Goal: Check status: Check status

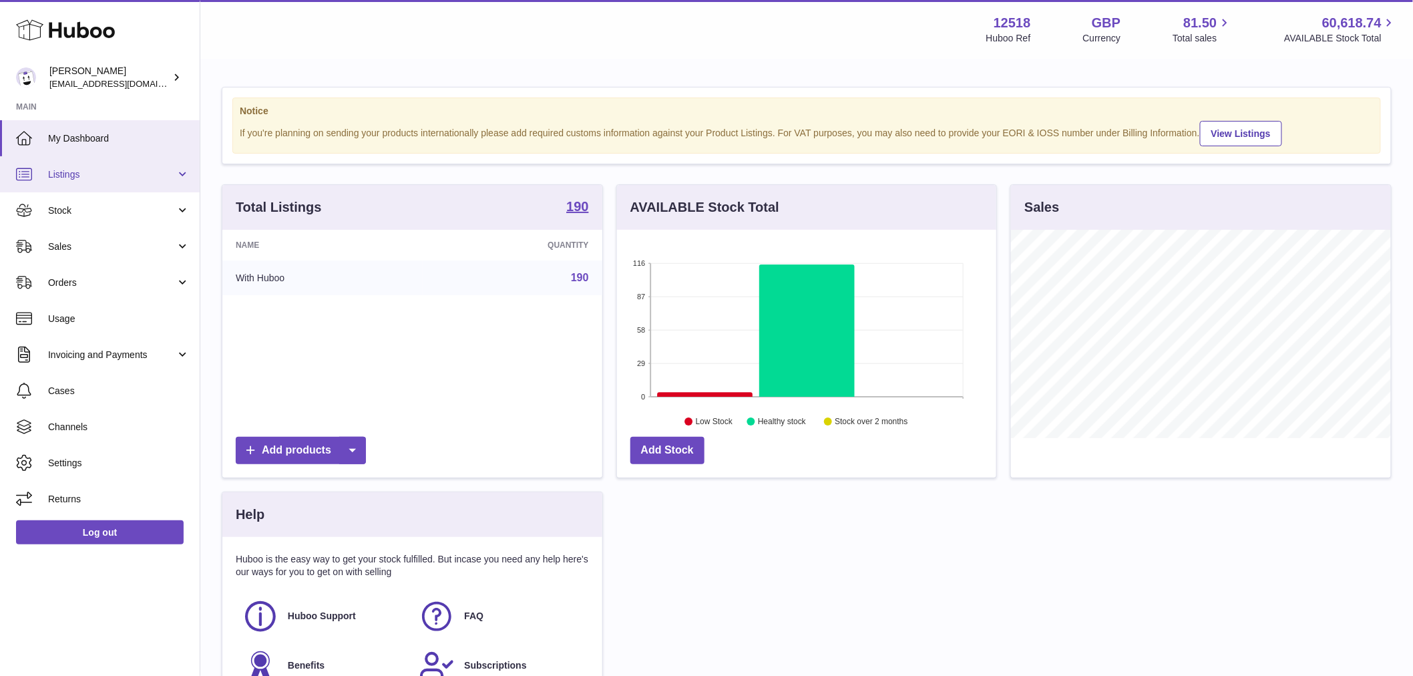
scroll to position [208, 379]
click at [98, 179] on span "Listings" at bounding box center [112, 174] width 128 height 13
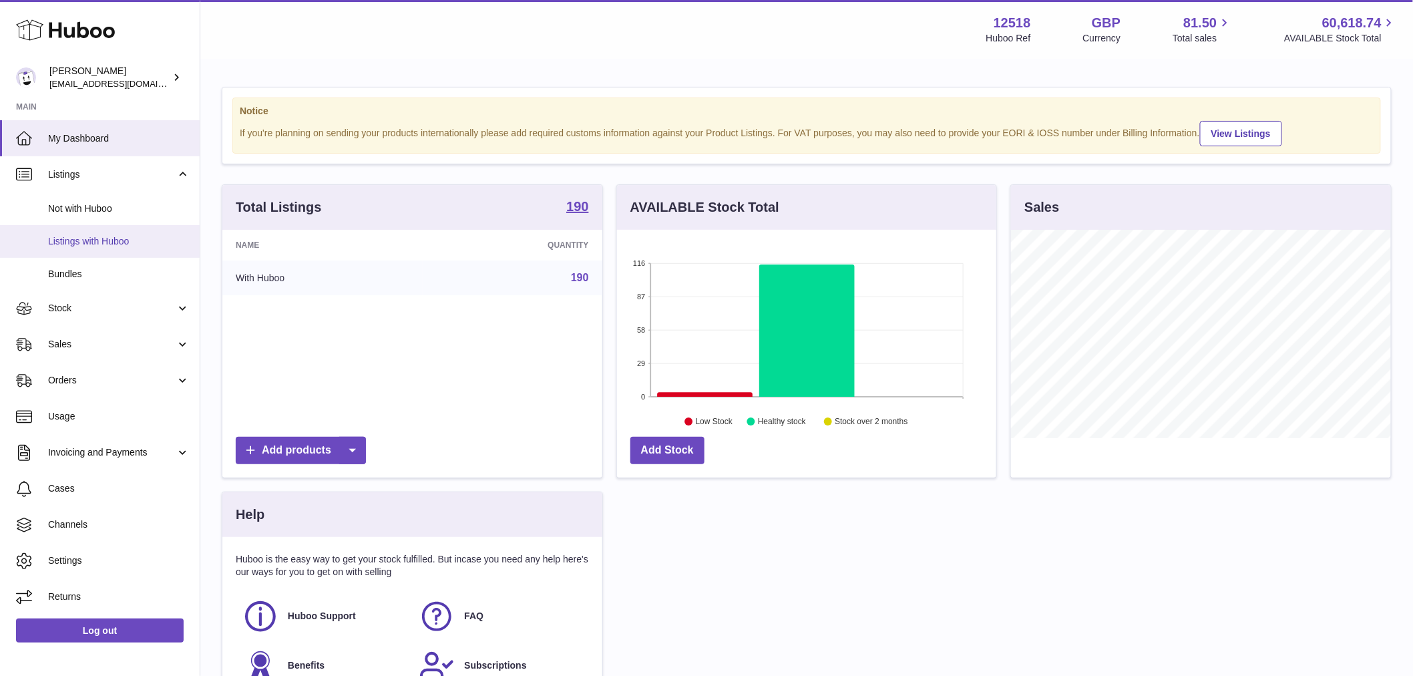
click at [112, 244] on span "Listings with Huboo" at bounding box center [119, 241] width 142 height 13
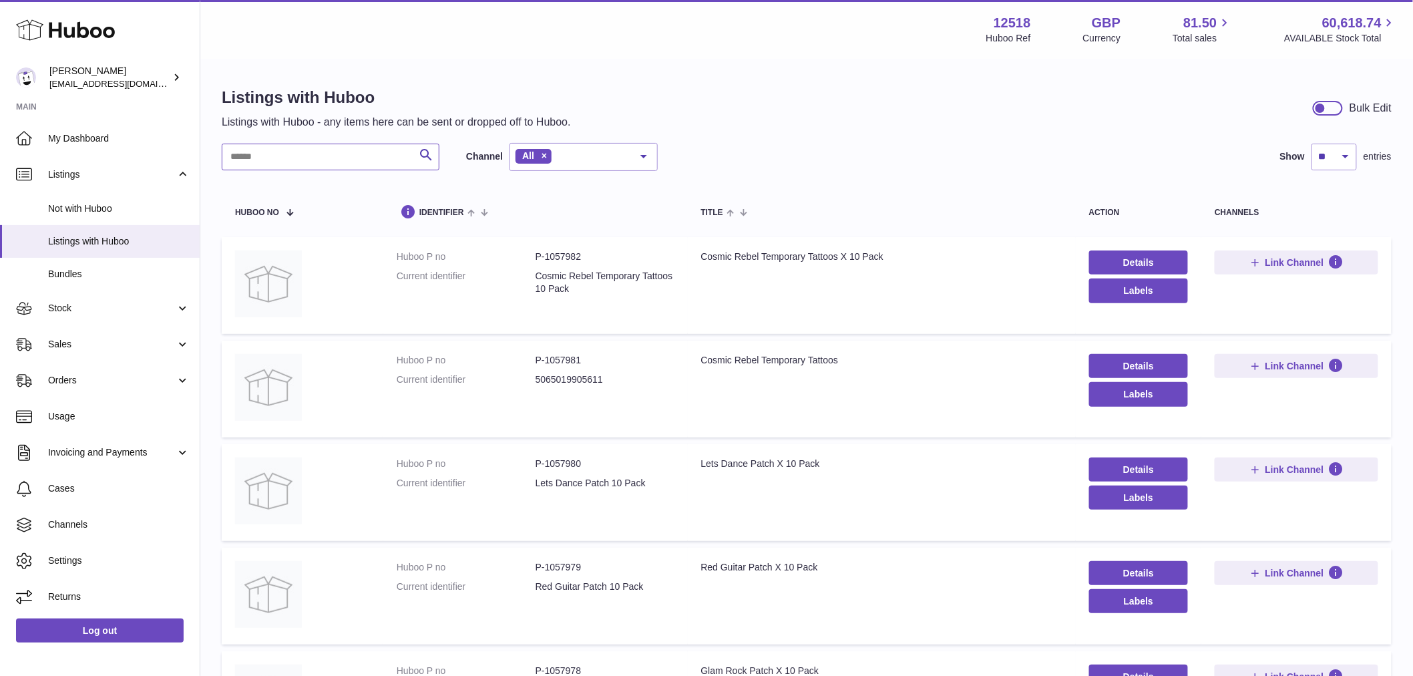
click at [333, 167] on input "text" at bounding box center [331, 157] width 218 height 27
drag, startPoint x: 333, startPoint y: 167, endPoint x: 87, endPoint y: 312, distance: 284.7
click at [97, 309] on span "Stock" at bounding box center [112, 308] width 128 height 13
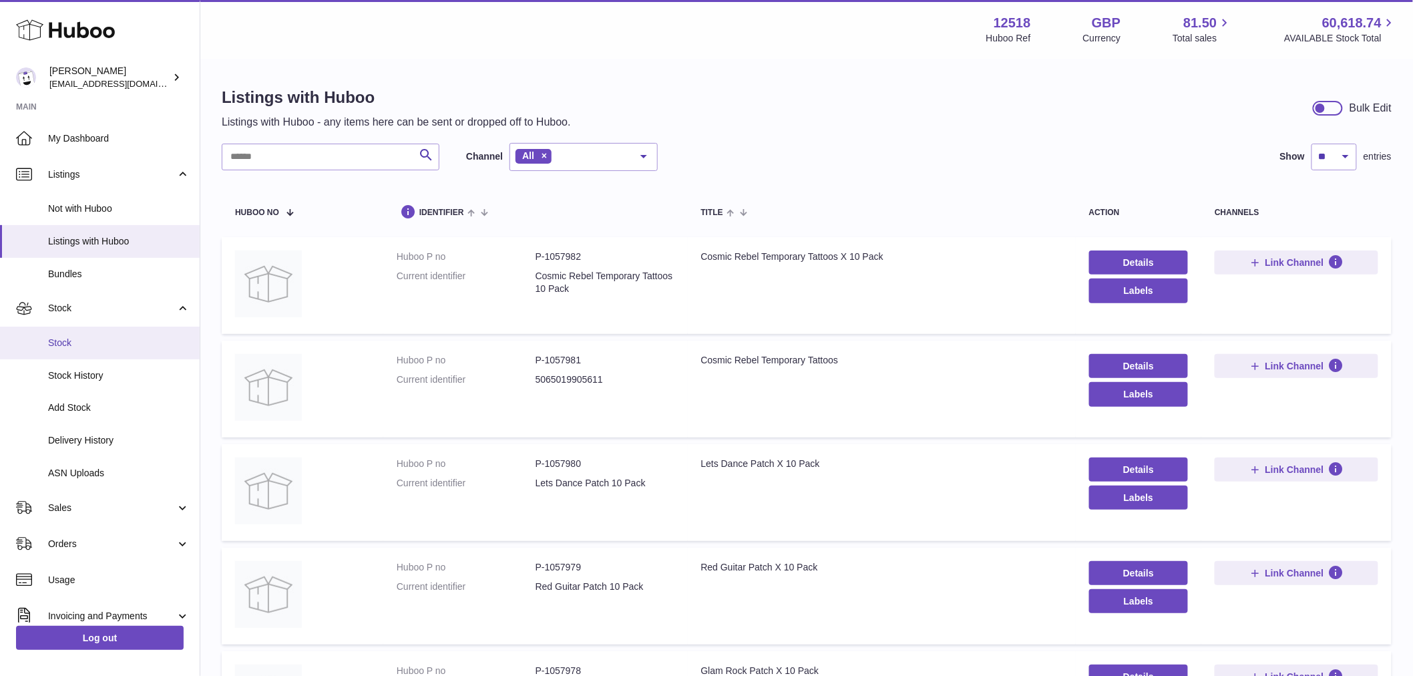
click at [77, 335] on link "Stock" at bounding box center [100, 343] width 200 height 33
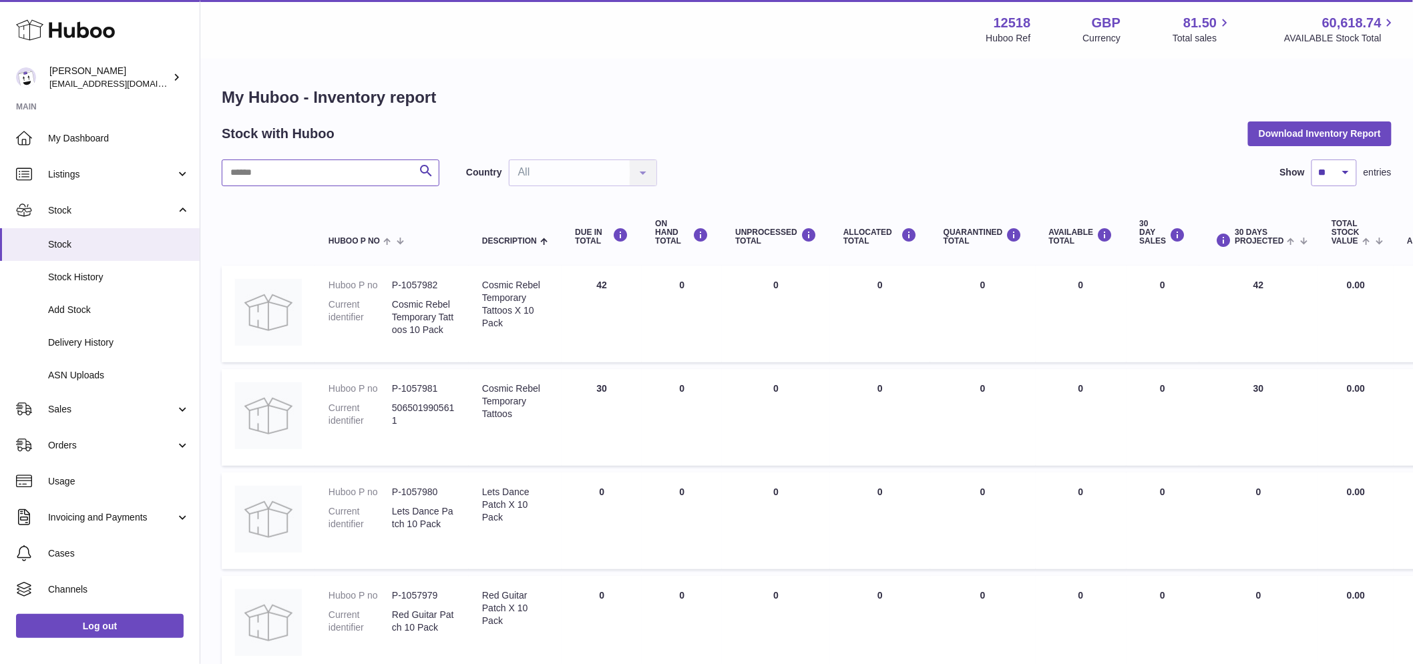
click at [290, 170] on input "text" at bounding box center [331, 173] width 218 height 27
paste input "*******"
type input "*******"
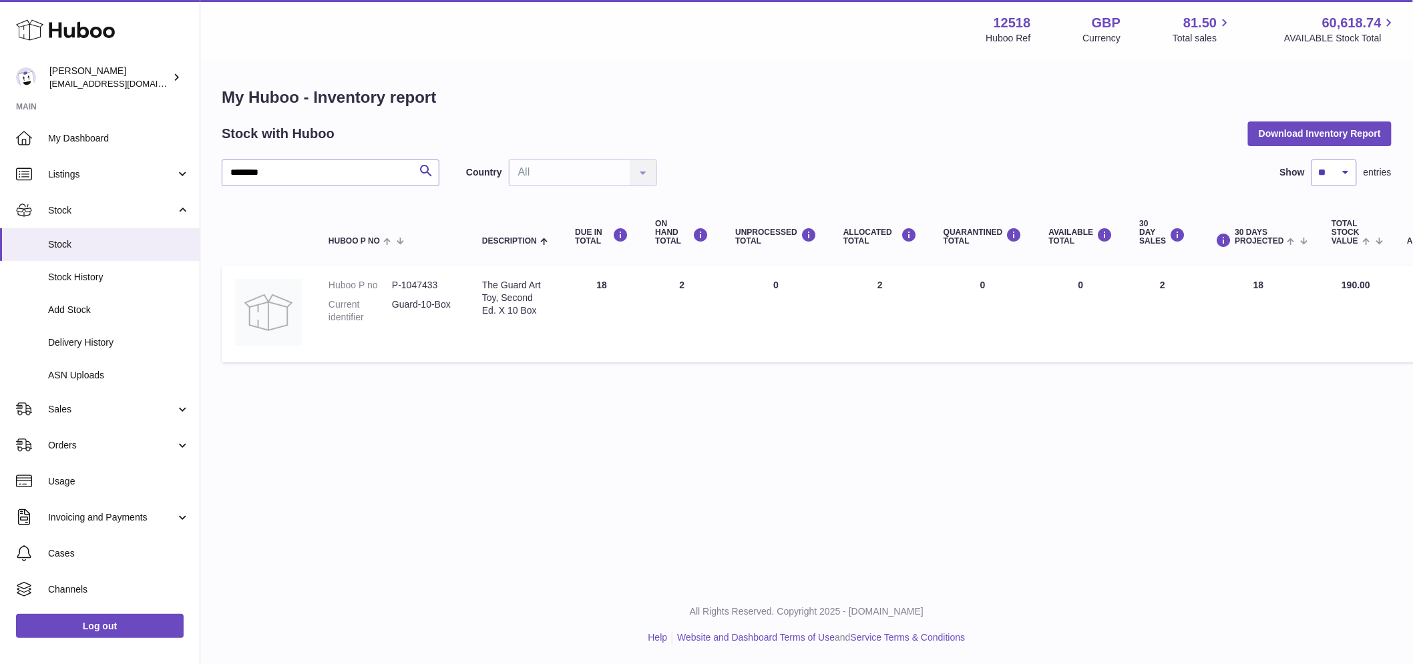
click at [437, 286] on dd "P-1047433" at bounding box center [423, 285] width 63 height 13
click at [426, 284] on dd "P-1047433" at bounding box center [423, 285] width 63 height 13
click at [425, 284] on dd "P-1047433" at bounding box center [423, 285] width 63 height 13
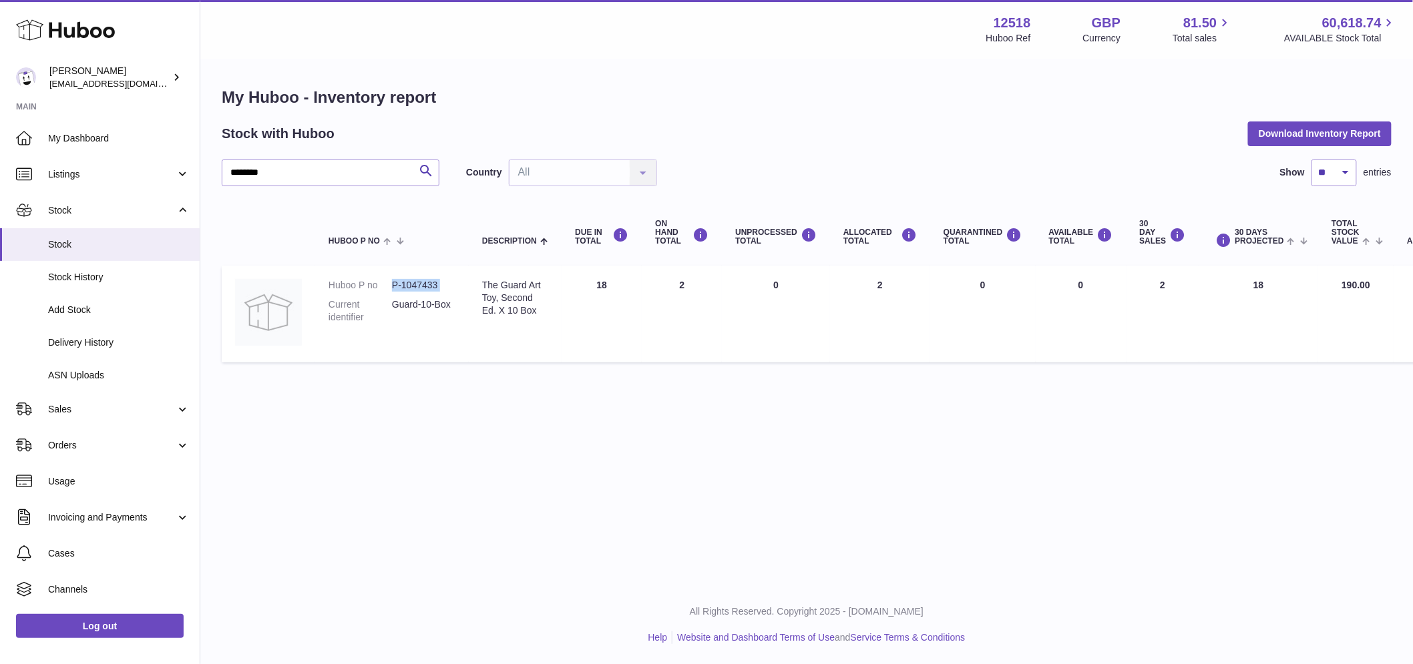
click at [425, 284] on dd "P-1047433" at bounding box center [423, 285] width 63 height 13
copy dl "P-1047433"
drag, startPoint x: 111, startPoint y: 409, endPoint x: 104, endPoint y: 415, distance: 9.4
click at [111, 409] on span "Sales" at bounding box center [112, 409] width 128 height 13
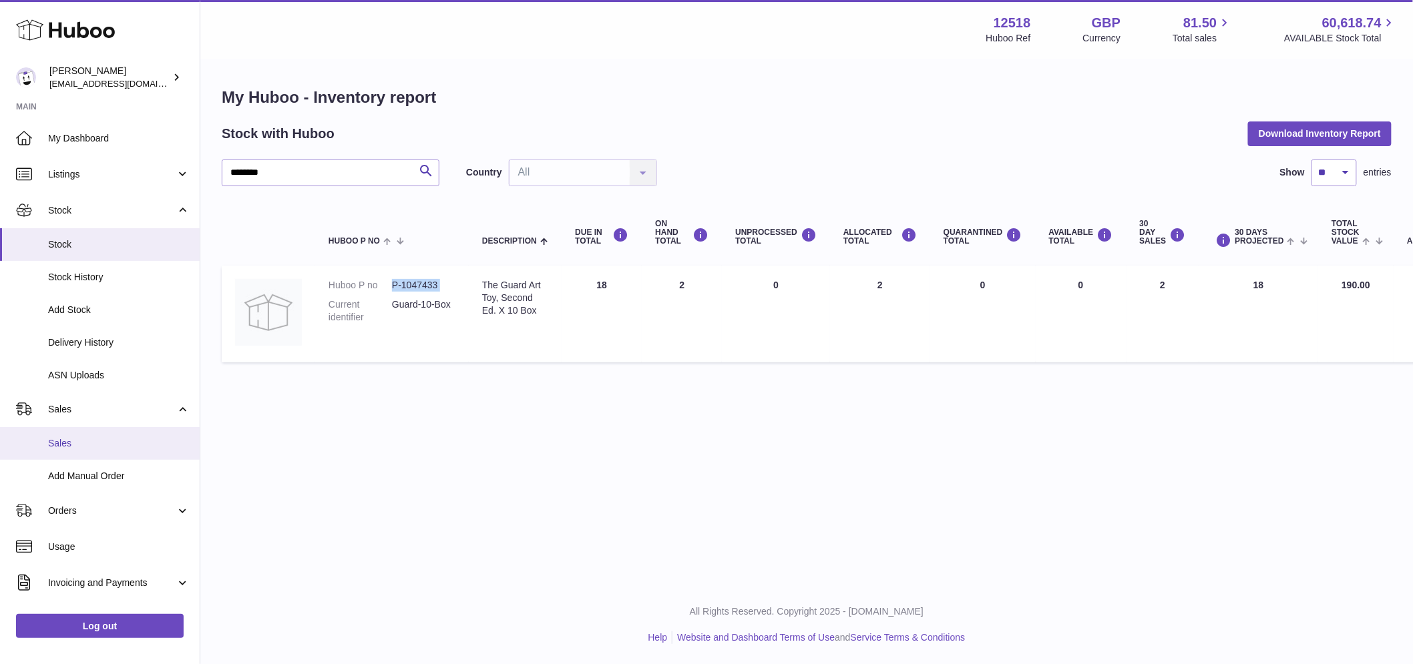
click at [83, 443] on span "Sales" at bounding box center [119, 443] width 142 height 13
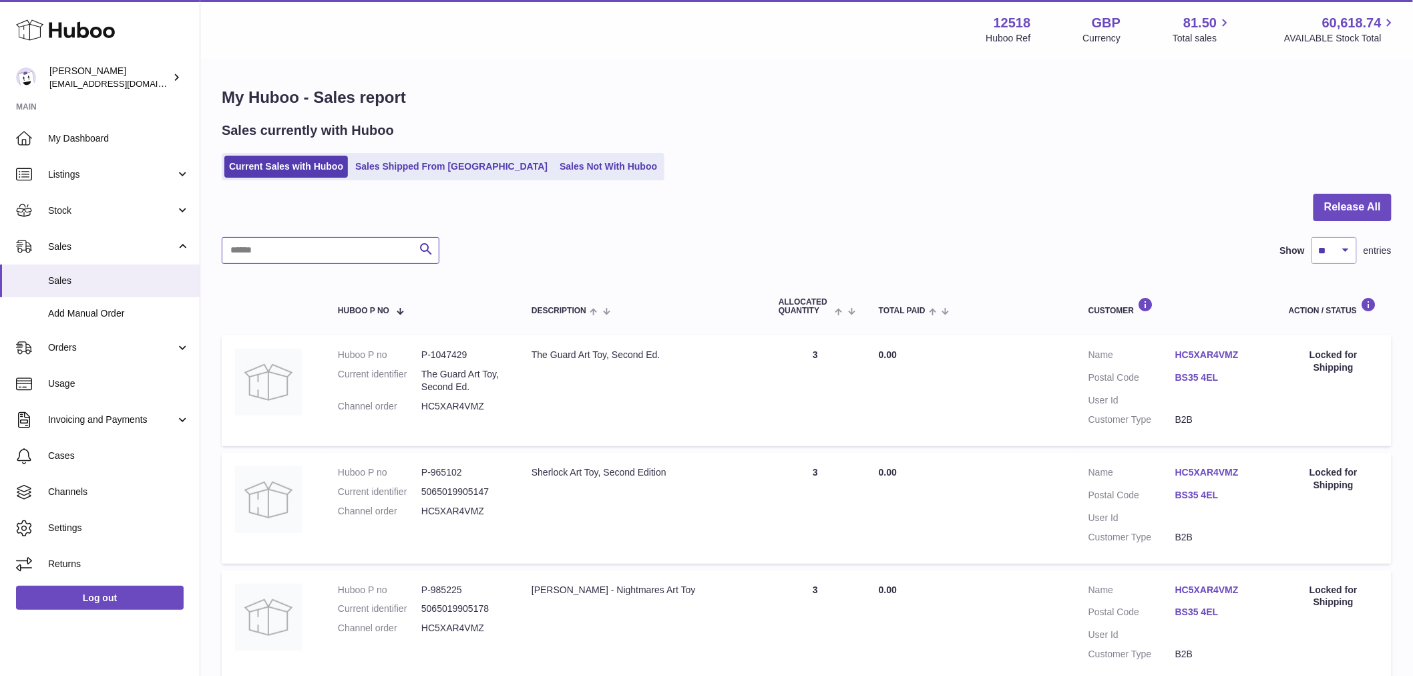
paste input "*********"
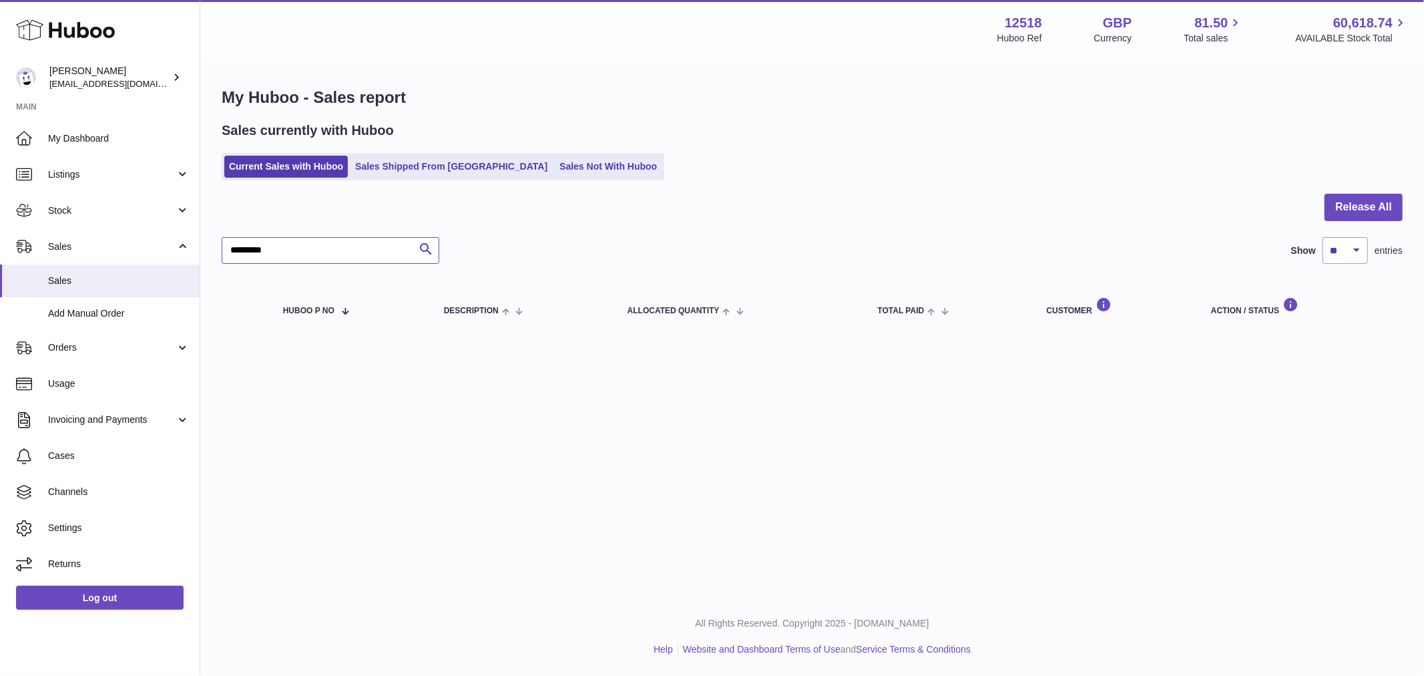
drag, startPoint x: 242, startPoint y: 248, endPoint x: 218, endPoint y: 249, distance: 24.1
click at [218, 249] on div "My Huboo - Sales report Sales currently with Huboo Current Sales with Huboo Sal…" at bounding box center [812, 211] width 1224 height 302
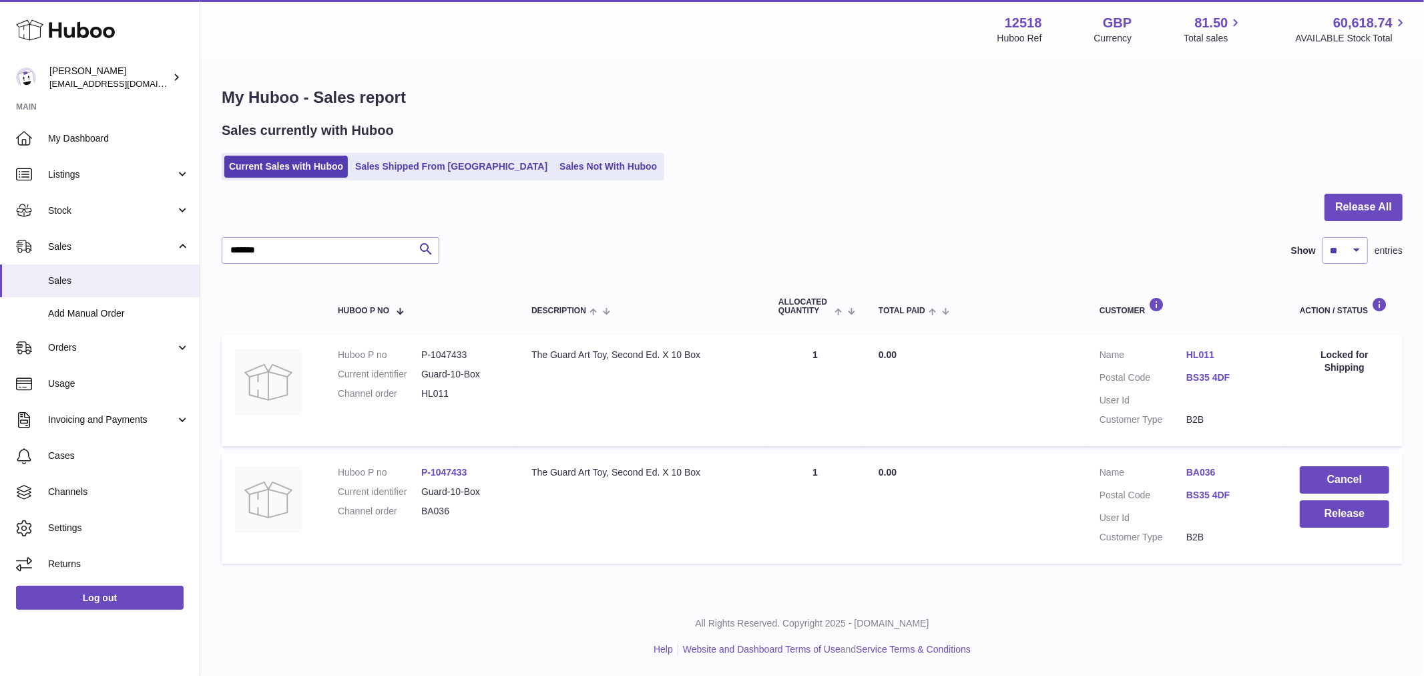
click at [1207, 475] on link "BA036" at bounding box center [1230, 472] width 87 height 13
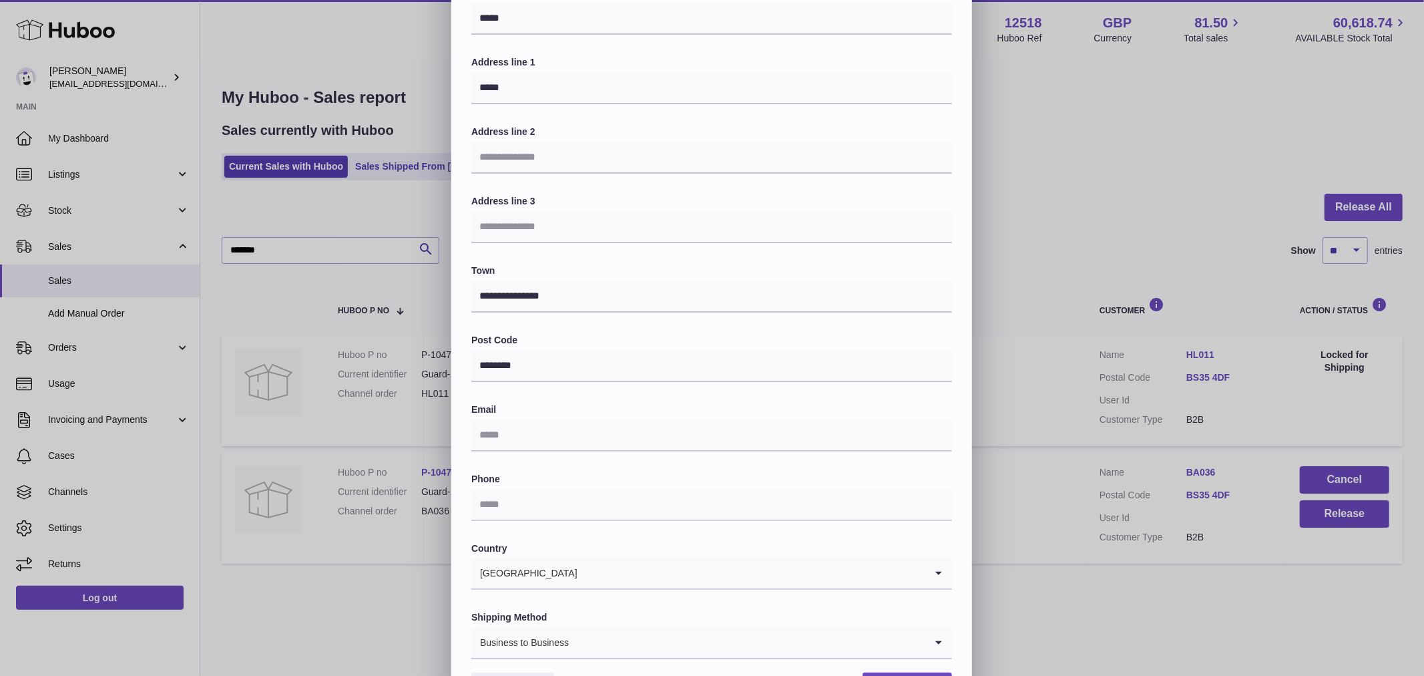
scroll to position [165, 0]
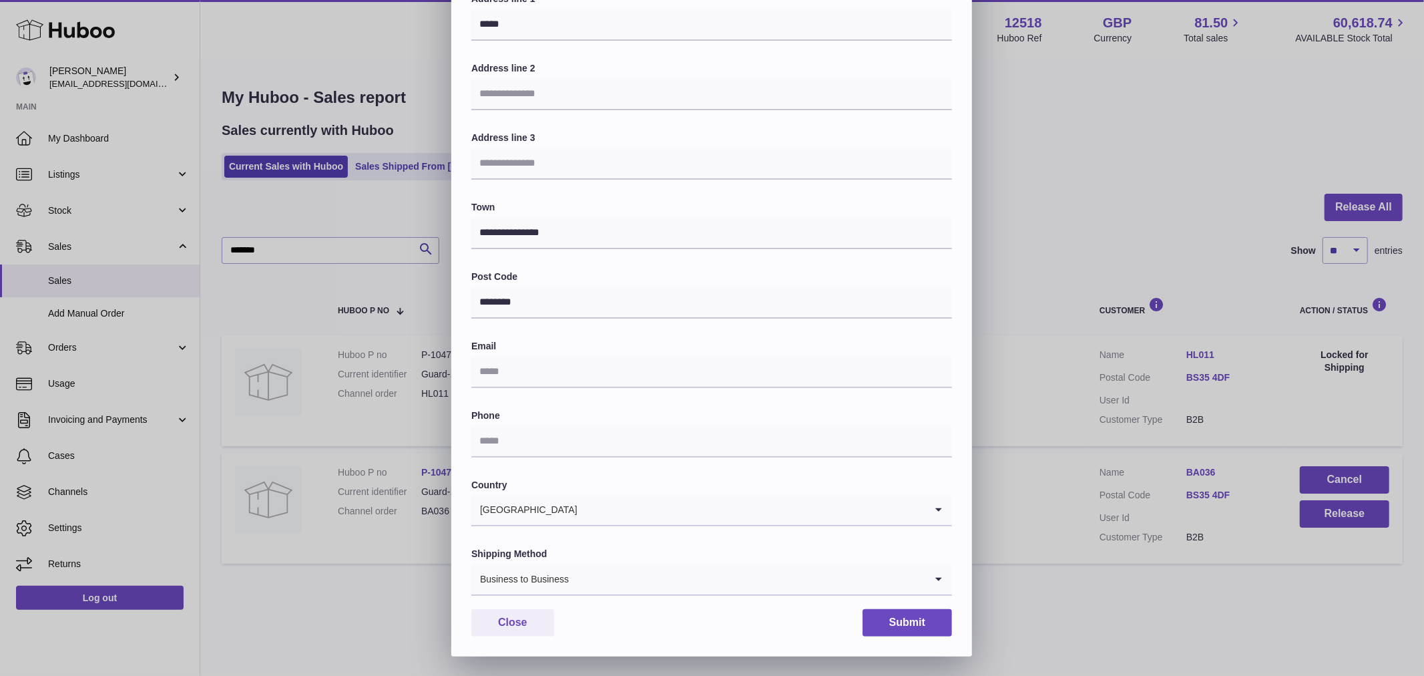
click at [1118, 142] on div "**********" at bounding box center [712, 255] width 1424 height 801
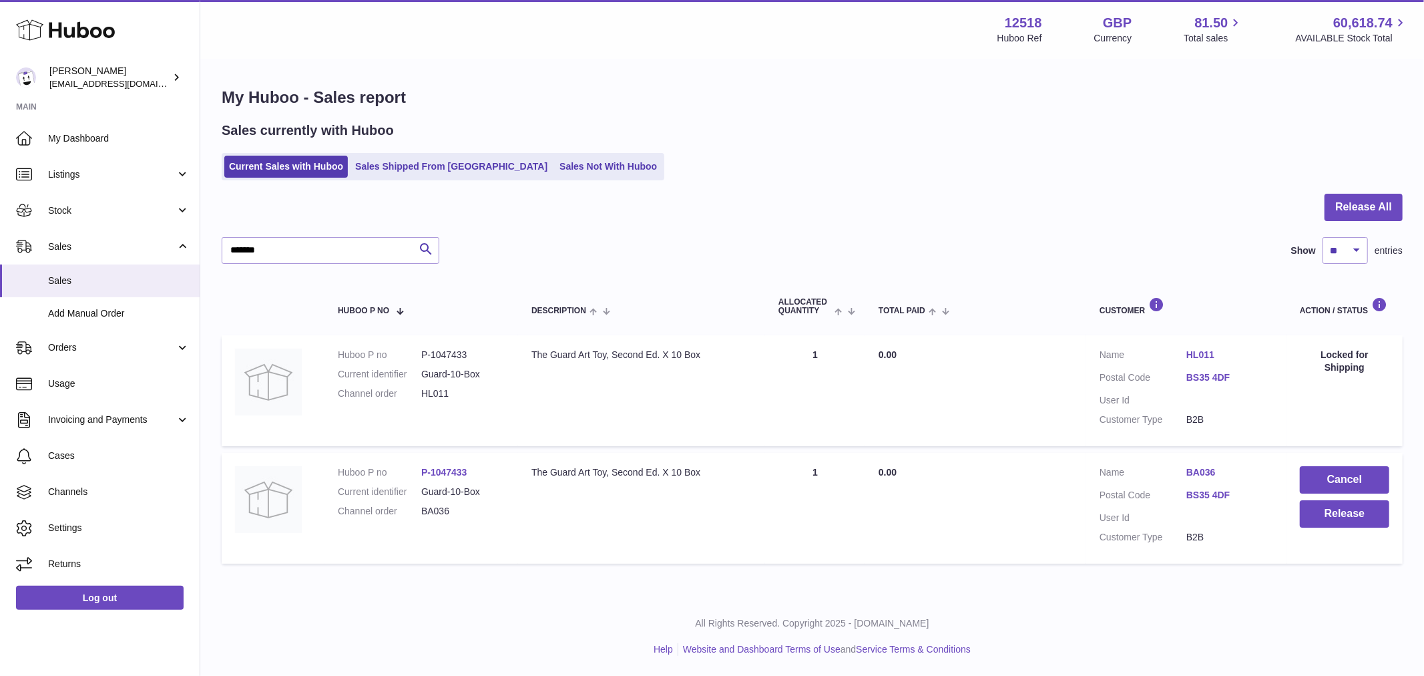
click at [1206, 369] on dl "Customer Name HL011 Postal Code BS35 4DF User Id Customer Type B2B" at bounding box center [1187, 391] width 174 height 84
click at [1206, 376] on link "BS35 4DF" at bounding box center [1230, 377] width 87 height 13
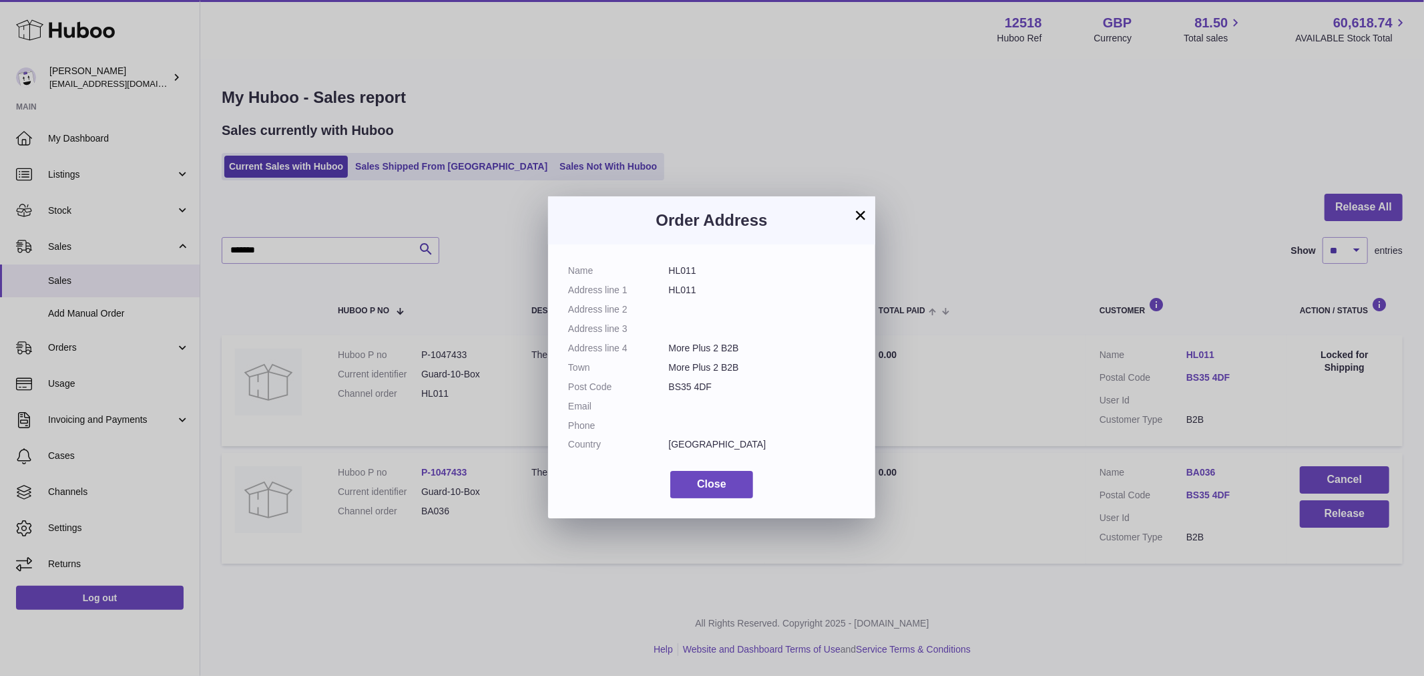
click at [983, 345] on div "× Order Address Name HL011 Address line 1 HL011 Address line 2 Address line 3 A…" at bounding box center [712, 358] width 1424 height 676
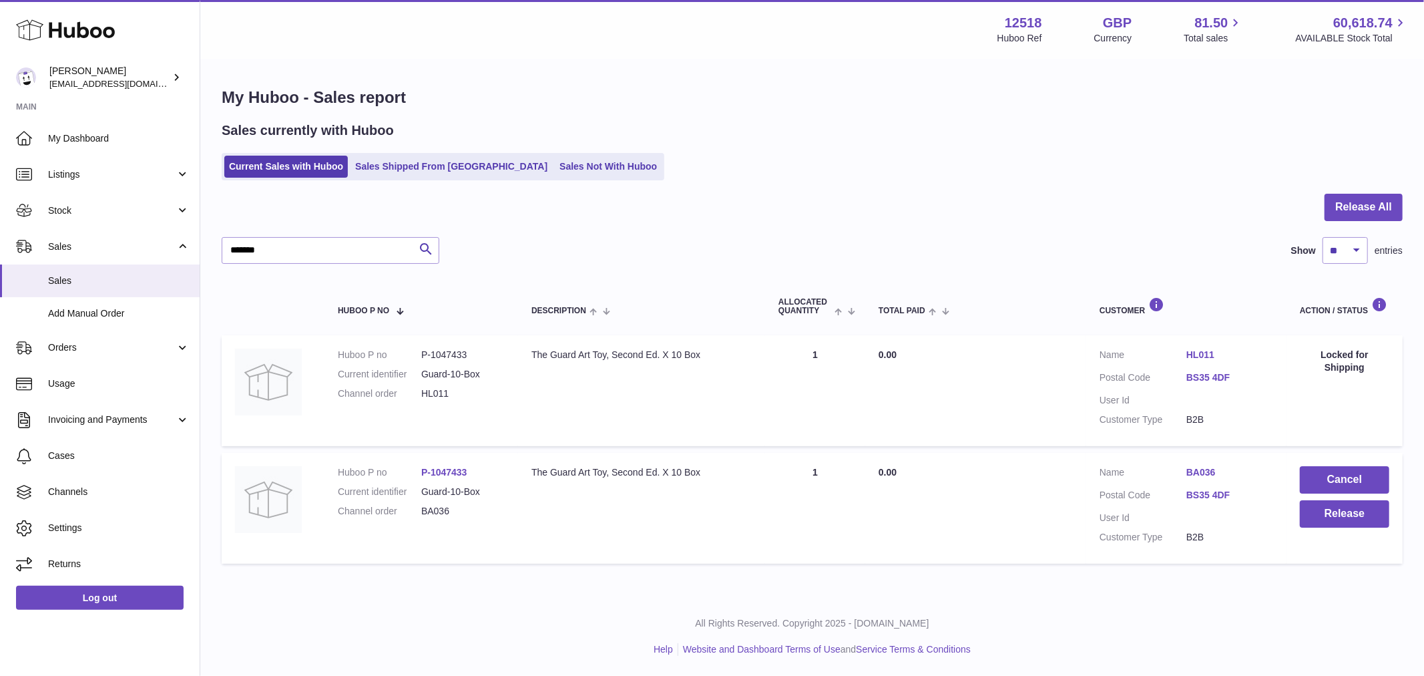
click at [1201, 475] on link "BA036" at bounding box center [1230, 472] width 87 height 13
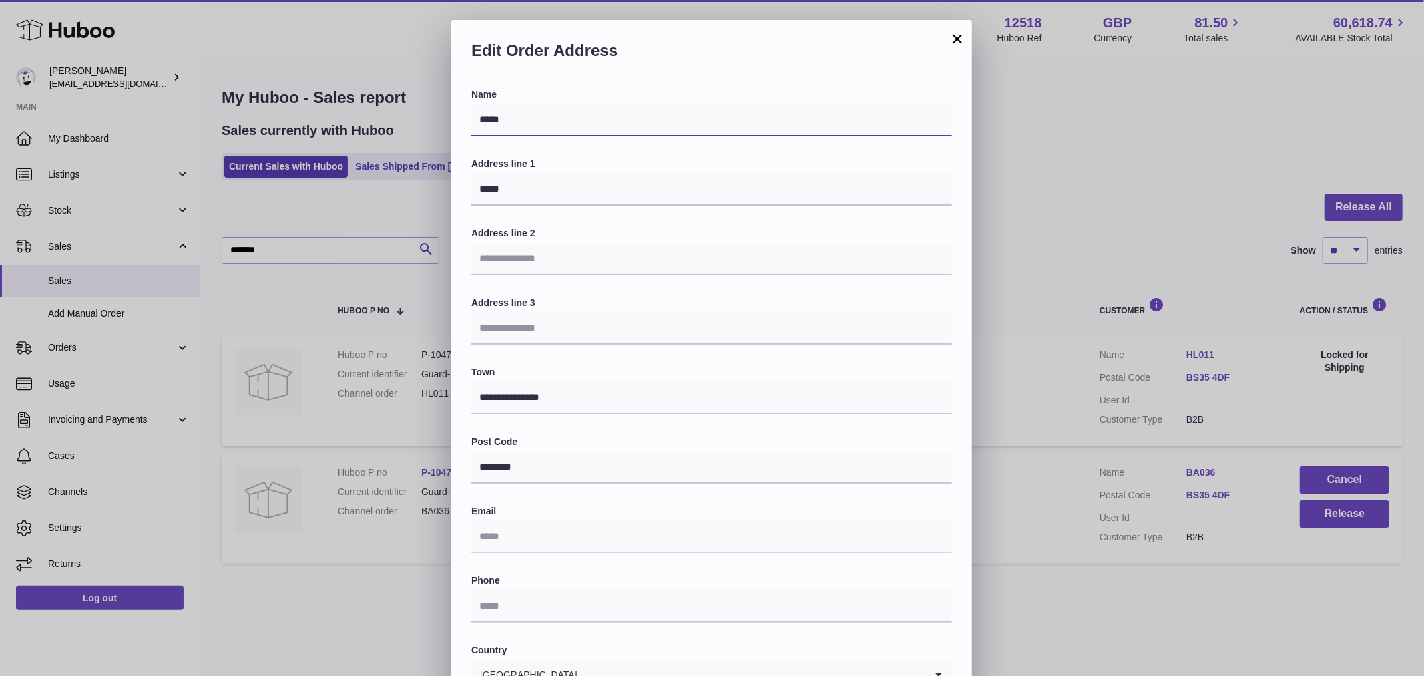
drag, startPoint x: 524, startPoint y: 118, endPoint x: 427, endPoint y: 121, distance: 96.9
click at [427, 121] on div "**********" at bounding box center [712, 420] width 1424 height 801
click at [367, 158] on div "**********" at bounding box center [712, 420] width 1424 height 801
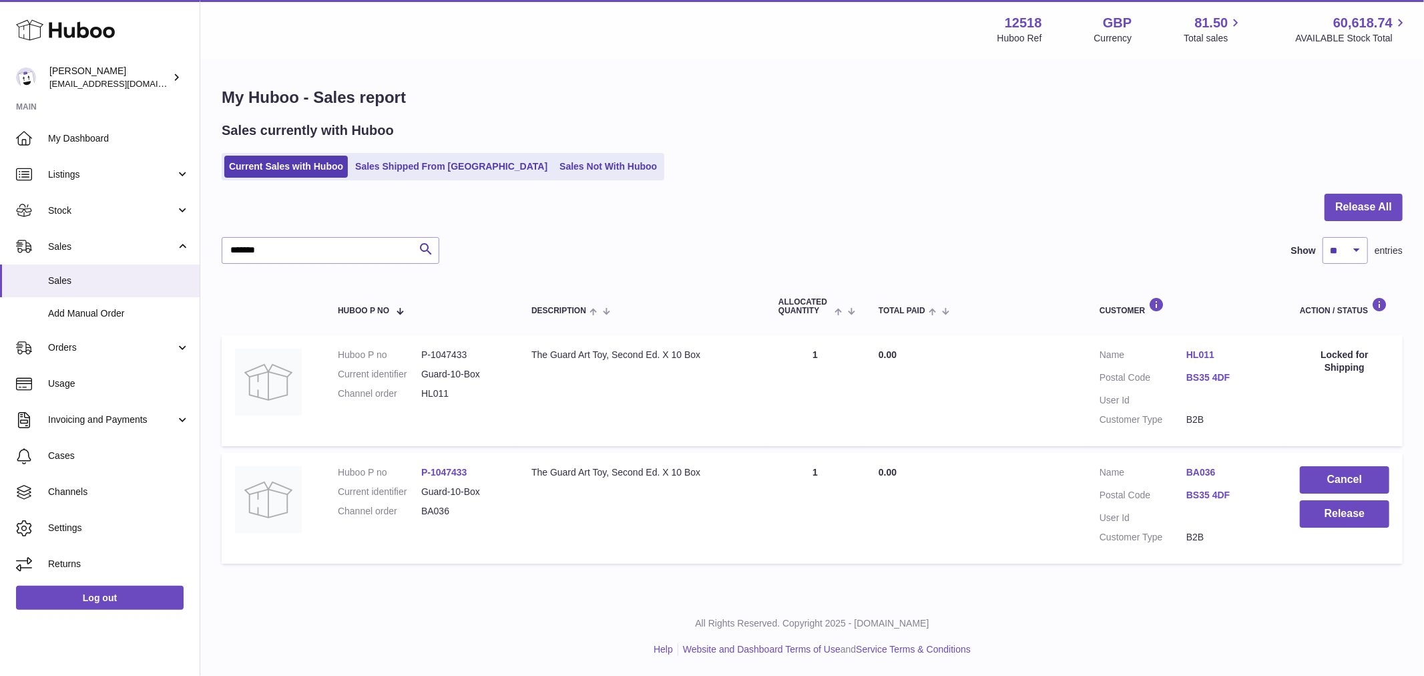
click at [454, 354] on dd "P-1047433" at bounding box center [462, 355] width 83 height 13
copy dd "1047433"
drag, startPoint x: 274, startPoint y: 251, endPoint x: 35, endPoint y: 222, distance: 240.1
click at [35, 222] on div "Huboo Caitlin Derer internalAdmin-12518@internal.huboo.com Main My Dashboard Li…" at bounding box center [712, 338] width 1424 height 676
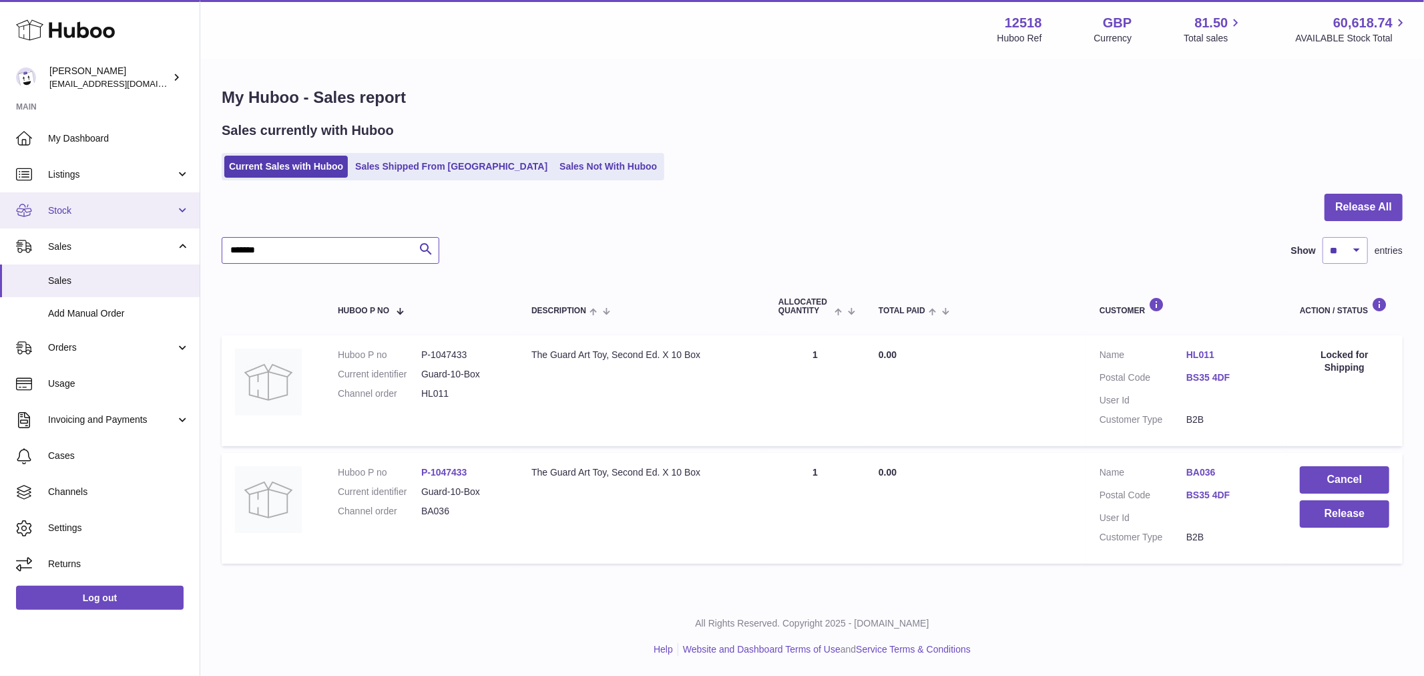
paste input "text"
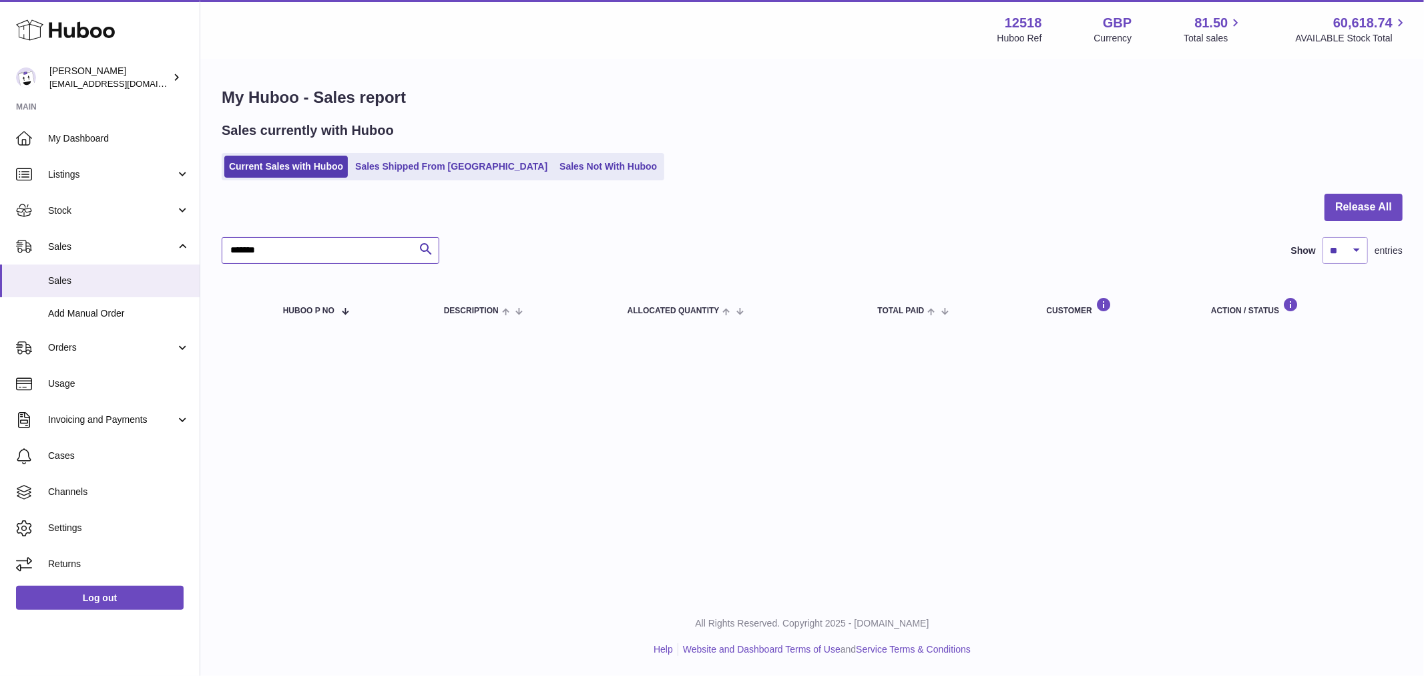
type input "*******"
click at [74, 214] on span "Stock" at bounding box center [112, 210] width 128 height 13
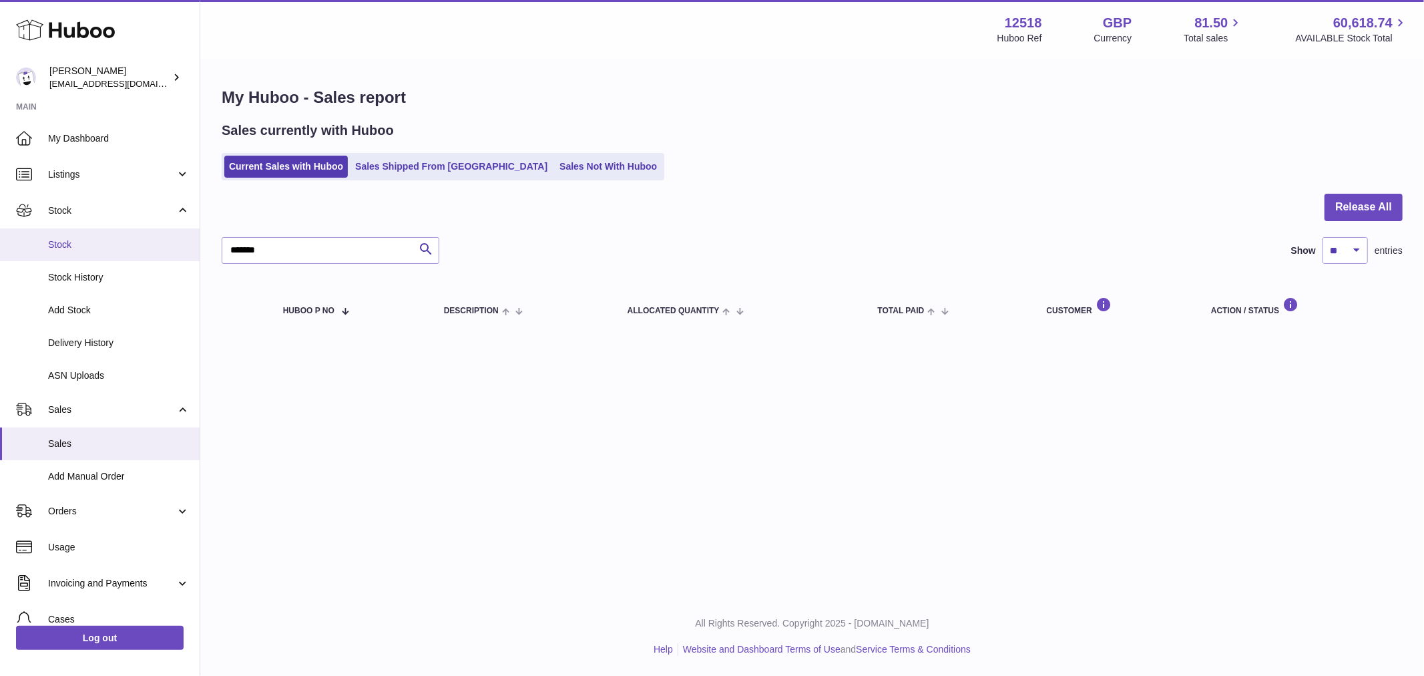
click at [82, 244] on span "Stock" at bounding box center [119, 244] width 142 height 13
click at [94, 244] on span "Stock" at bounding box center [119, 244] width 142 height 13
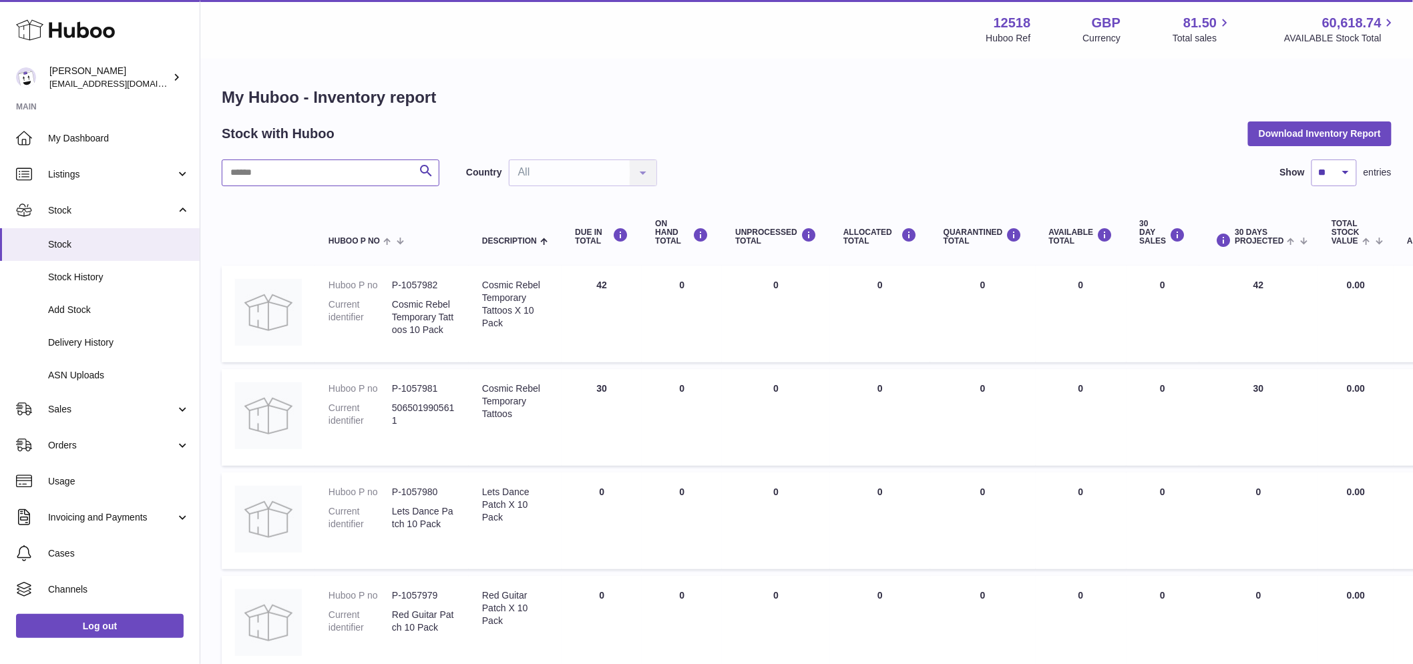
click at [304, 176] on input "text" at bounding box center [331, 173] width 218 height 27
paste input "*******"
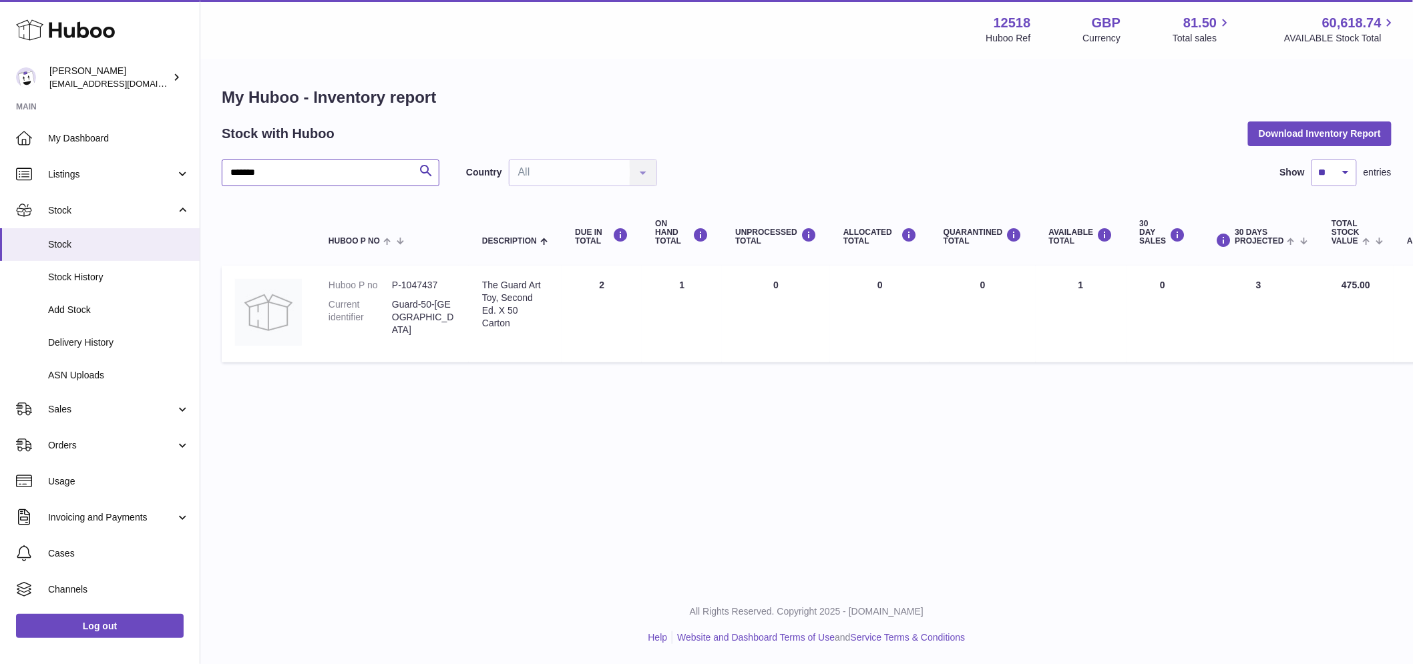
type input "*******"
click at [674, 294] on td "ON HAND Total 1" at bounding box center [682, 314] width 80 height 97
click at [1068, 285] on td "AVAILABLE Total 1" at bounding box center [1081, 314] width 91 height 97
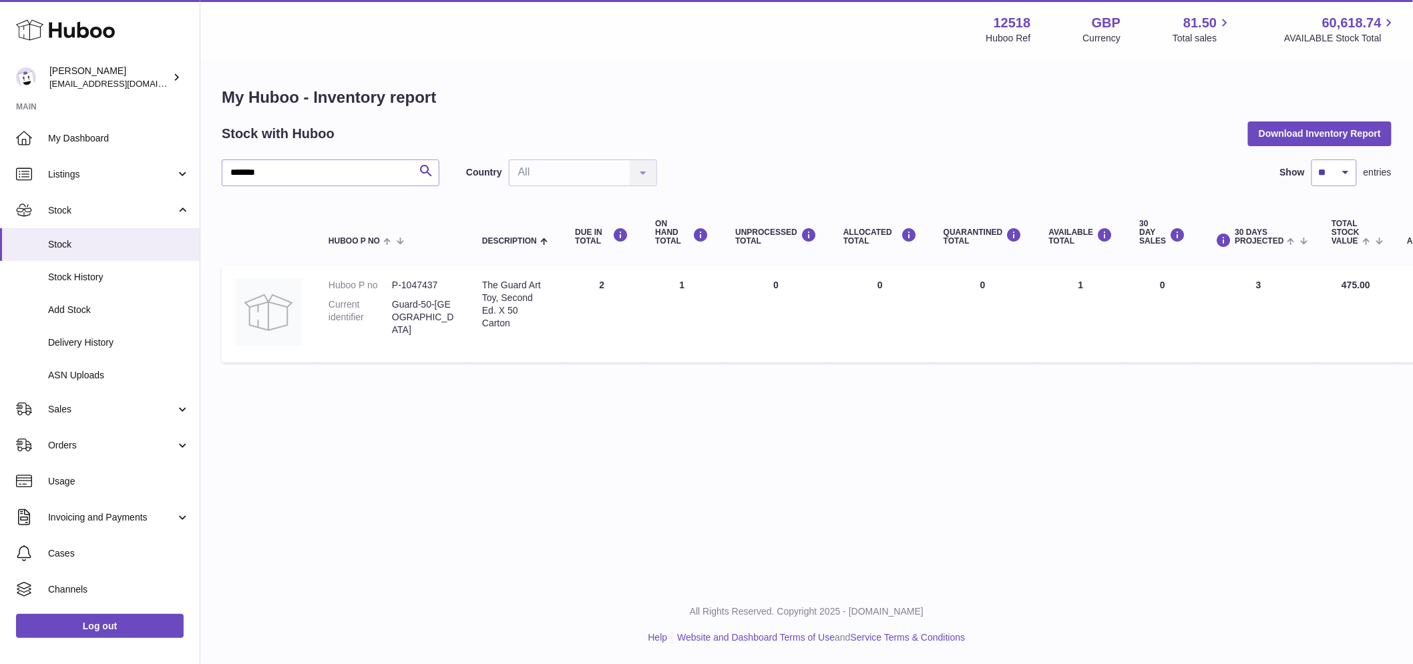
click at [1068, 285] on td "AVAILABLE Total 1" at bounding box center [1081, 314] width 91 height 97
click at [1069, 285] on td "AVAILABLE Total 1" at bounding box center [1081, 314] width 91 height 97
click at [1070, 285] on td "AVAILABLE Total 1" at bounding box center [1081, 314] width 91 height 97
click at [112, 180] on span "Listings" at bounding box center [112, 174] width 128 height 13
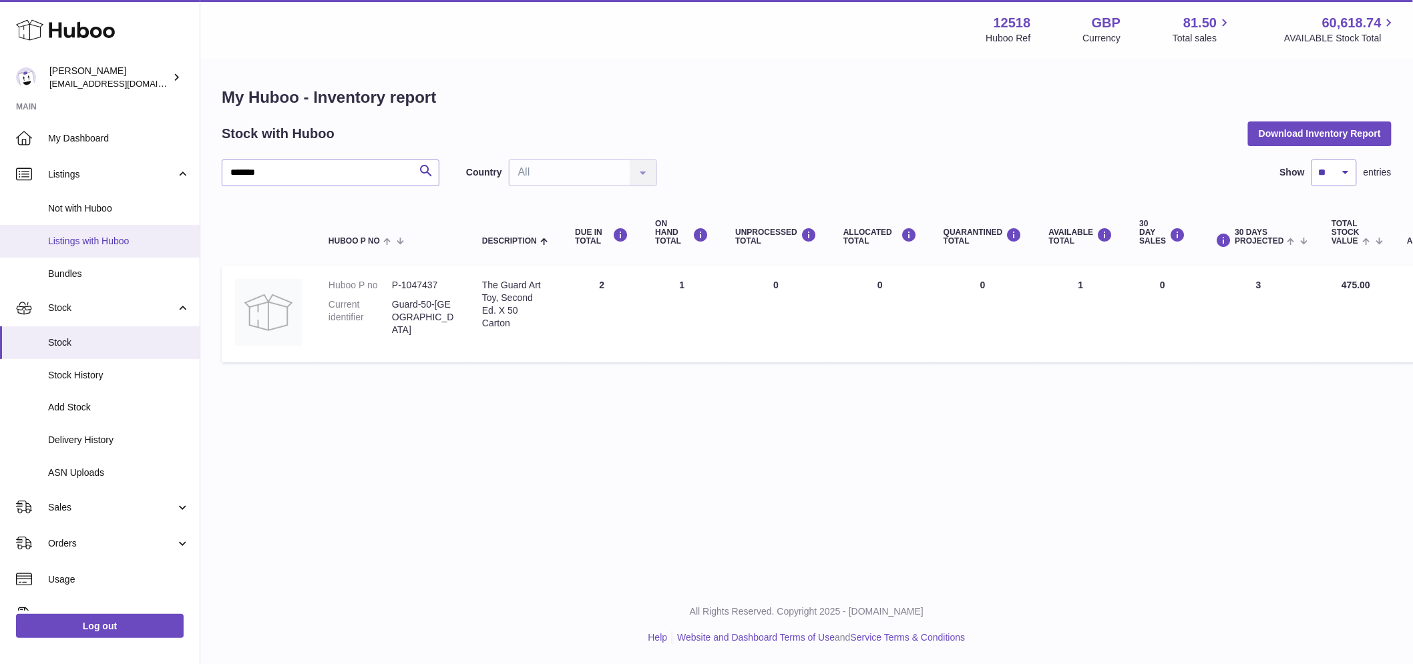
click at [103, 245] on span "Listings with Huboo" at bounding box center [119, 241] width 142 height 13
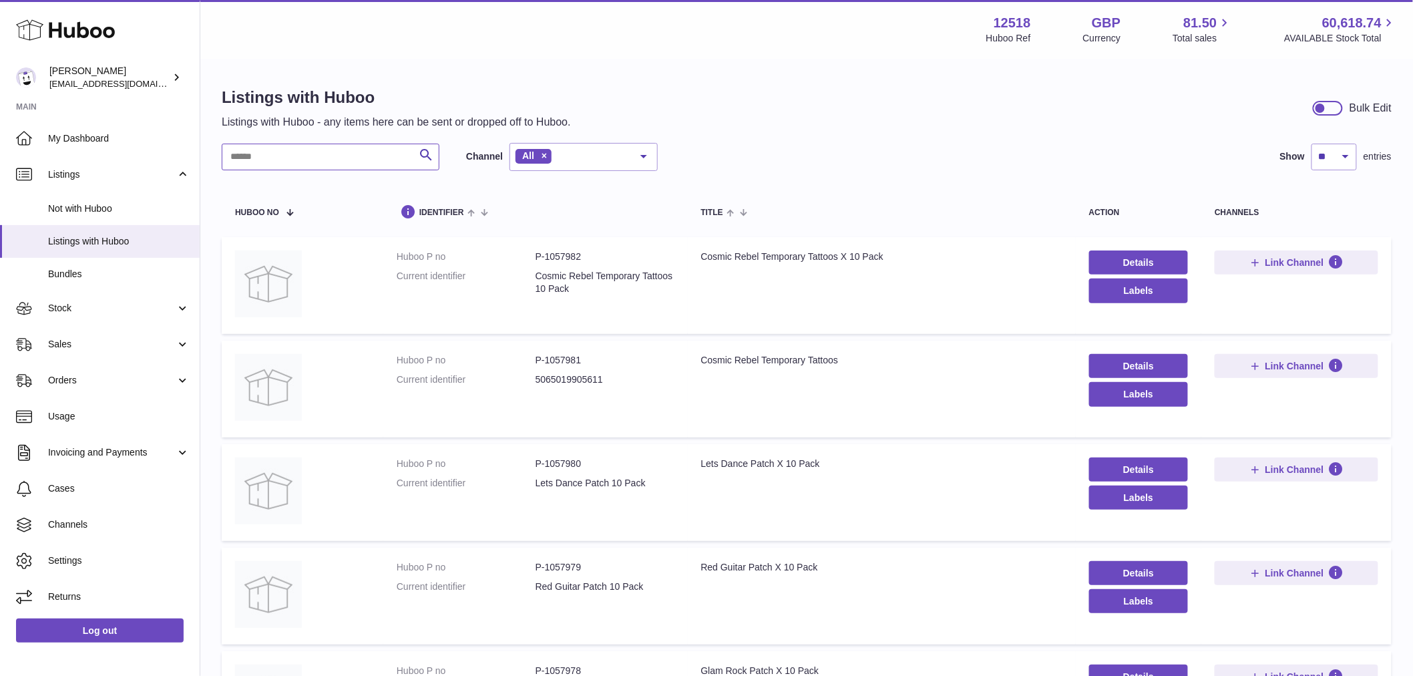
click at [290, 159] on input "text" at bounding box center [331, 157] width 218 height 27
paste input "*******"
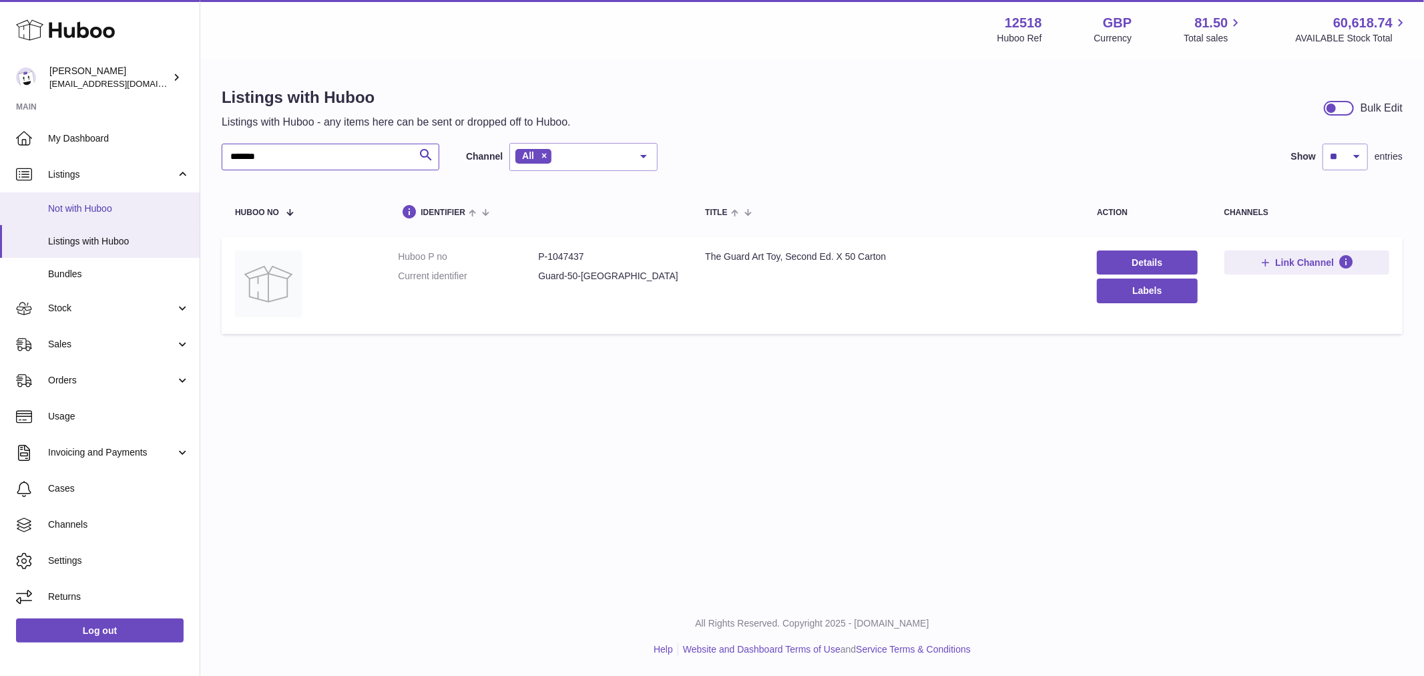
type input "*******"
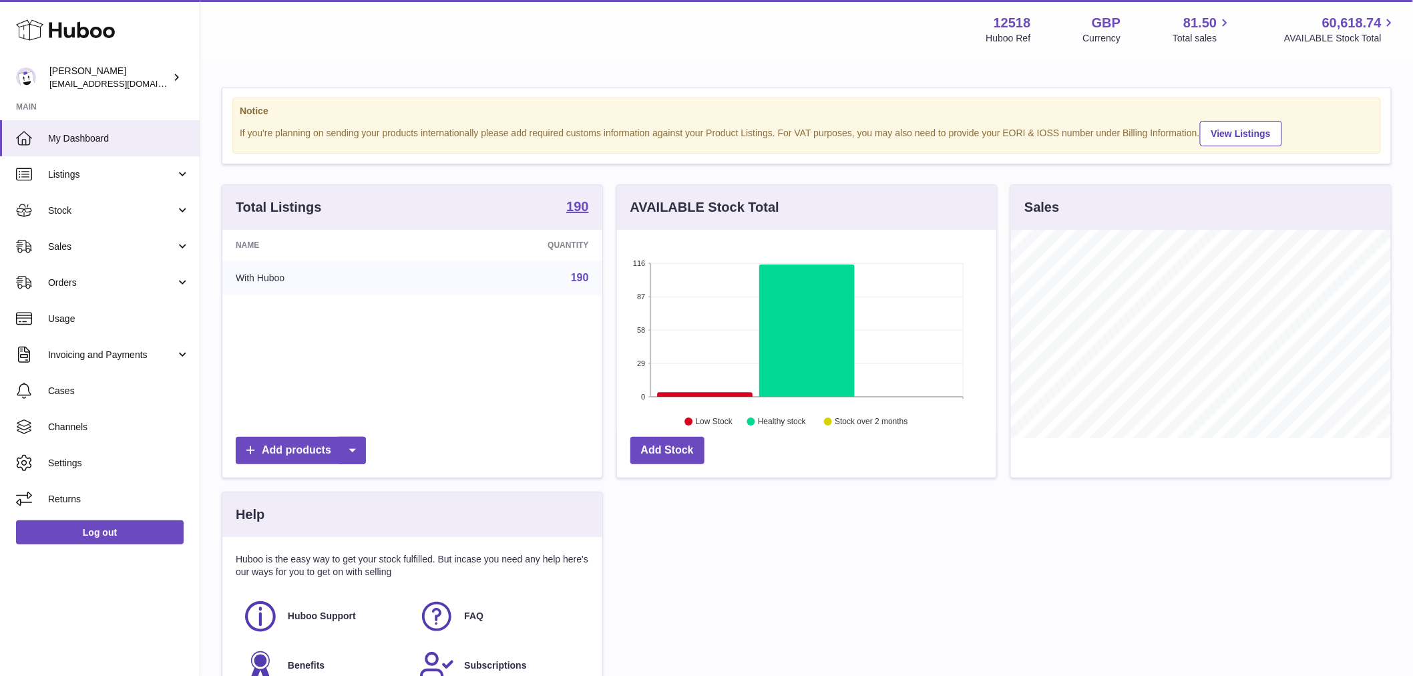
scroll to position [208, 379]
drag, startPoint x: 105, startPoint y: 172, endPoint x: 107, endPoint y: 200, distance: 28.1
click at [105, 172] on span "Listings" at bounding box center [112, 174] width 128 height 13
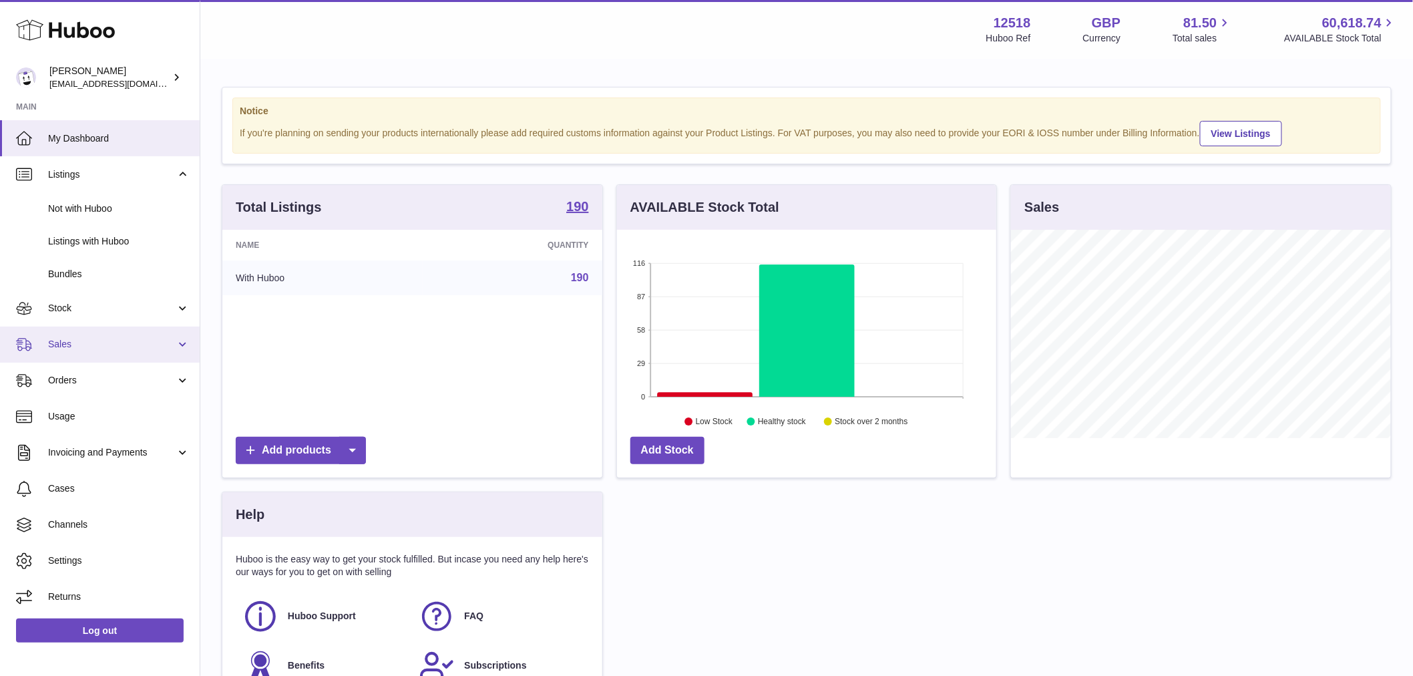
click at [81, 338] on span "Sales" at bounding box center [112, 344] width 128 height 13
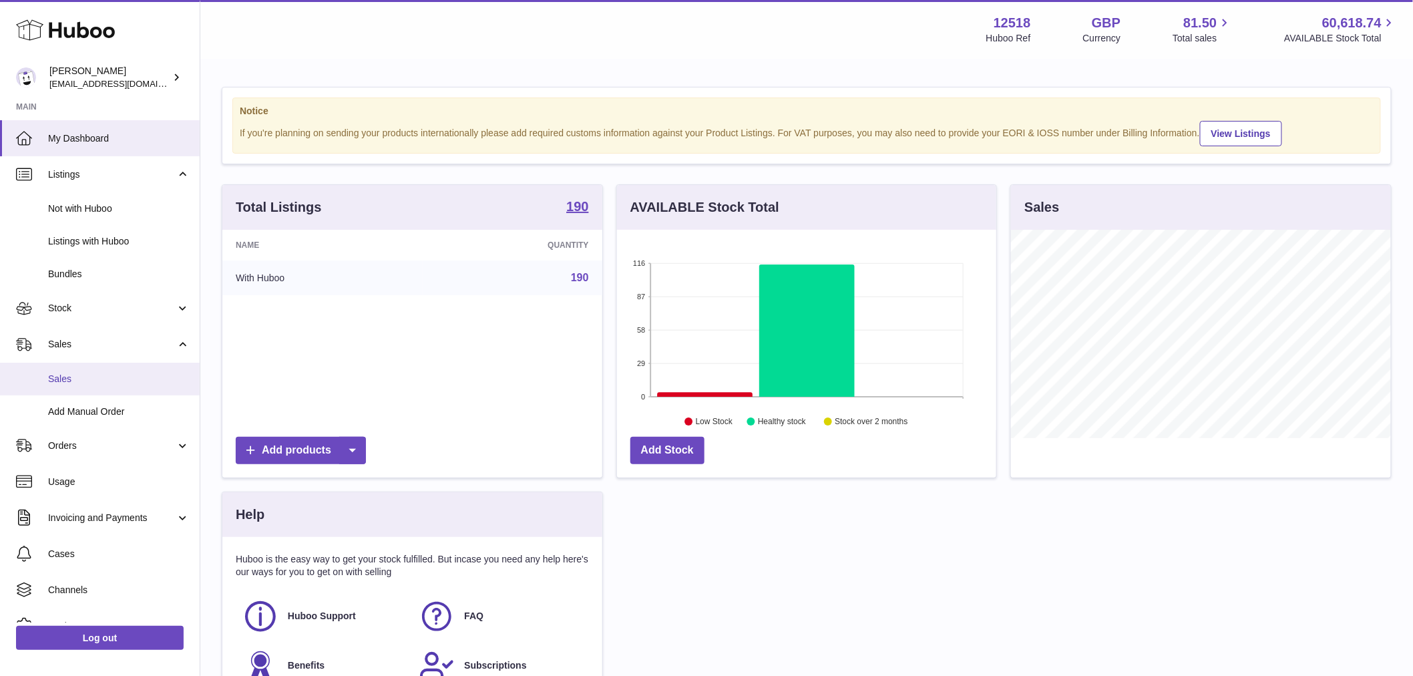
click at [121, 382] on span "Sales" at bounding box center [119, 379] width 142 height 13
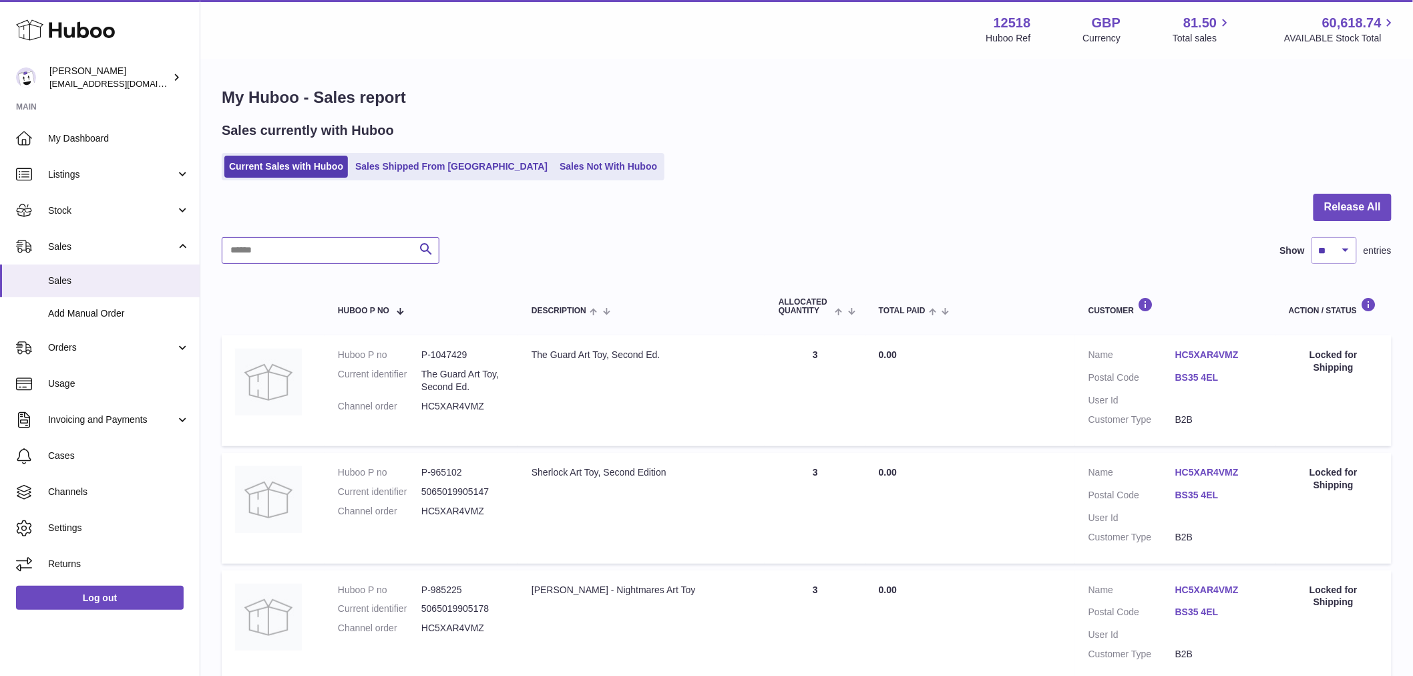
click at [300, 254] on input "text" at bounding box center [331, 250] width 218 height 27
paste input "*******"
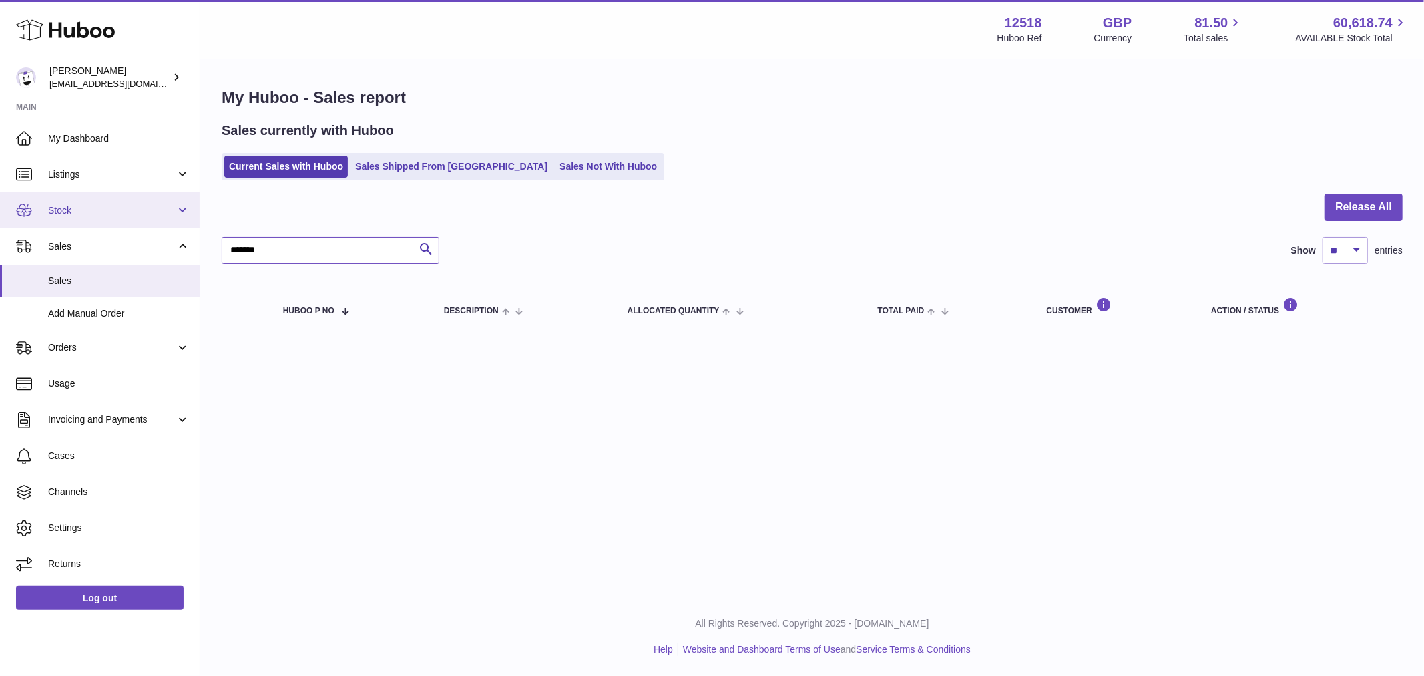
type input "*******"
click at [51, 206] on span "Stock" at bounding box center [112, 210] width 128 height 13
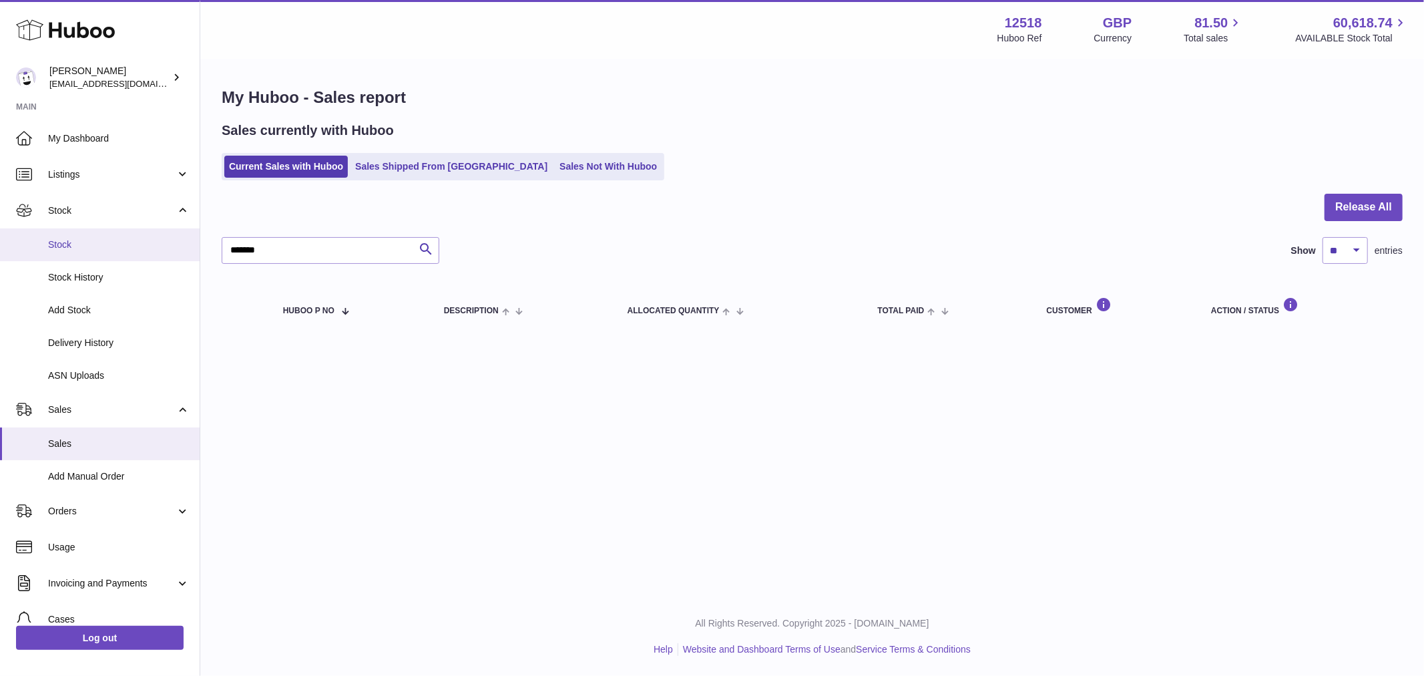
click at [89, 249] on span "Stock" at bounding box center [119, 244] width 142 height 13
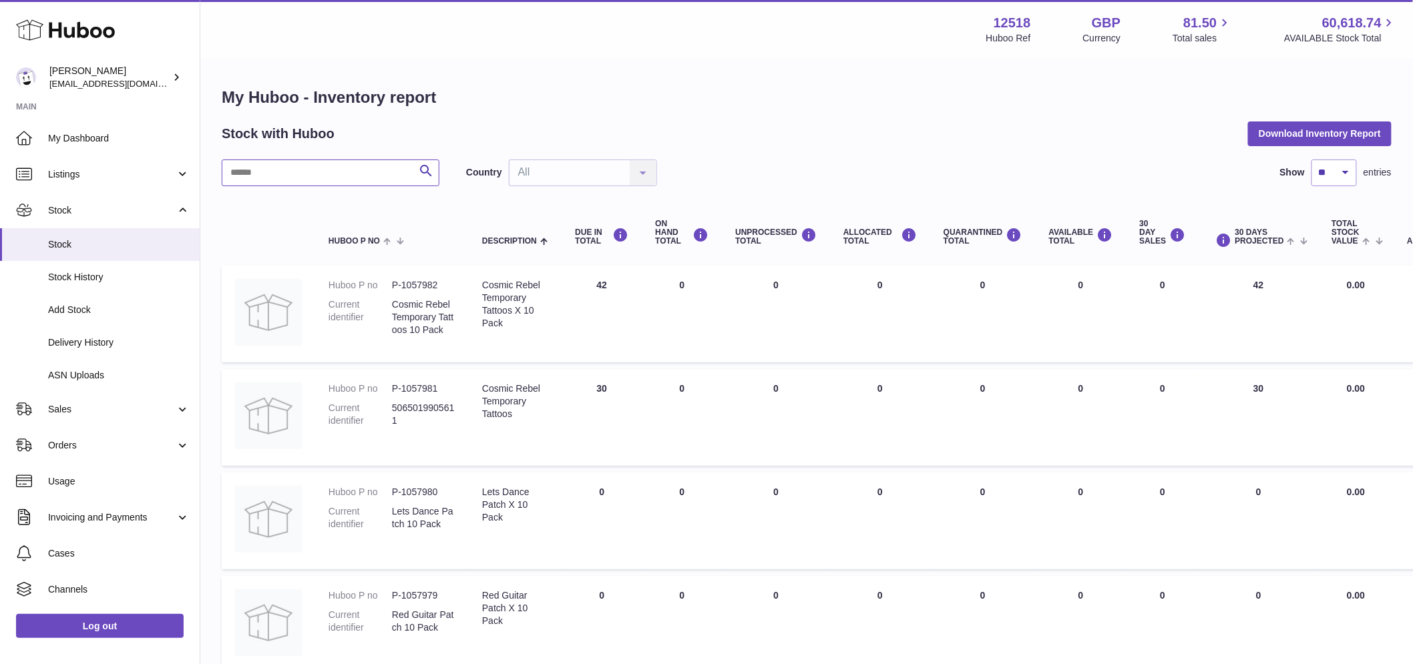
click at [298, 169] on input "text" at bounding box center [331, 173] width 218 height 27
paste input "*******"
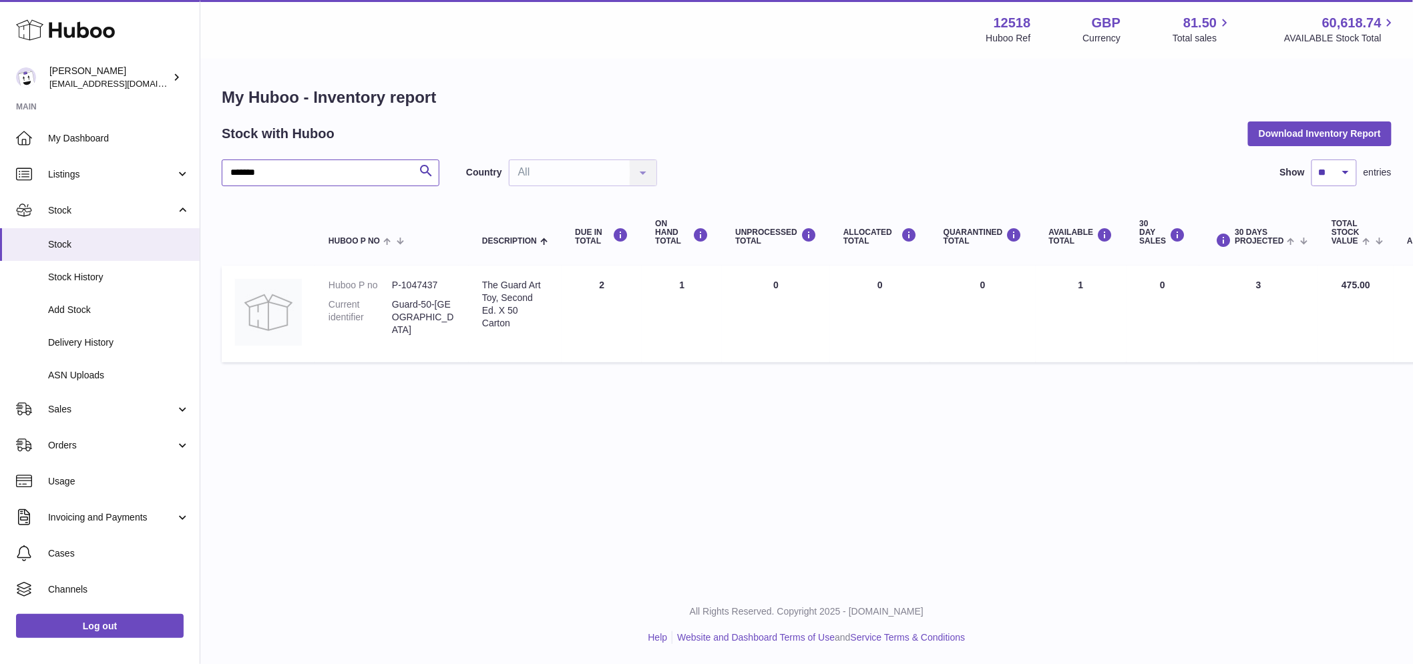
type input "*******"
click at [427, 284] on dd "P-1047437" at bounding box center [423, 285] width 63 height 13
copy dd "1047437"
click at [109, 405] on span "Sales" at bounding box center [112, 409] width 128 height 13
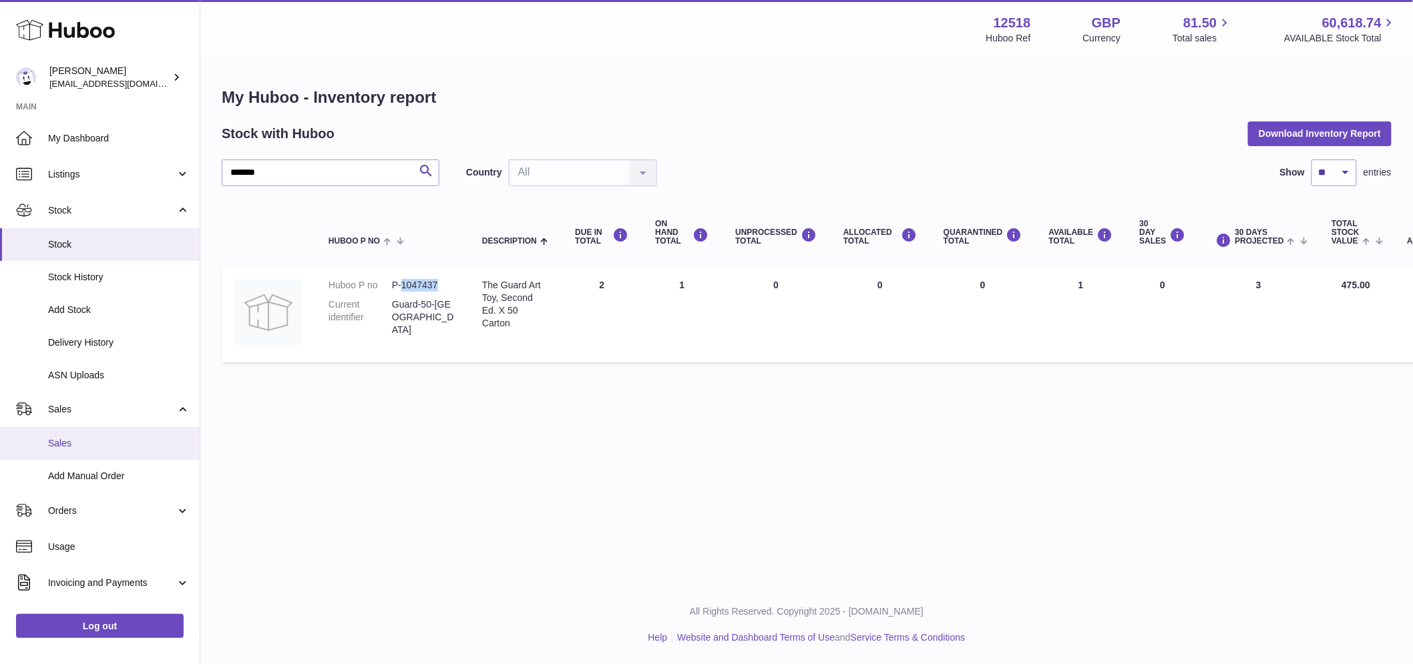
click at [83, 441] on span "Sales" at bounding box center [119, 443] width 142 height 13
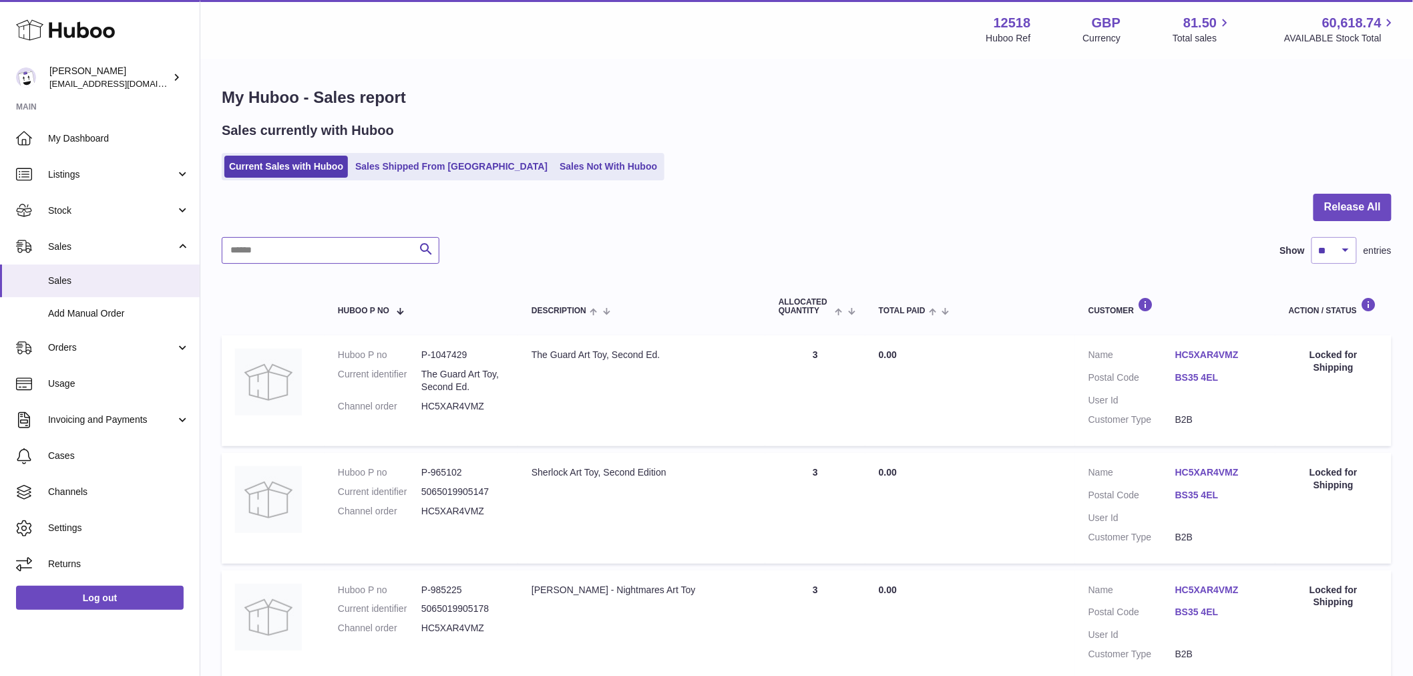
click at [308, 256] on input "text" at bounding box center [331, 250] width 218 height 27
paste input "*******"
type input "*******"
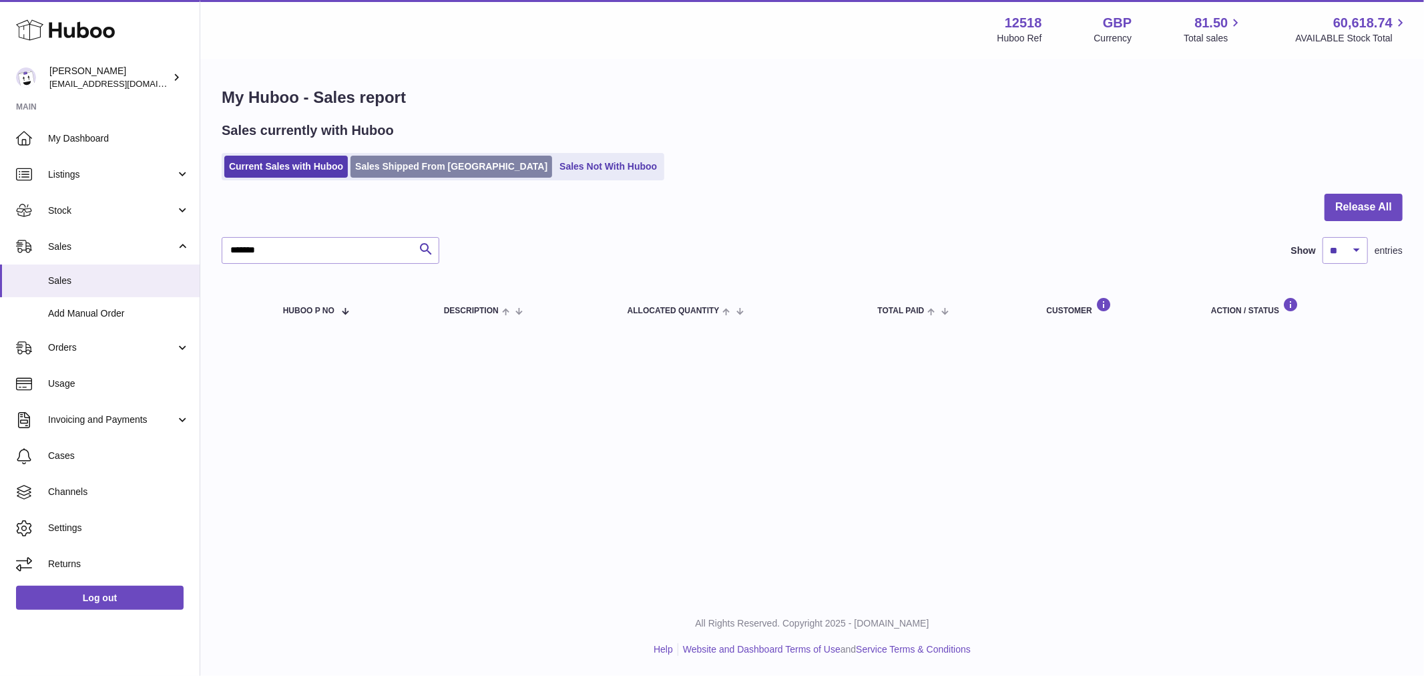
click at [381, 168] on link "Sales Shipped From [GEOGRAPHIC_DATA]" at bounding box center [452, 167] width 202 height 22
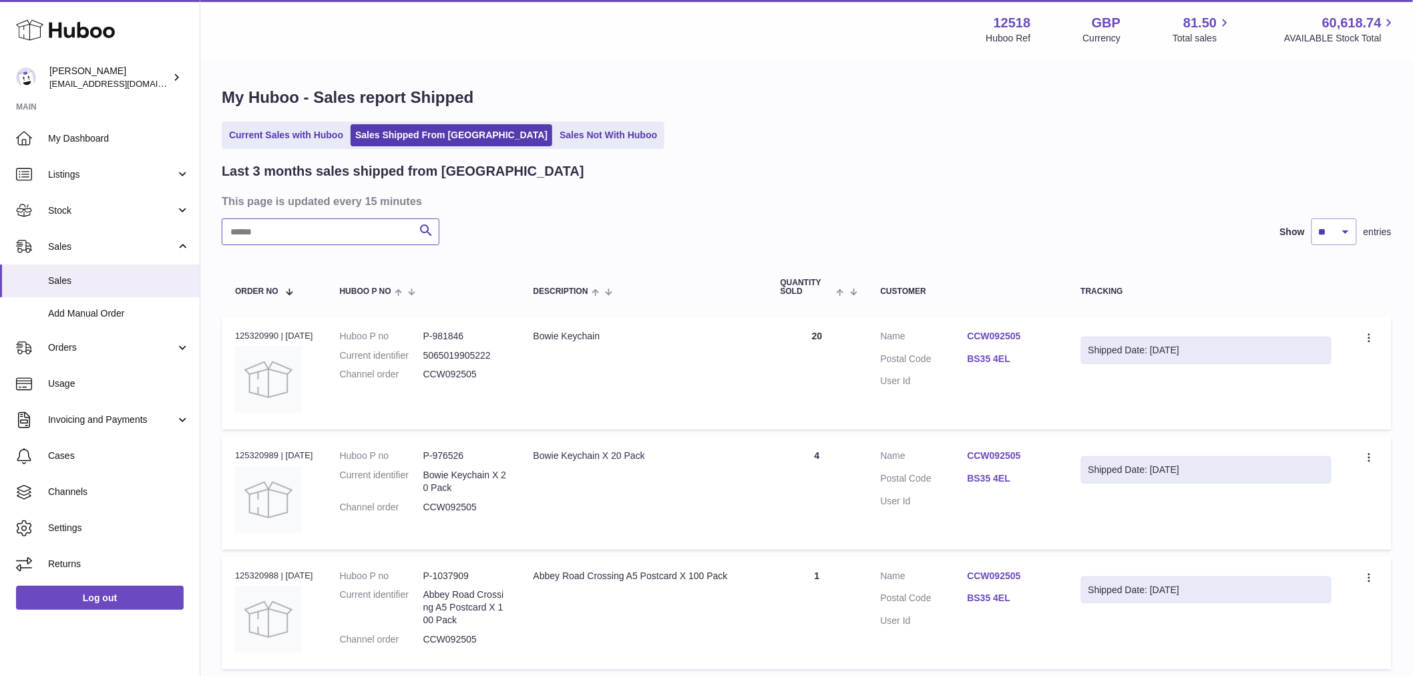
click at [314, 239] on input "text" at bounding box center [331, 231] width 218 height 27
drag, startPoint x: 285, startPoint y: 221, endPoint x: 265, endPoint y: 242, distance: 29.3
type input "*******"
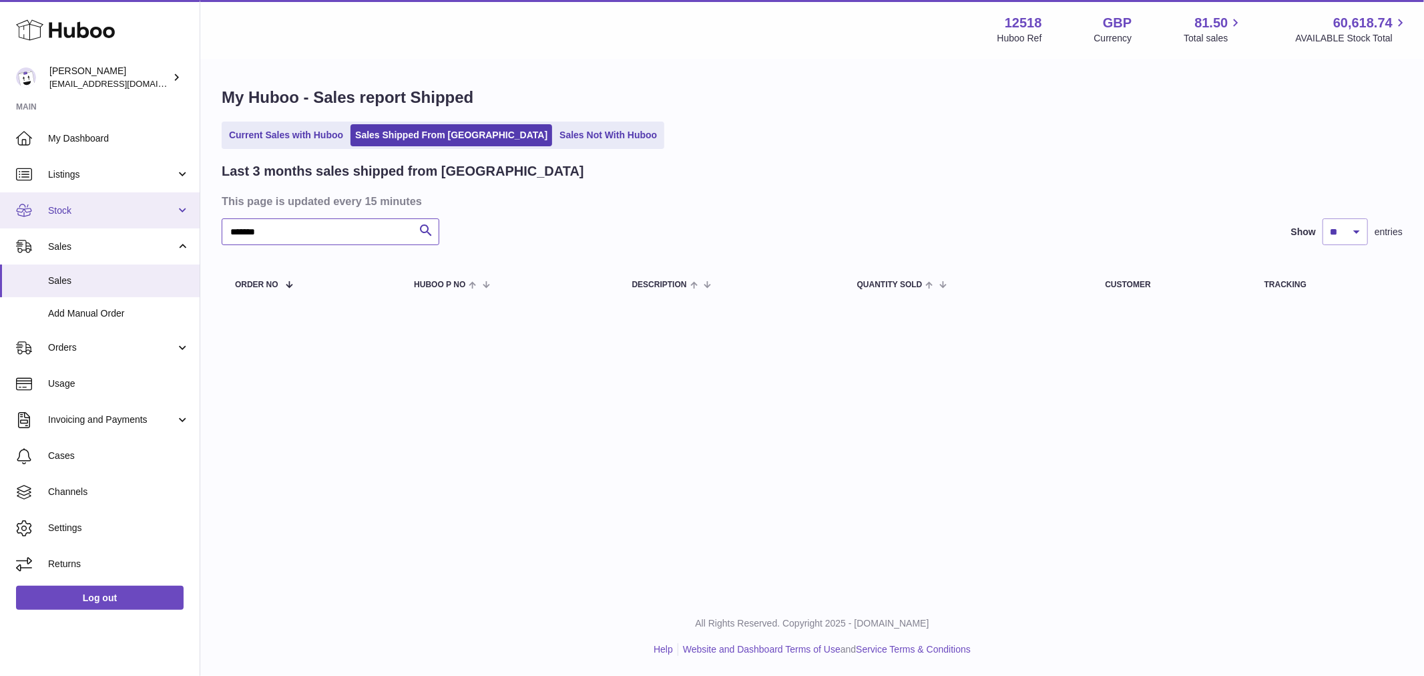
drag, startPoint x: 286, startPoint y: 230, endPoint x: 140, endPoint y: 227, distance: 145.6
click at [142, 230] on div "Huboo Caitlin Derer internalAdmin-12518@internal.huboo.com Main My Dashboard Li…" at bounding box center [712, 338] width 1424 height 676
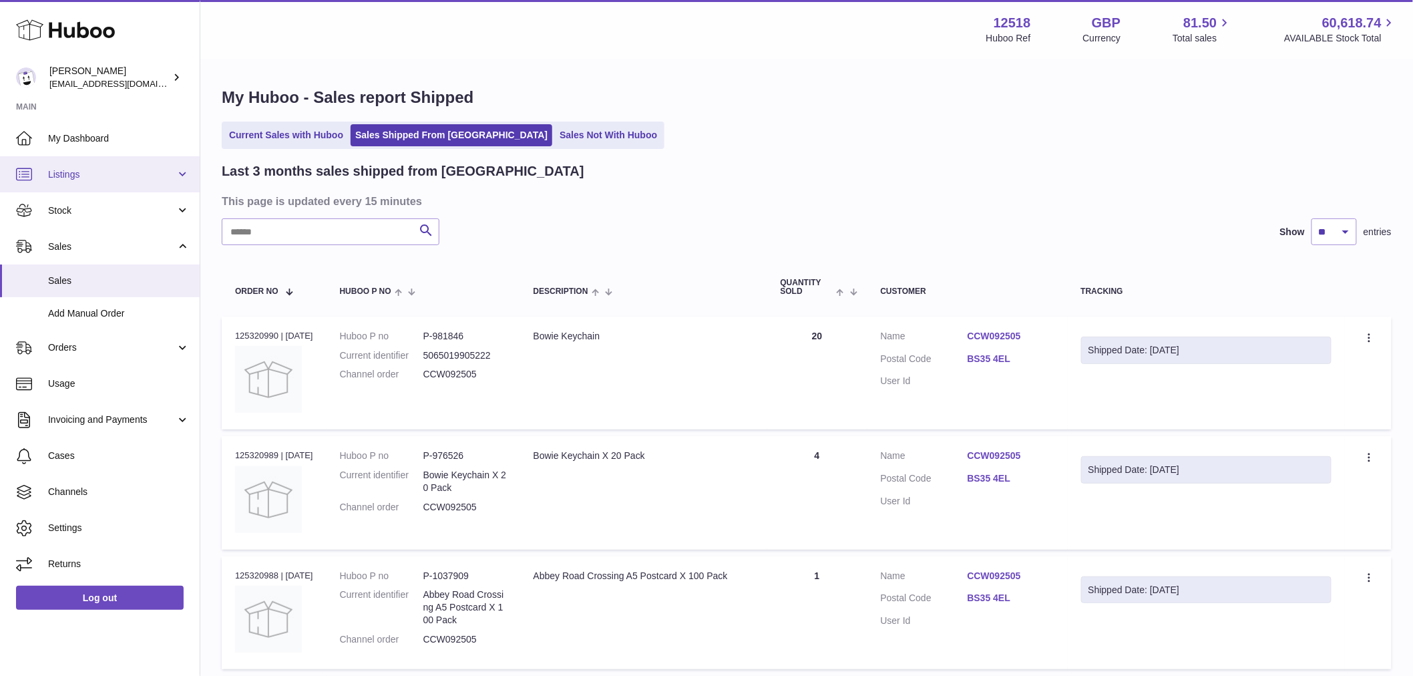
click at [79, 176] on span "Listings" at bounding box center [112, 174] width 128 height 13
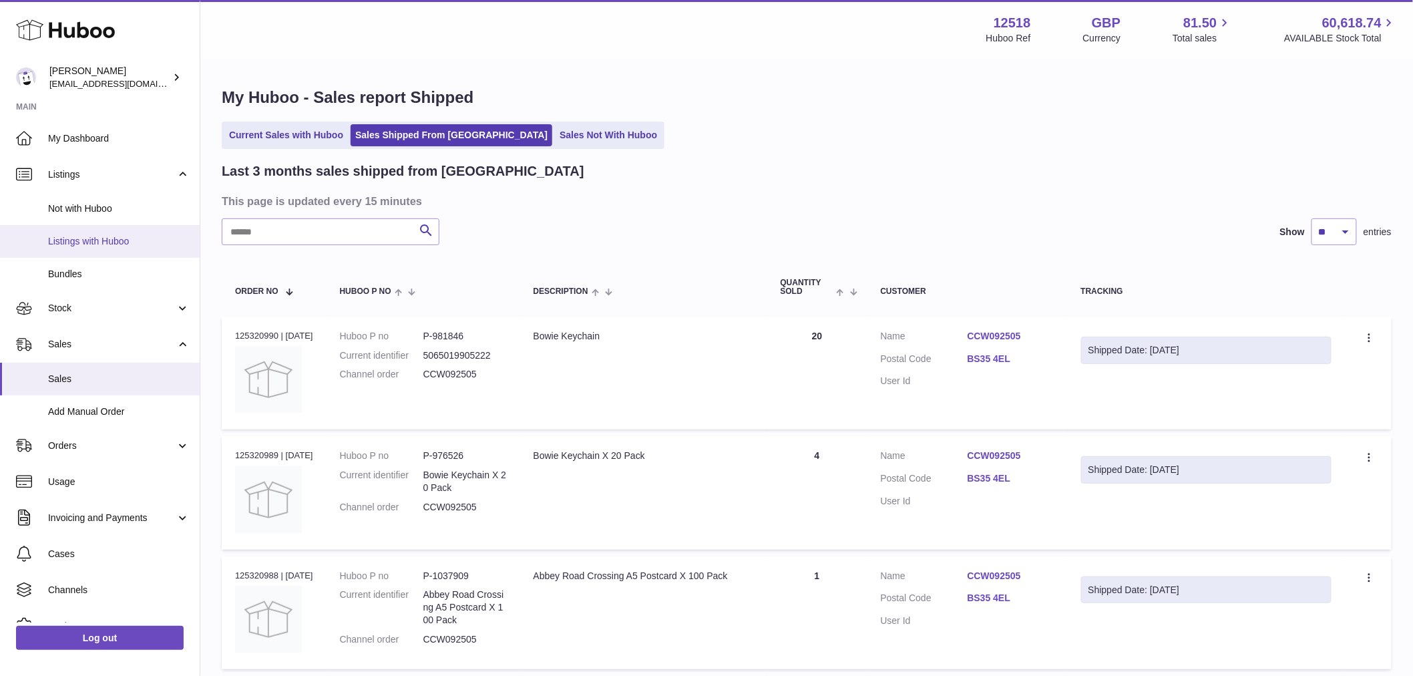
click at [116, 238] on span "Listings with Huboo" at bounding box center [119, 241] width 142 height 13
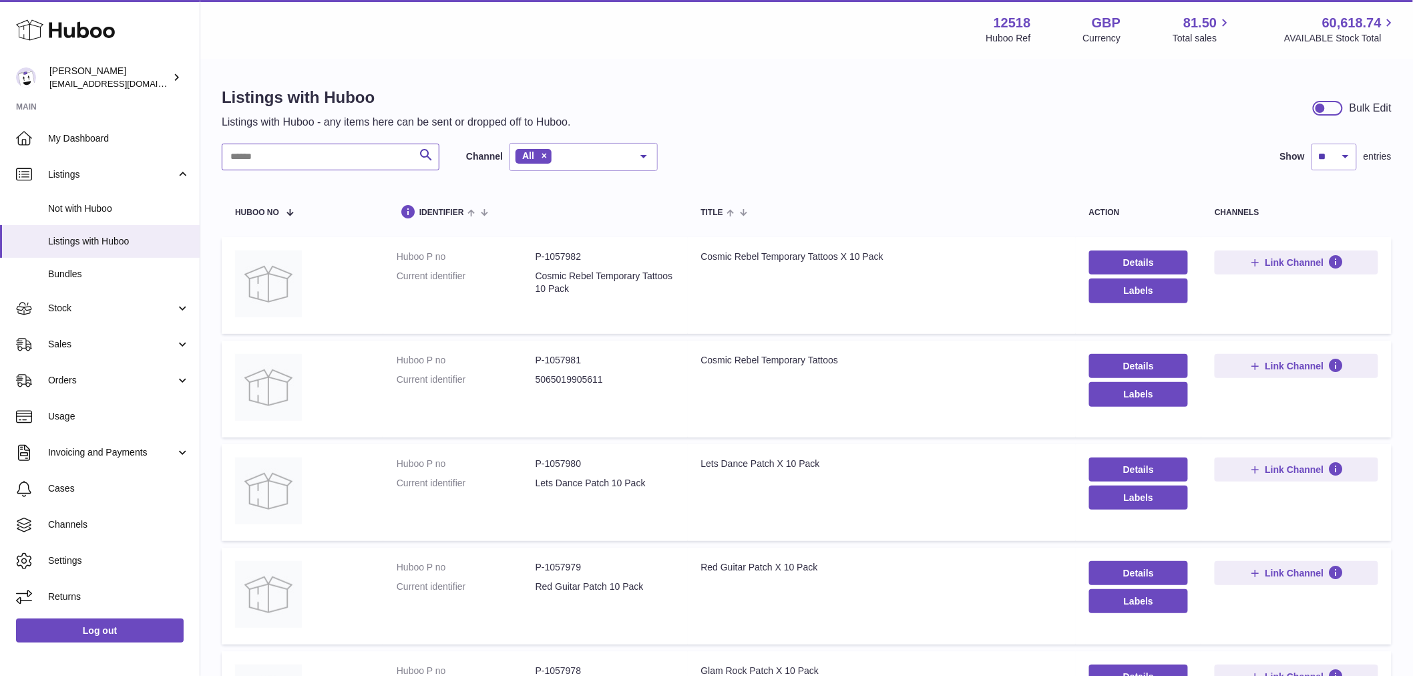
paste input "*******"
type input "*******"
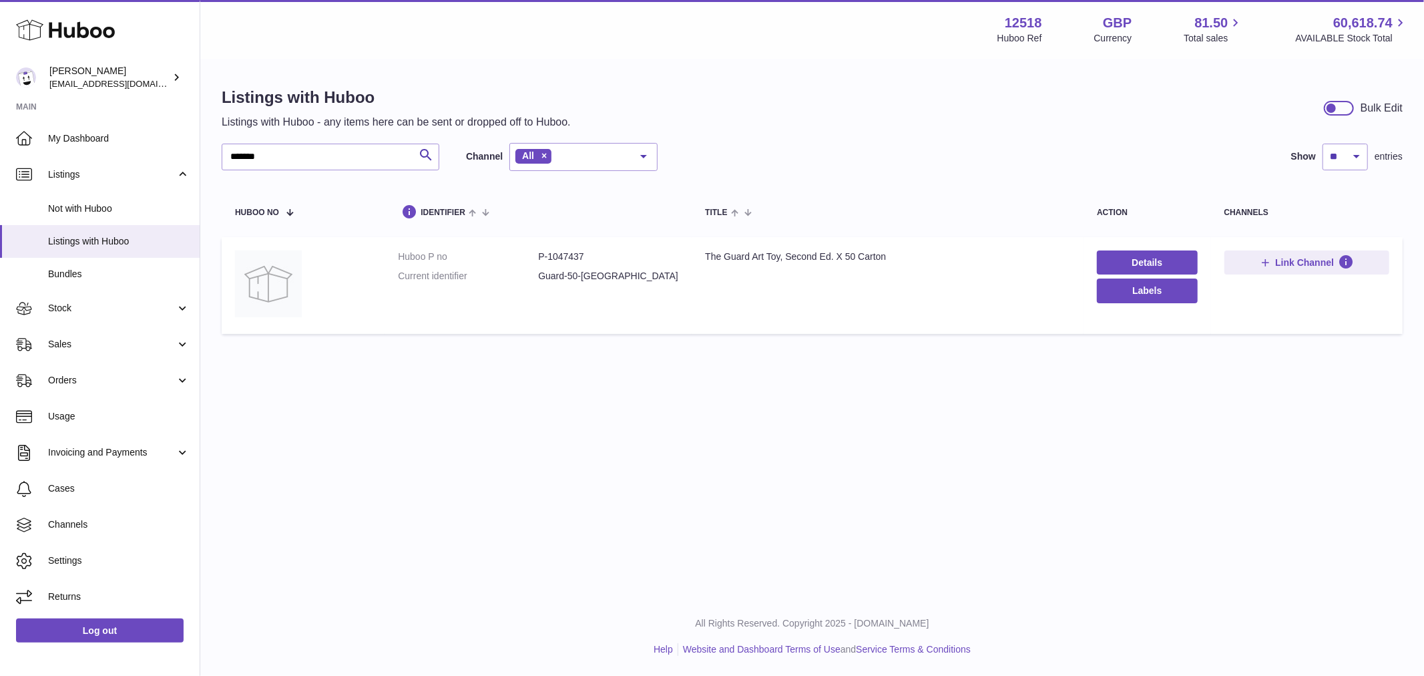
click at [558, 258] on dd "P-1047437" at bounding box center [608, 256] width 140 height 13
copy dl "P-1047437"
drag, startPoint x: 81, startPoint y: 316, endPoint x: 95, endPoint y: 345, distance: 32.3
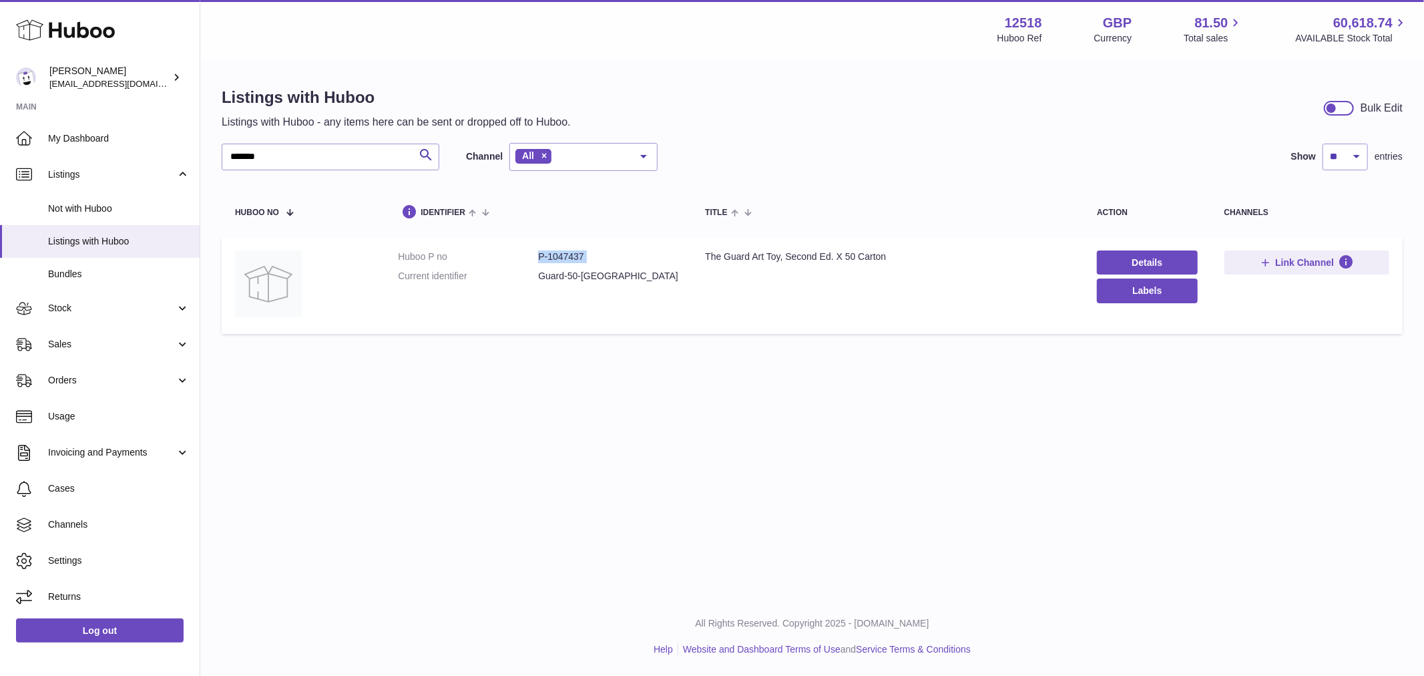
click at [81, 316] on link "Stock" at bounding box center [100, 308] width 200 height 36
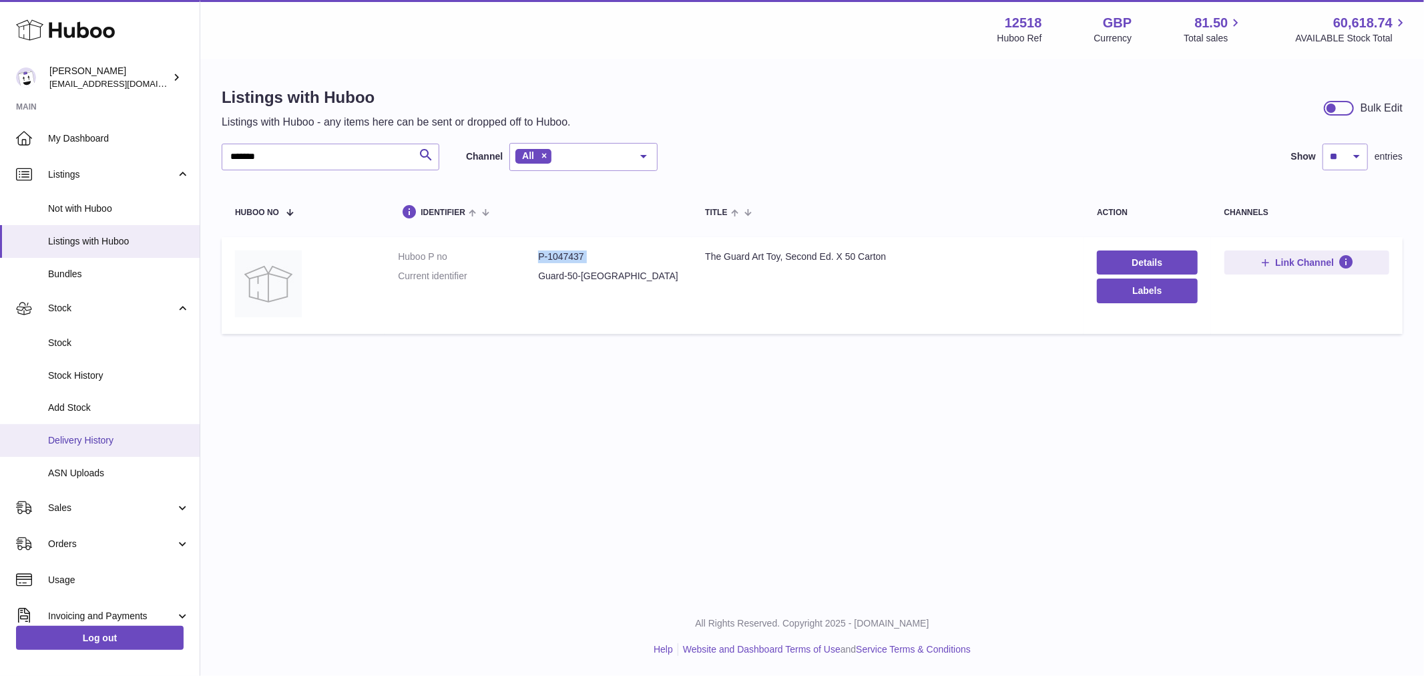
click at [85, 449] on link "Delivery History" at bounding box center [100, 440] width 200 height 33
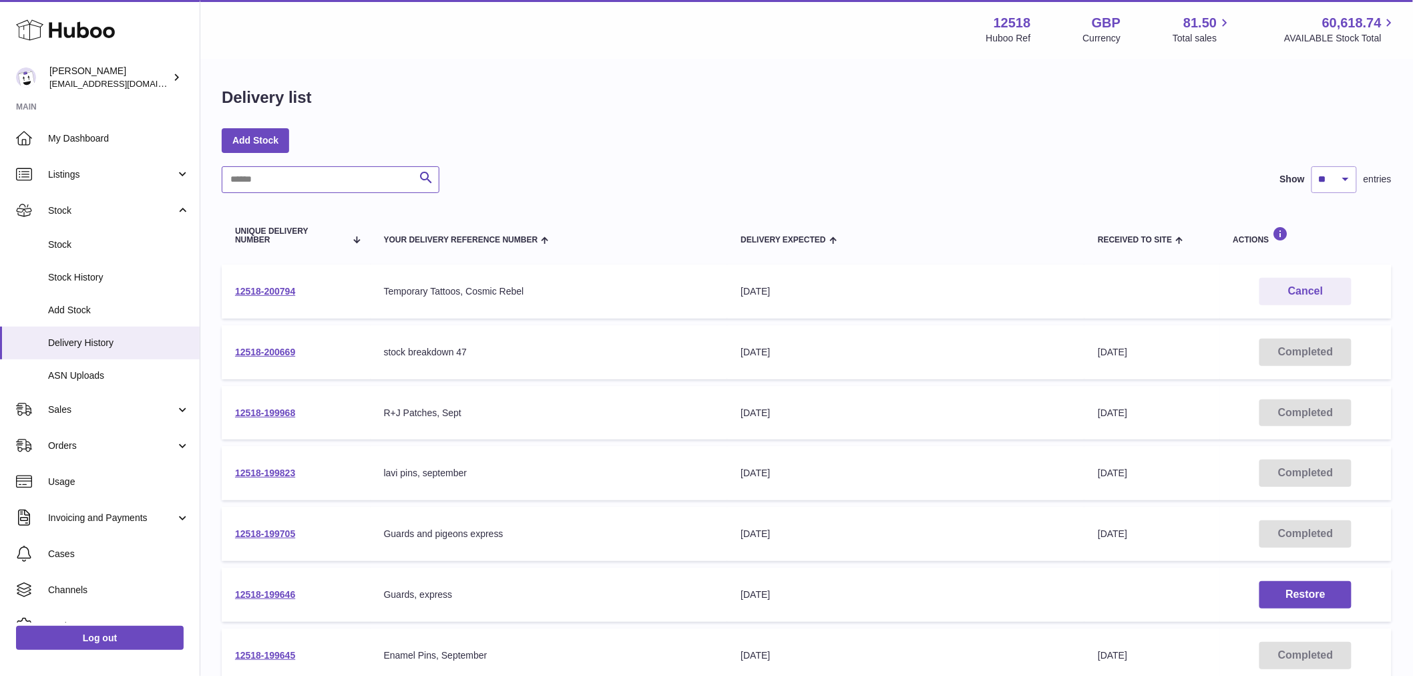
click at [321, 188] on input "text" at bounding box center [331, 179] width 218 height 27
click at [94, 282] on span "Stock History" at bounding box center [119, 277] width 142 height 13
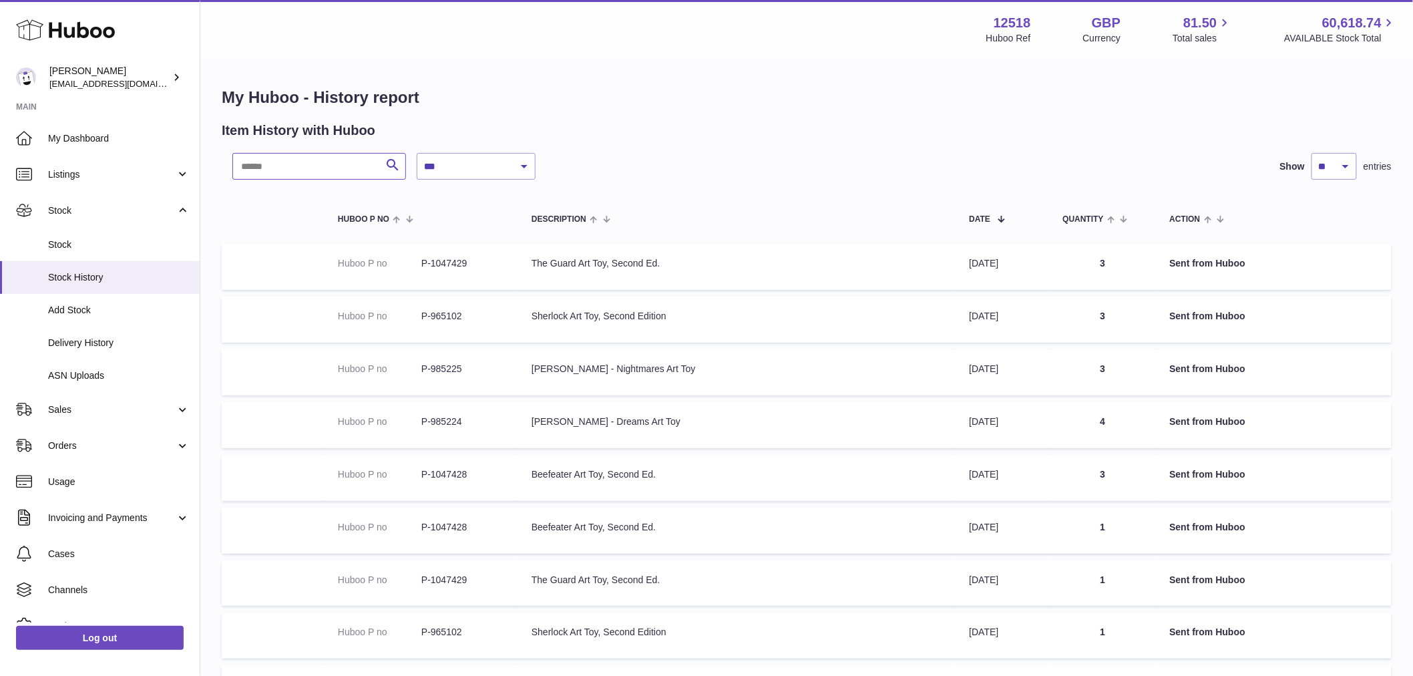
click at [306, 171] on input "text" at bounding box center [319, 166] width 174 height 27
paste input "*********"
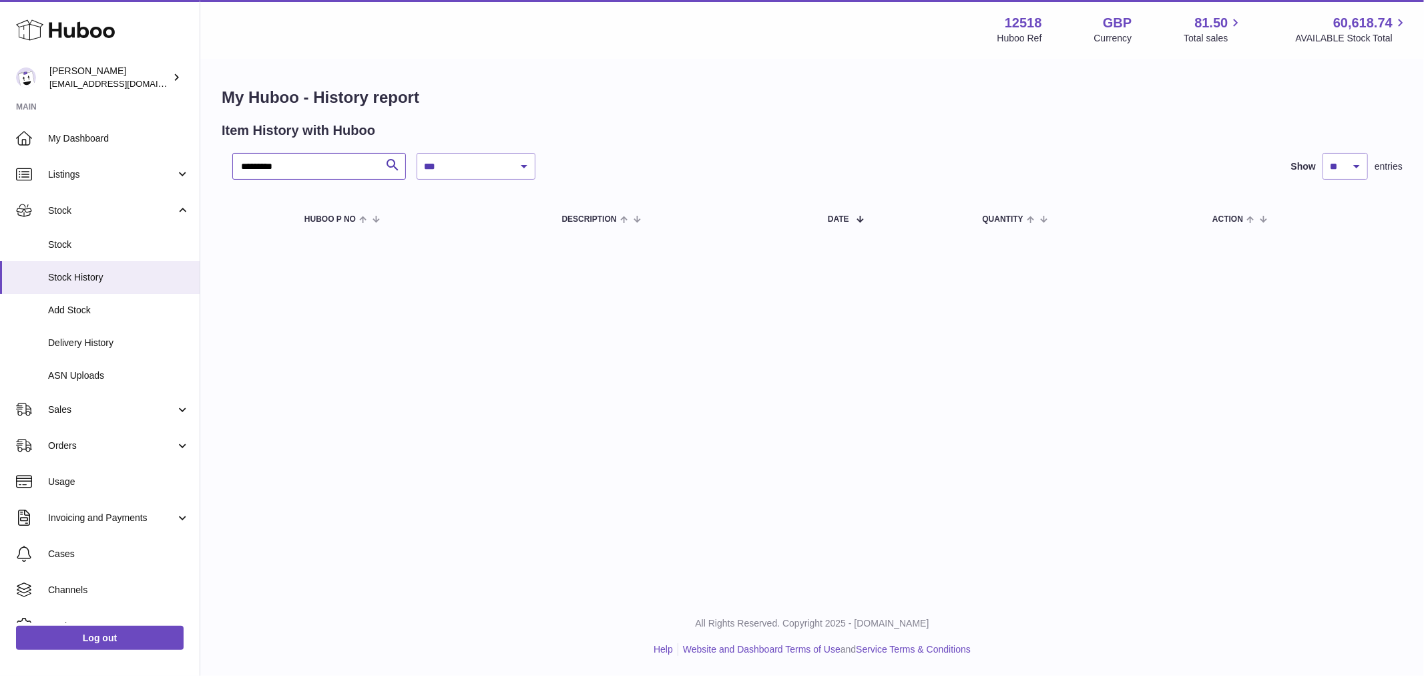
type input "*********"
click at [89, 237] on link "Stock" at bounding box center [100, 244] width 200 height 33
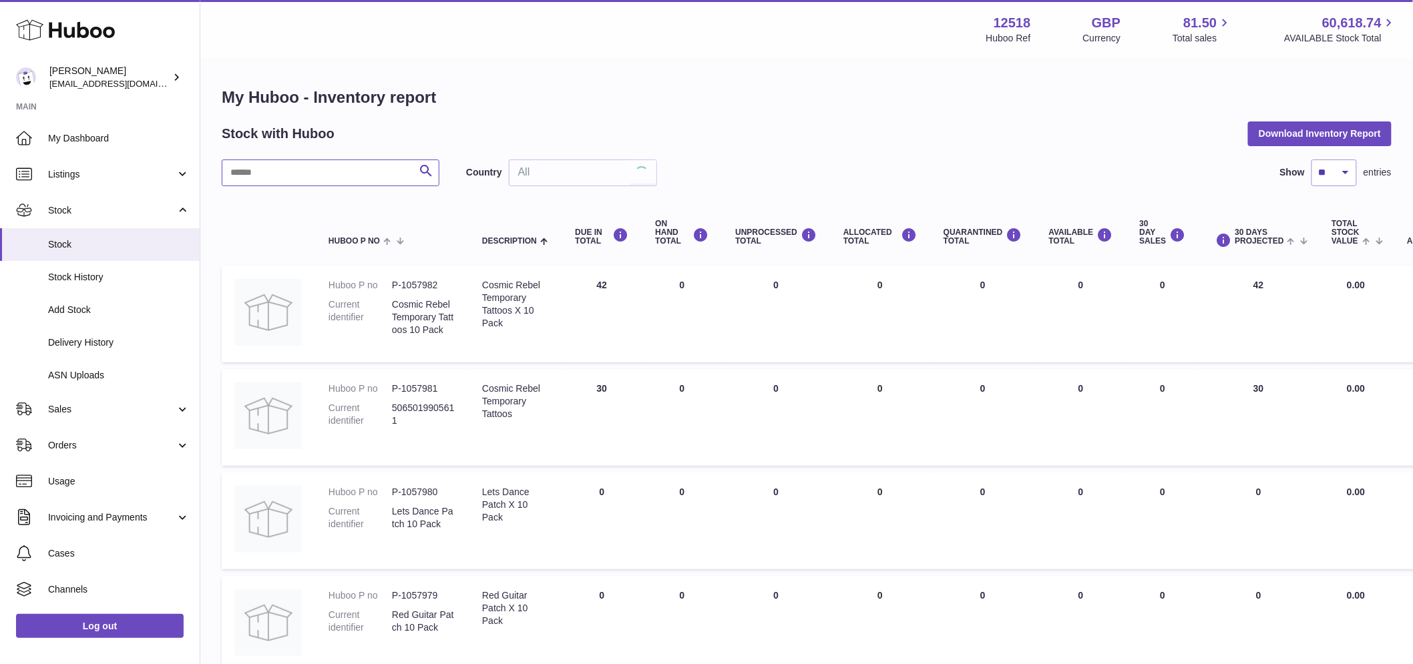
click at [301, 179] on input "text" at bounding box center [331, 173] width 218 height 27
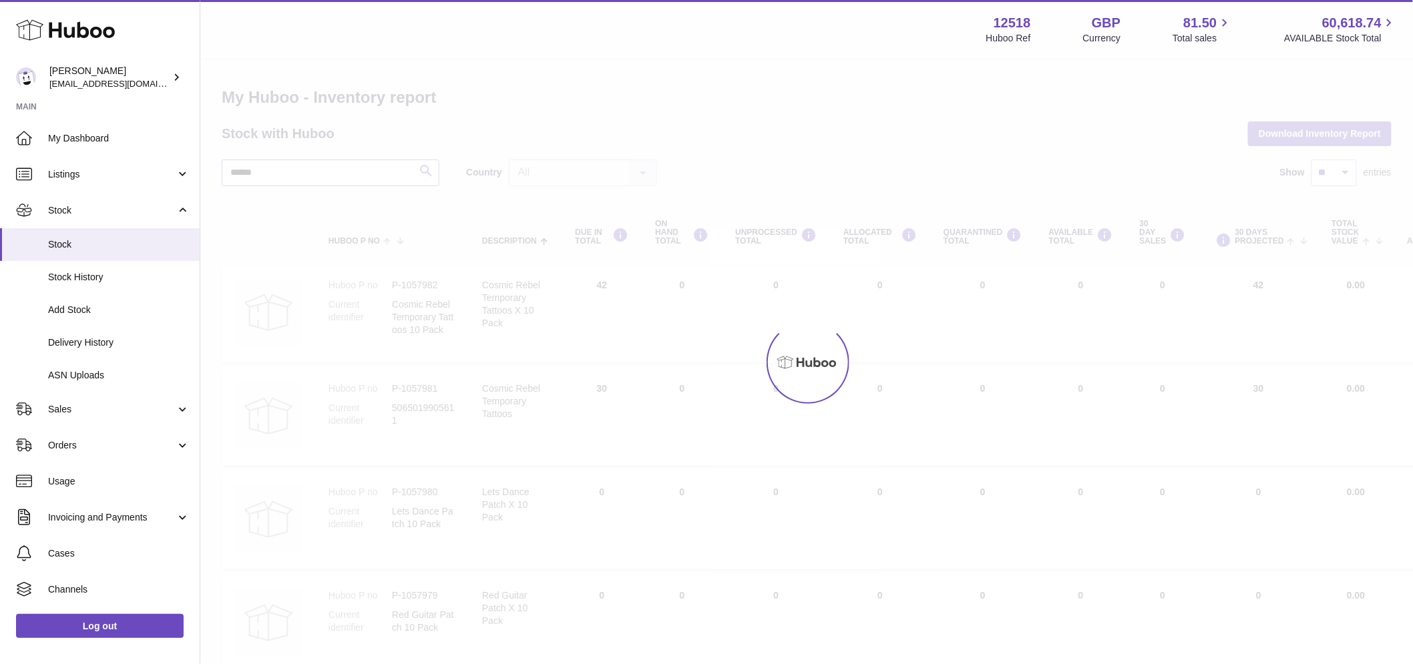
type input "******"
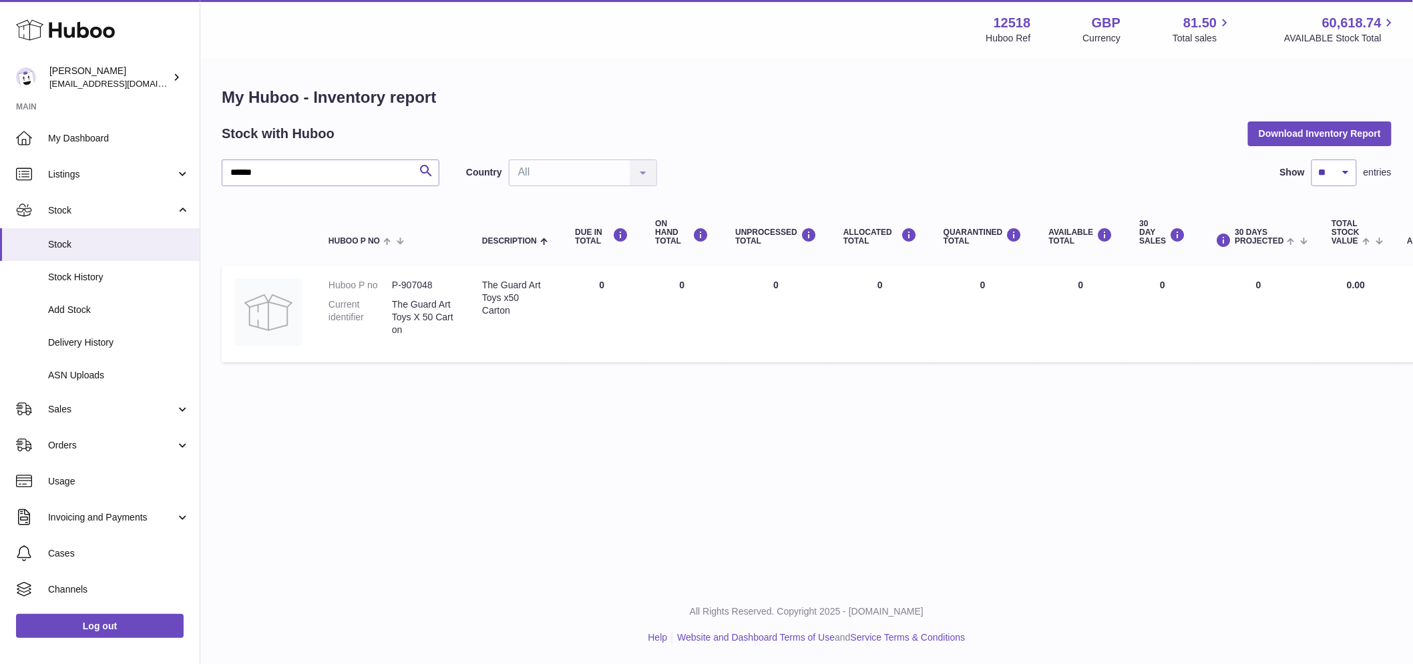
click at [414, 282] on dd "P-907048" at bounding box center [423, 285] width 63 height 13
copy dd "907048"
click at [67, 178] on span "Listings" at bounding box center [112, 174] width 128 height 13
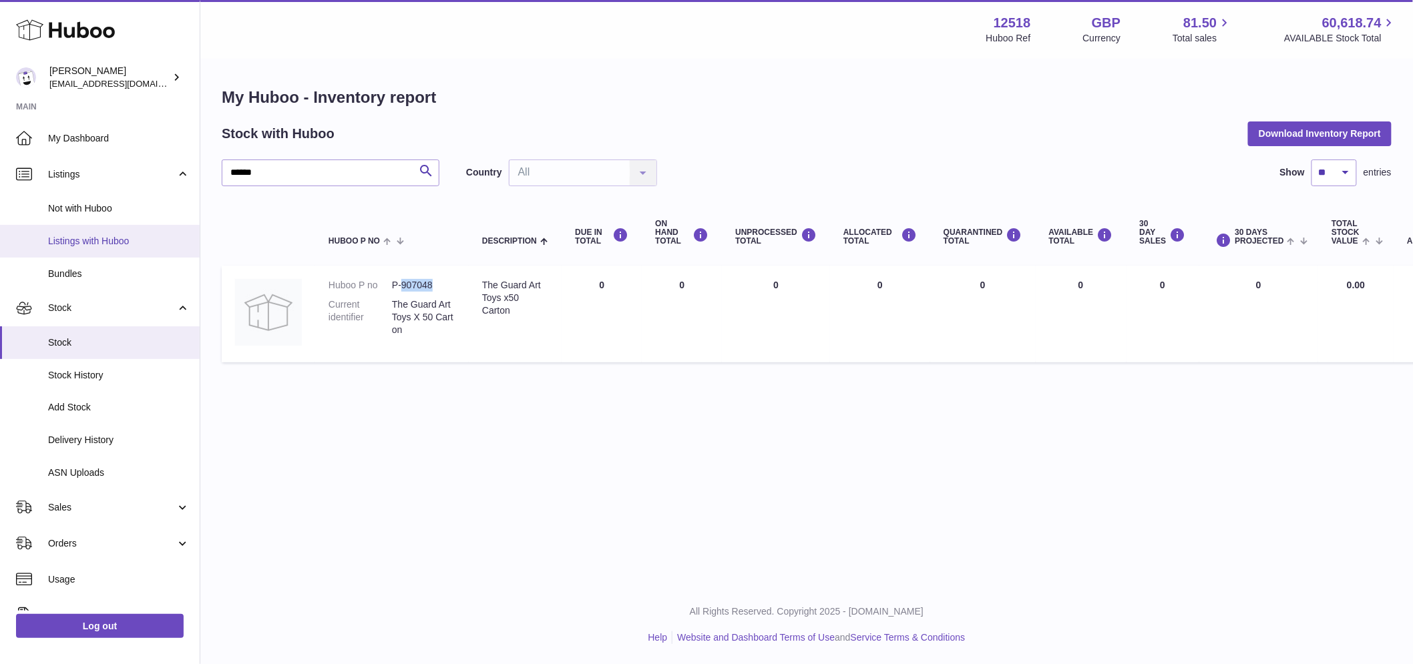
click at [75, 241] on span "Listings with Huboo" at bounding box center [119, 241] width 142 height 13
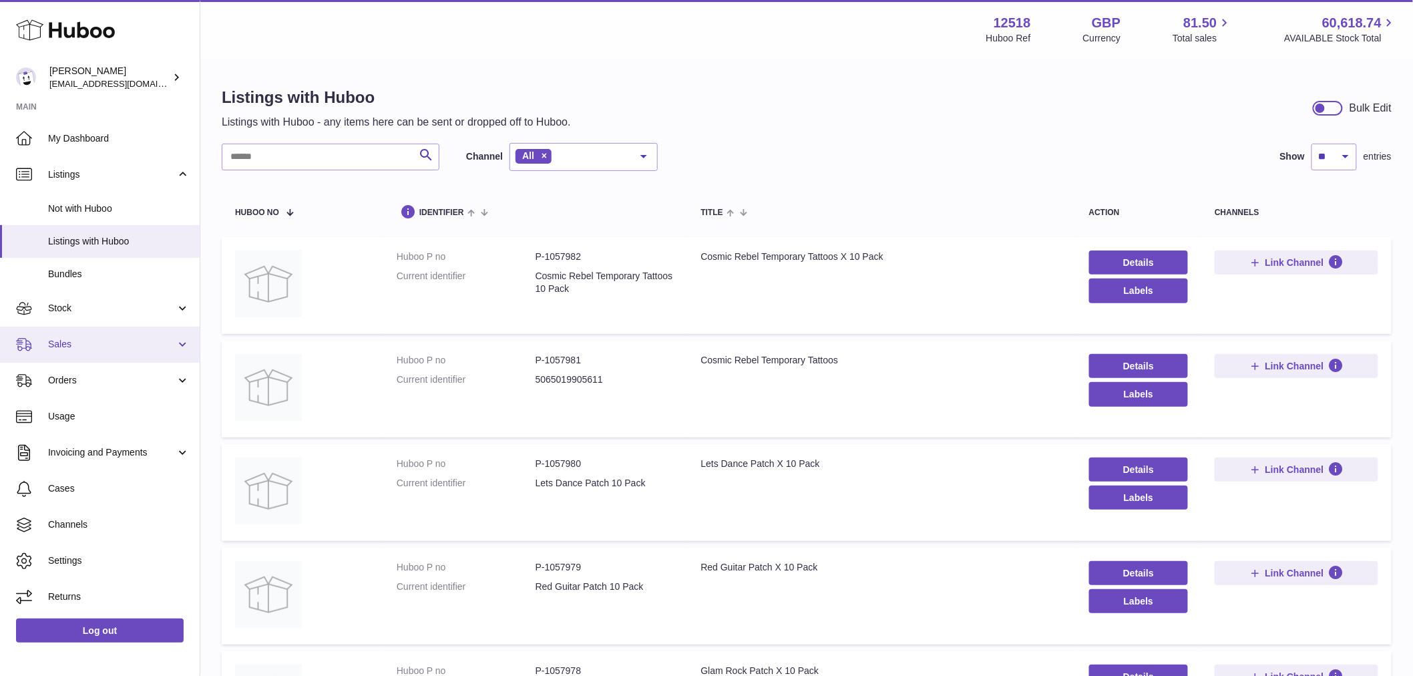
scroll to position [148, 0]
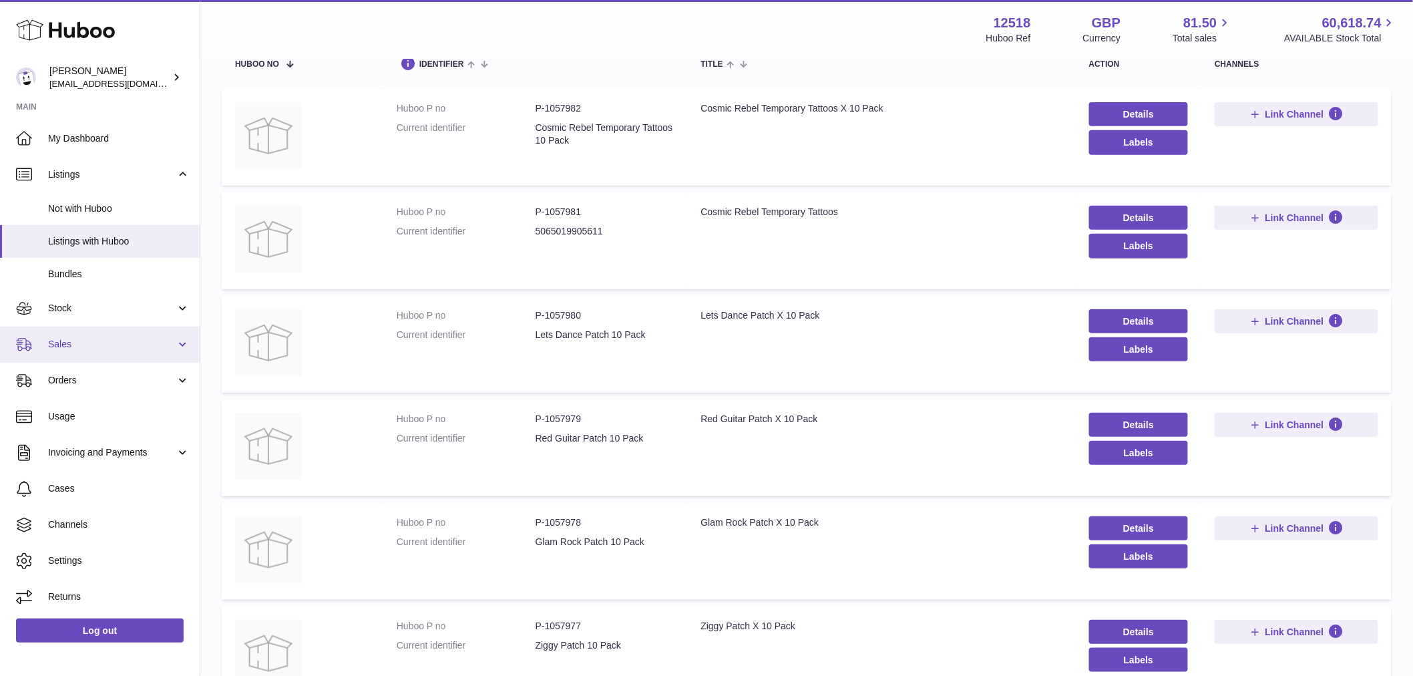
click at [65, 351] on link "Sales" at bounding box center [100, 345] width 200 height 36
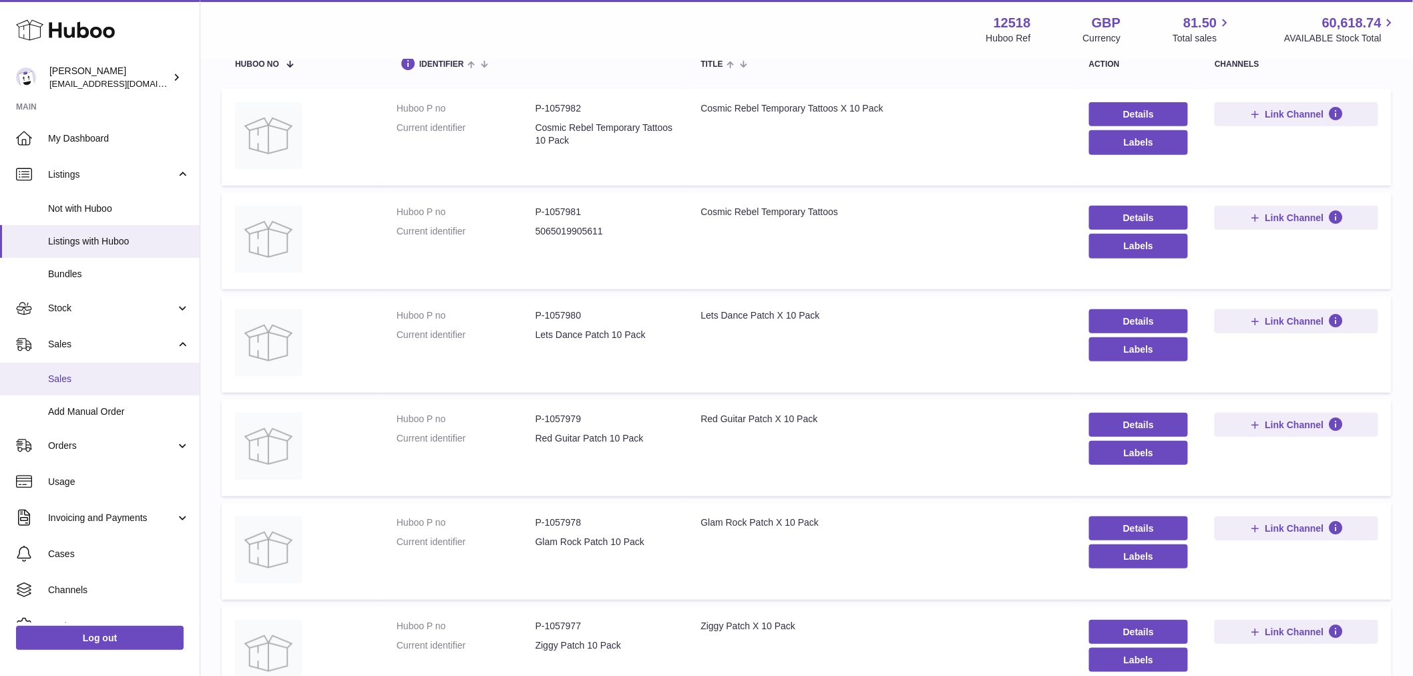
click at [65, 378] on span "Sales" at bounding box center [119, 379] width 142 height 13
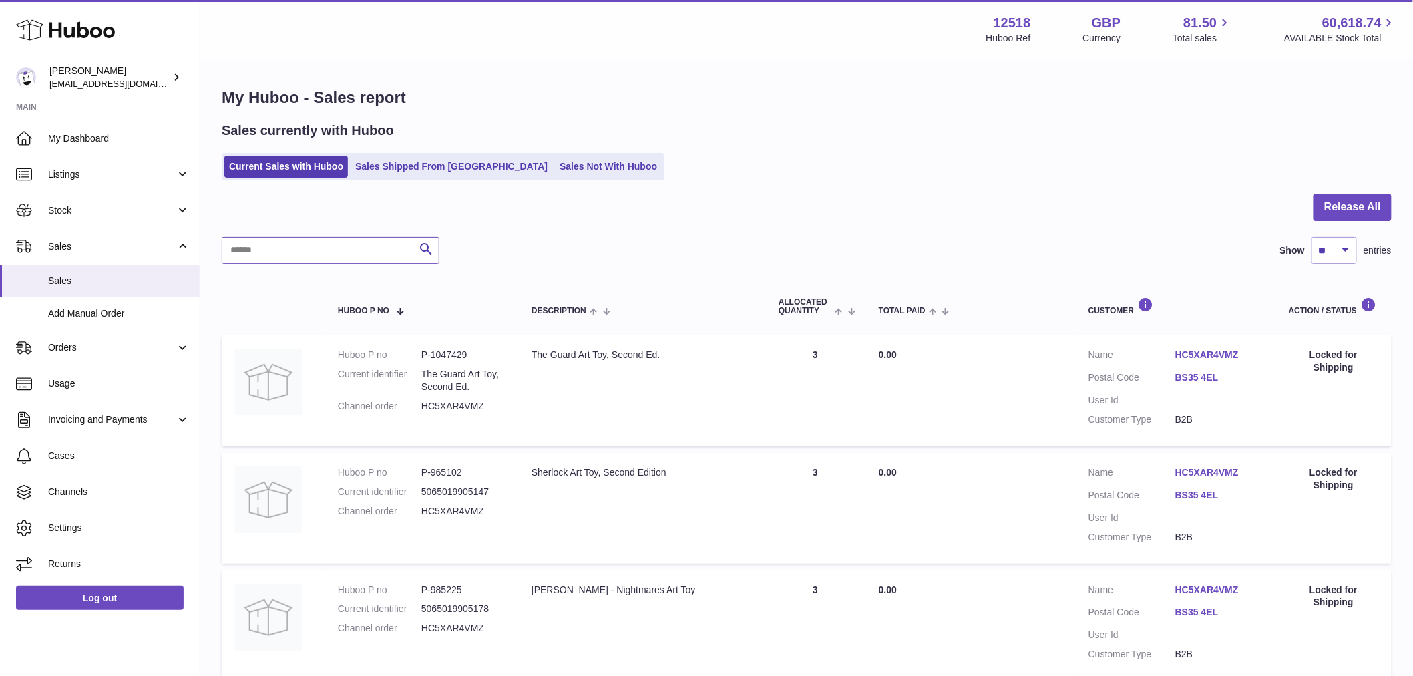
click at [317, 247] on input "text" at bounding box center [331, 250] width 218 height 27
paste input "******"
type input "******"
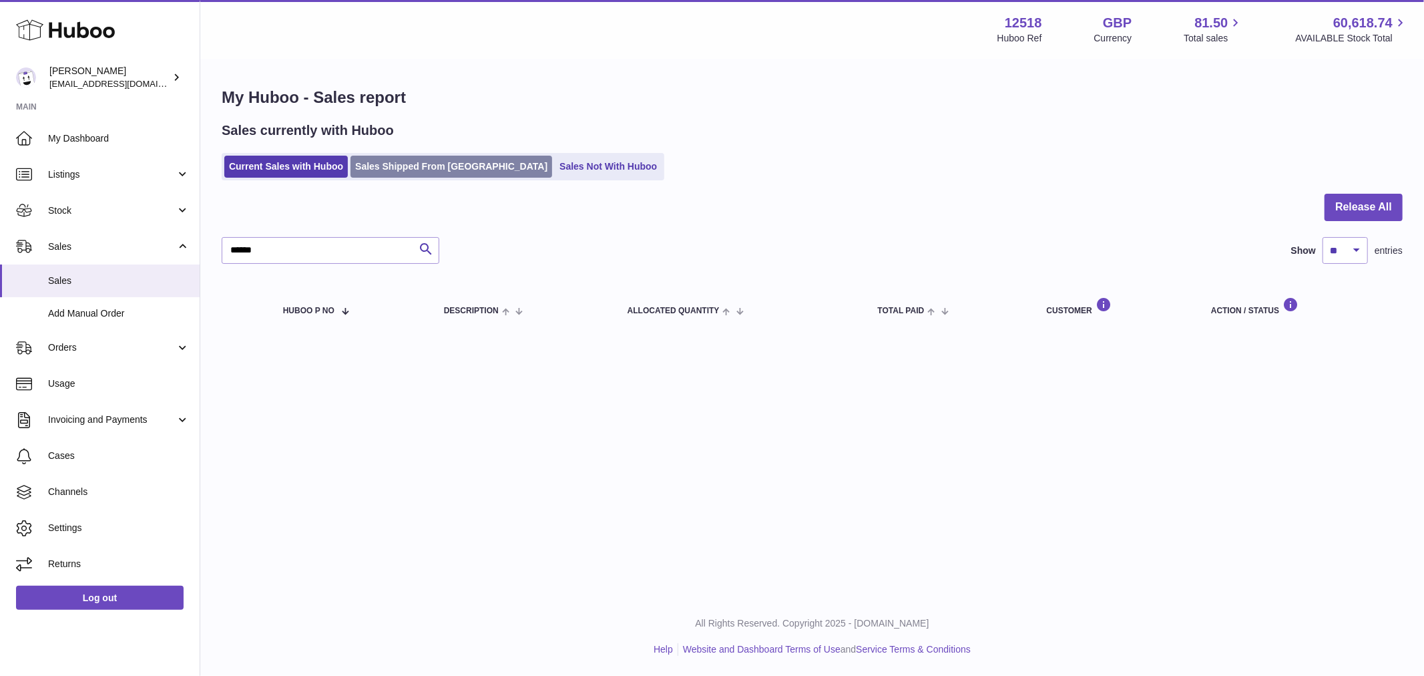
click at [388, 166] on link "Sales Shipped From [GEOGRAPHIC_DATA]" at bounding box center [452, 167] width 202 height 22
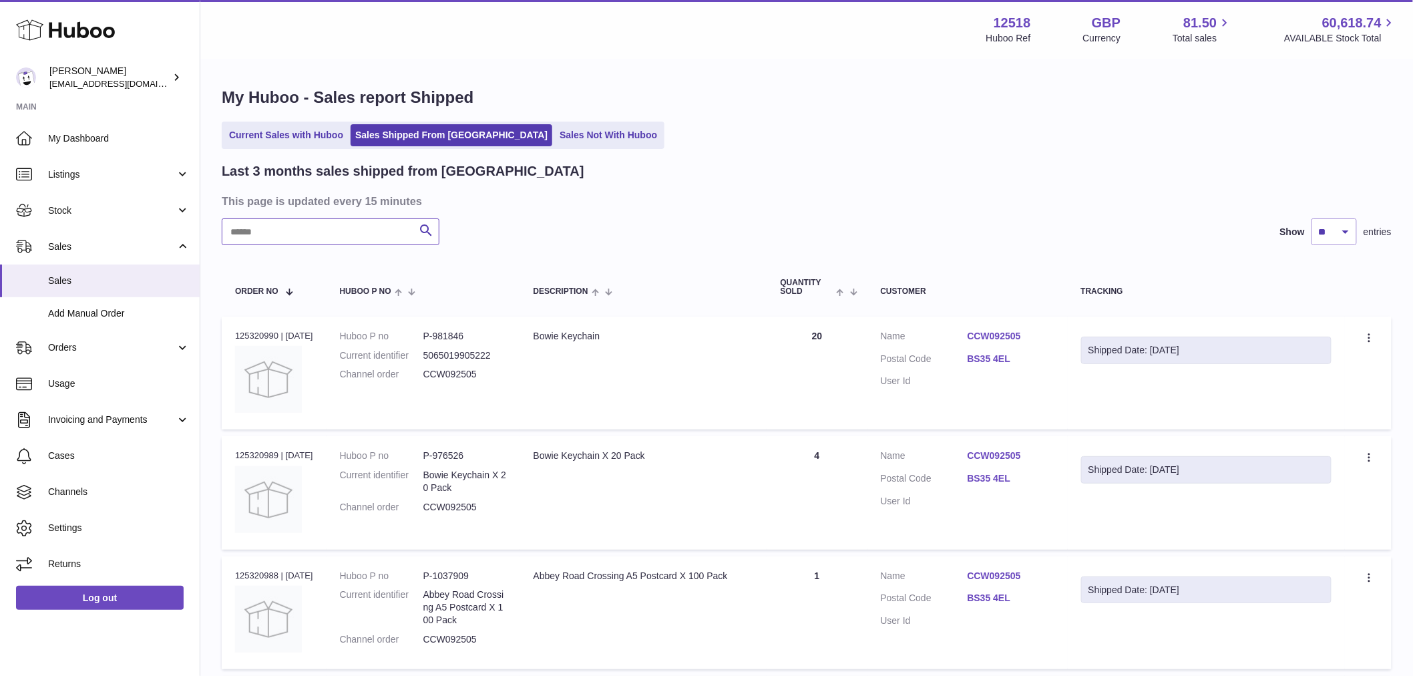
click at [276, 229] on input "text" at bounding box center [331, 231] width 218 height 27
paste input "******"
type input "******"
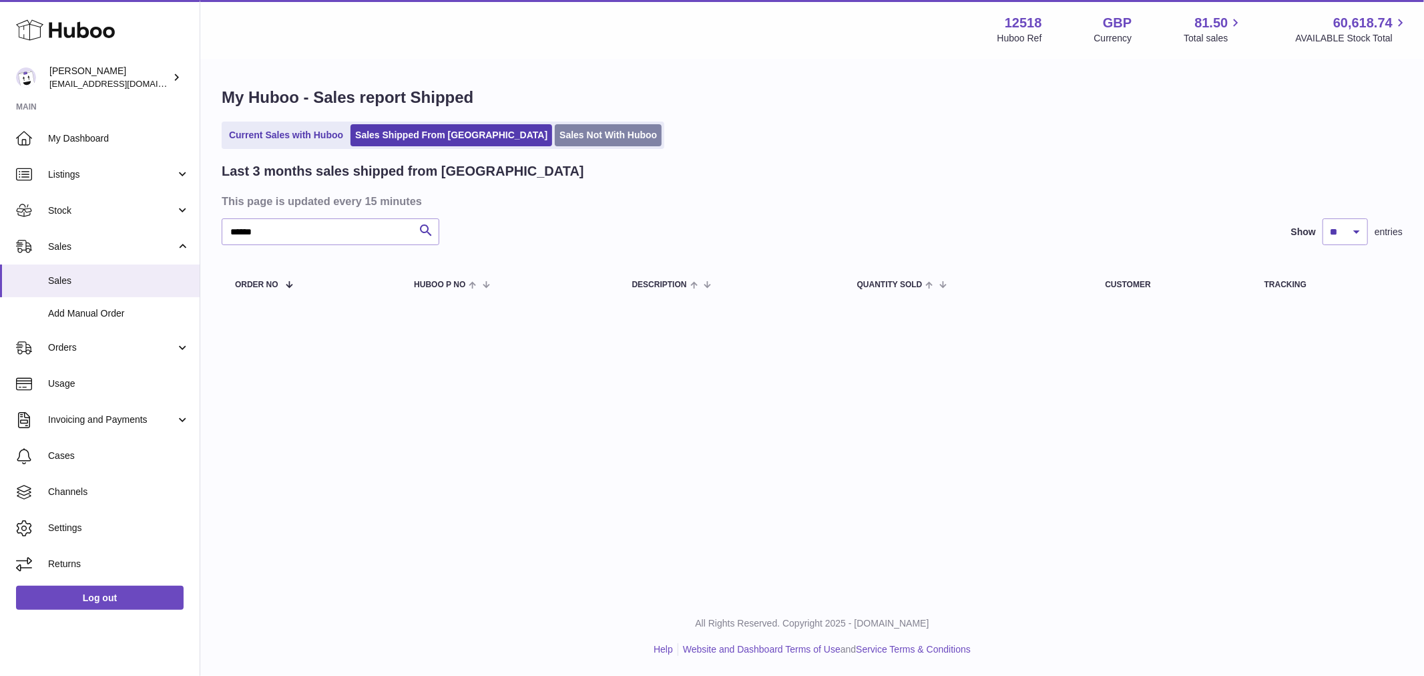
click at [555, 139] on link "Sales Not With Huboo" at bounding box center [608, 135] width 107 height 22
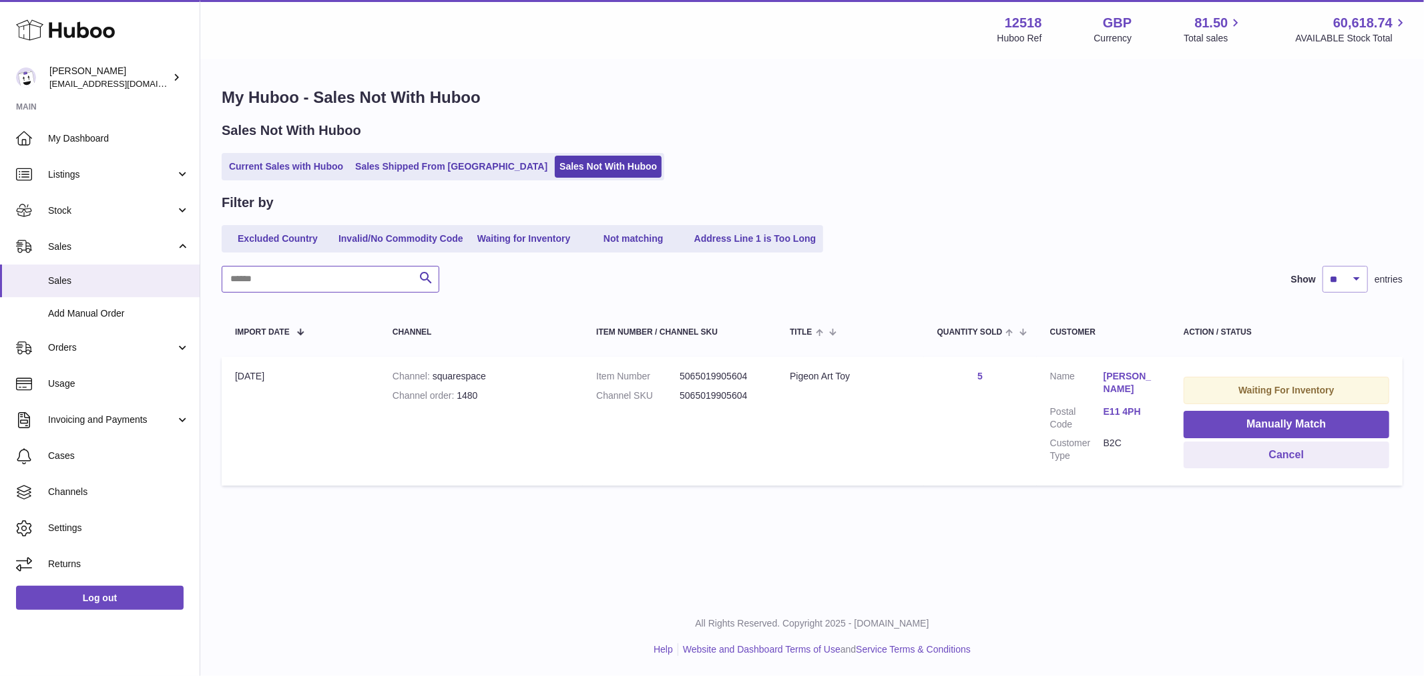
click at [230, 279] on input "text" at bounding box center [331, 279] width 218 height 27
paste input "******"
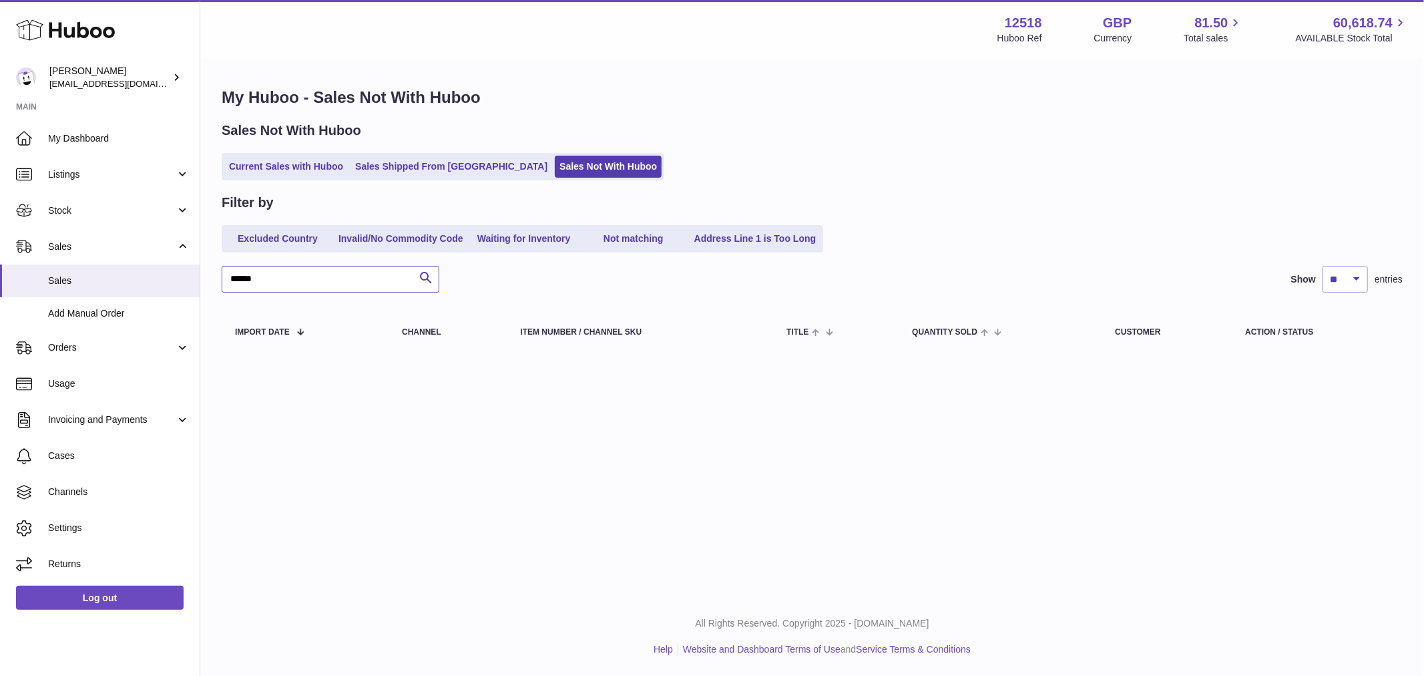
click at [229, 276] on input "******" at bounding box center [331, 279] width 218 height 27
type input "******"
drag, startPoint x: 258, startPoint y: 274, endPoint x: 228, endPoint y: 309, distance: 46.0
click at [228, 310] on table "Import date Channel Item Number / Channel SKU Title Quantity Sold Customer Acti…" at bounding box center [812, 331] width 1181 height 51
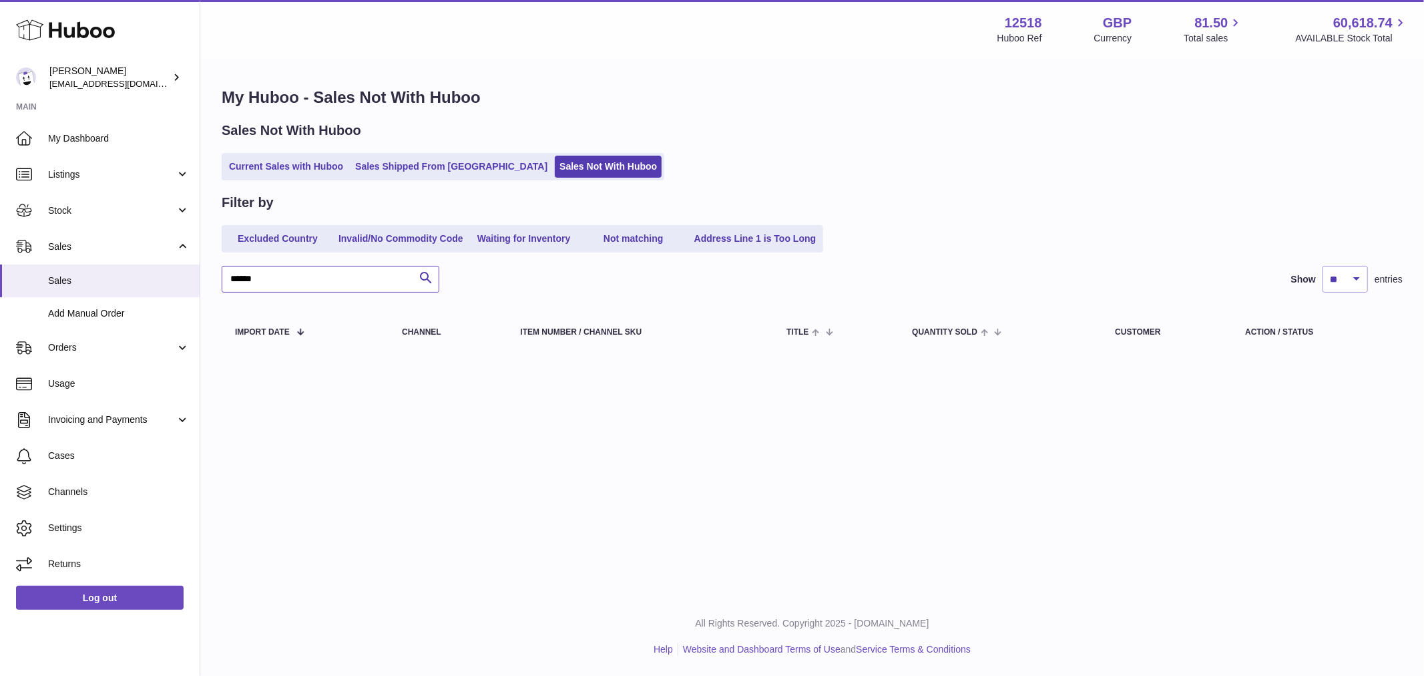
click at [284, 281] on input "******" at bounding box center [331, 279] width 218 height 27
drag, startPoint x: 284, startPoint y: 281, endPoint x: 223, endPoint y: 275, distance: 61.1
click at [223, 275] on input "******" at bounding box center [331, 279] width 218 height 27
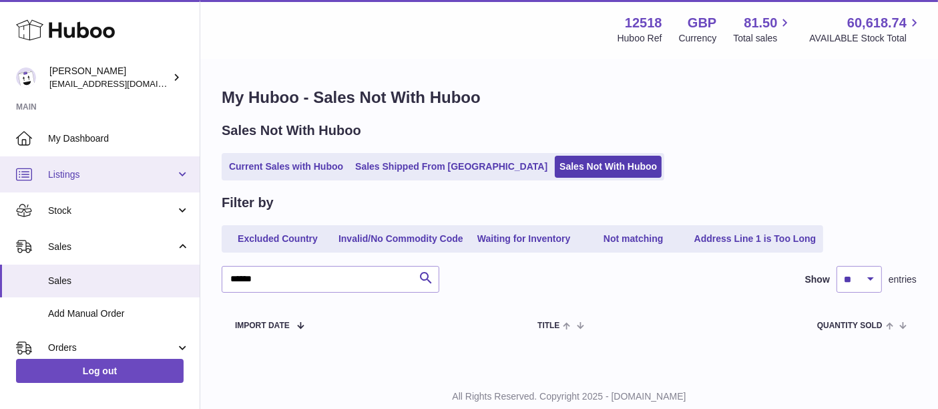
click at [75, 175] on span "Listings" at bounding box center [112, 174] width 128 height 13
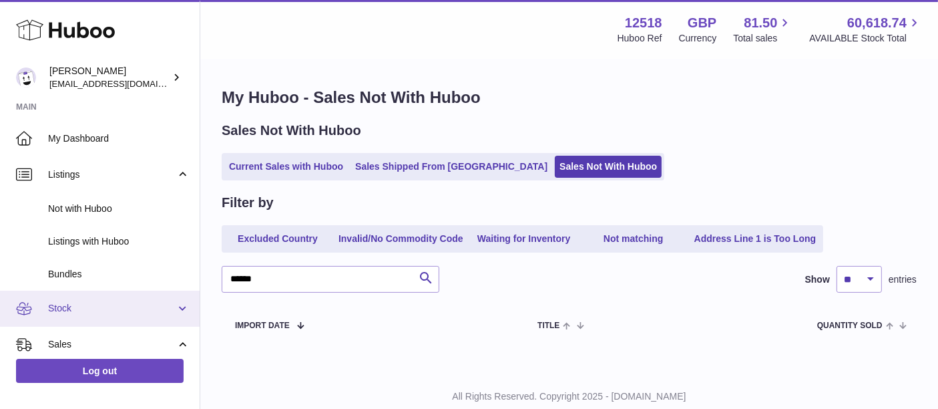
click at [126, 306] on span "Stock" at bounding box center [112, 308] width 128 height 13
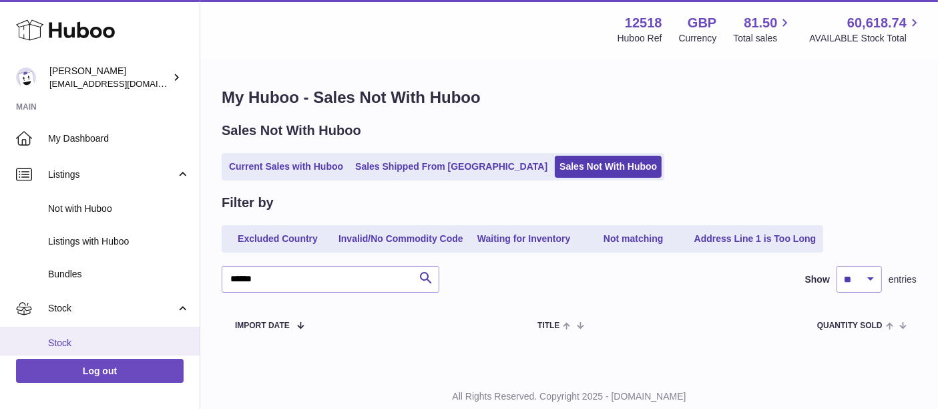
click at [67, 337] on span "Stock" at bounding box center [119, 343] width 142 height 13
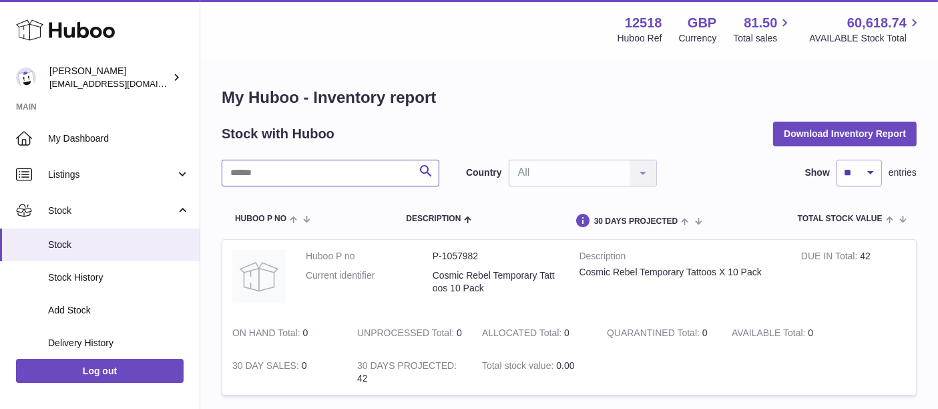
click at [260, 178] on input "text" at bounding box center [331, 173] width 218 height 27
paste input "******"
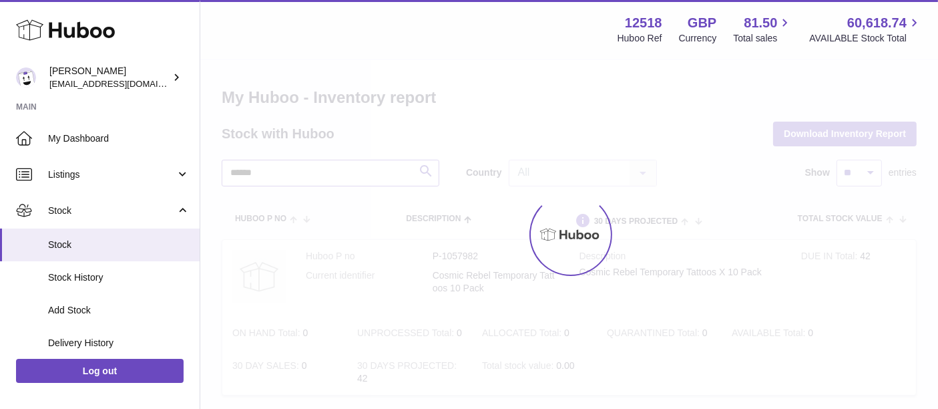
type input "******"
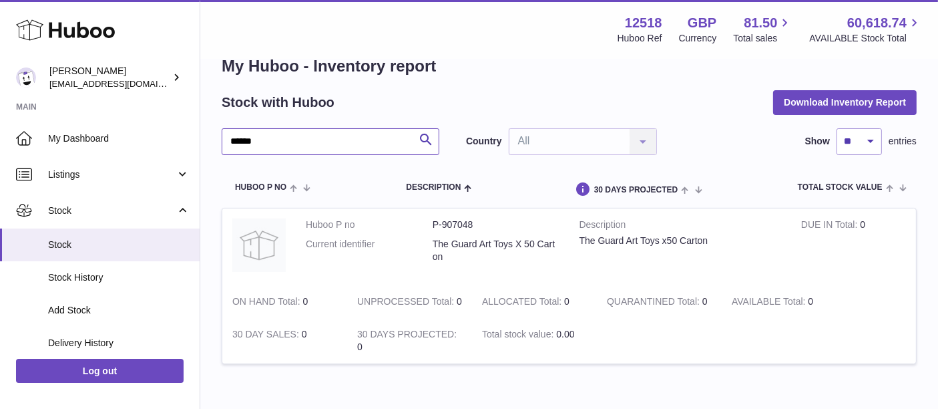
scroll to position [93, 0]
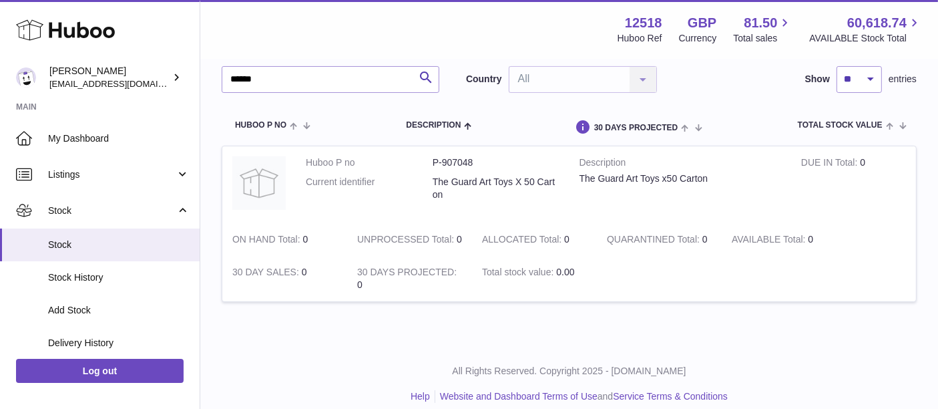
click at [463, 158] on dd "P-907048" at bounding box center [496, 162] width 127 height 13
copy dd "907048"
click at [276, 82] on input "******" at bounding box center [331, 79] width 218 height 27
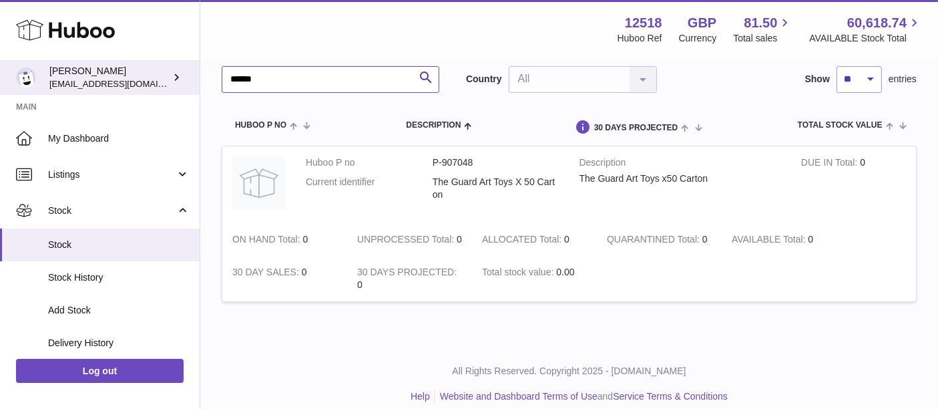
drag, startPoint x: 270, startPoint y: 79, endPoint x: 184, endPoint y: 84, distance: 86.9
click at [184, 84] on div "Huboo [PERSON_NAME] [EMAIL_ADDRESS][DOMAIN_NAME] Main My Dashboard Listings Not…" at bounding box center [469, 165] width 938 height 516
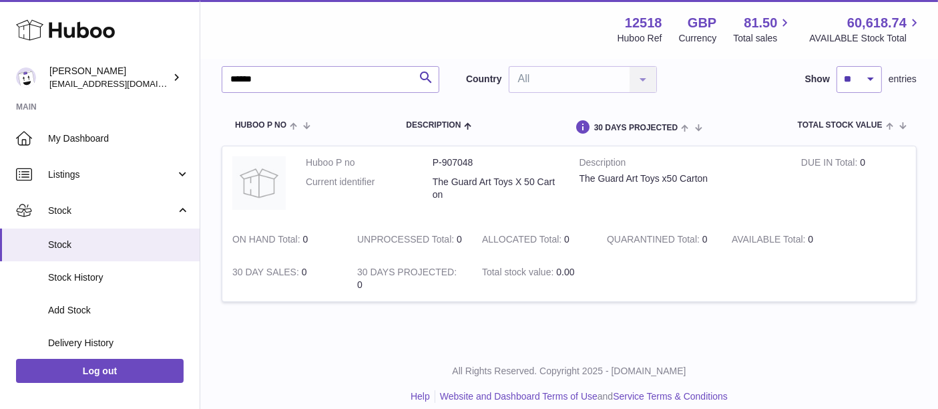
click at [296, 241] on strong "ON HAND Total" at bounding box center [267, 241] width 71 height 14
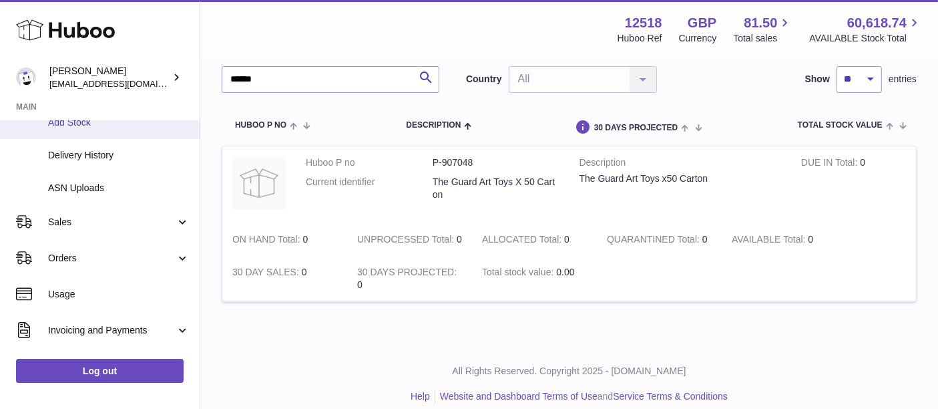
scroll to position [188, 0]
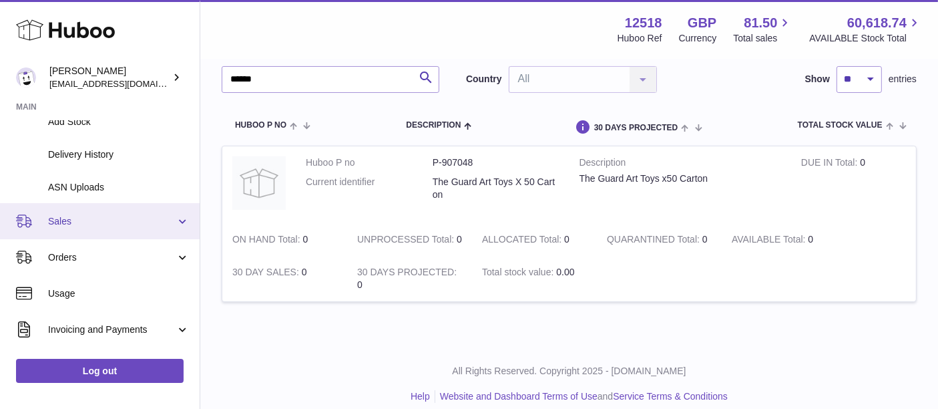
click at [73, 218] on span "Sales" at bounding box center [112, 221] width 128 height 13
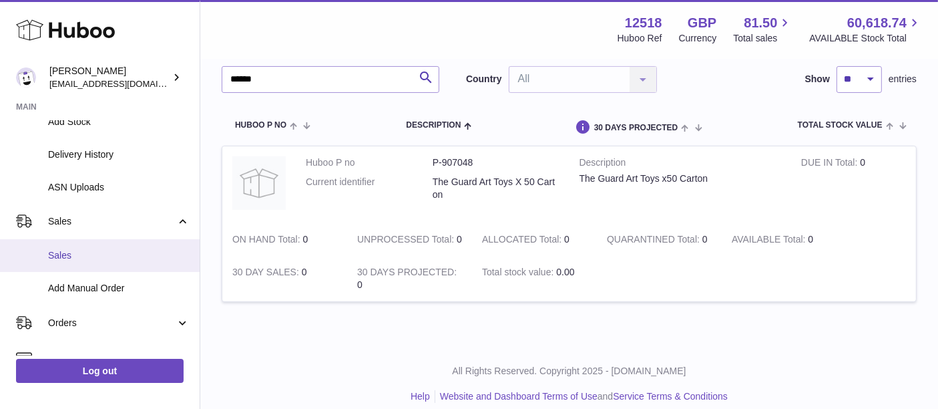
click at [81, 250] on span "Sales" at bounding box center [119, 255] width 142 height 13
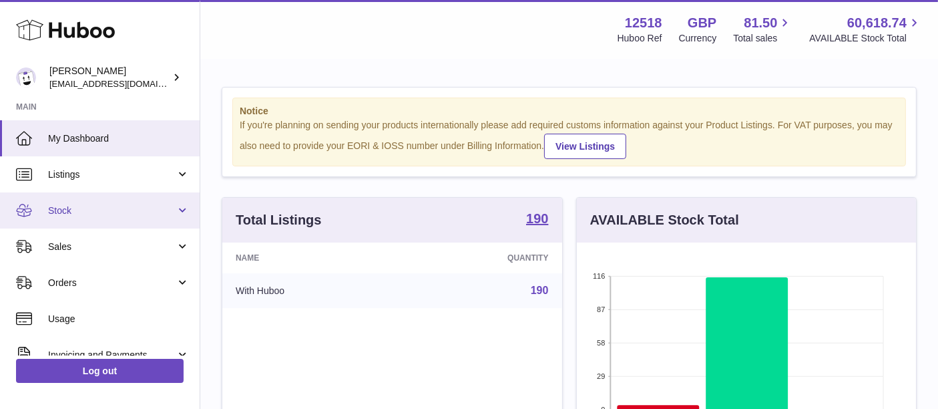
scroll to position [63, 0]
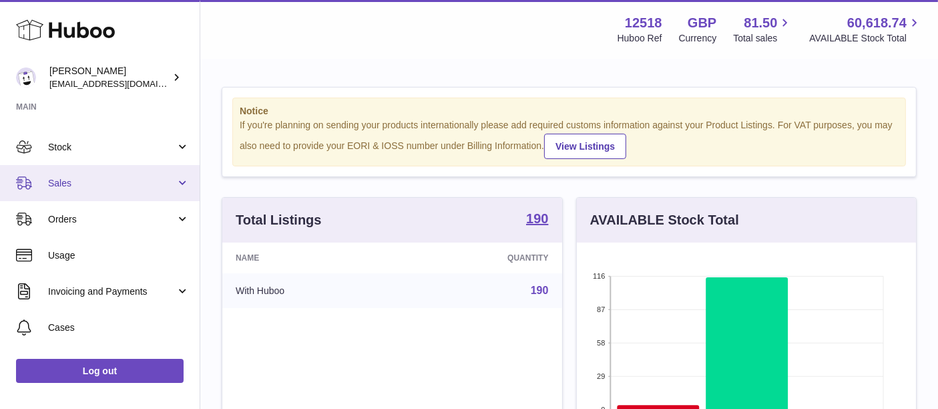
click at [118, 192] on link "Sales" at bounding box center [100, 183] width 200 height 36
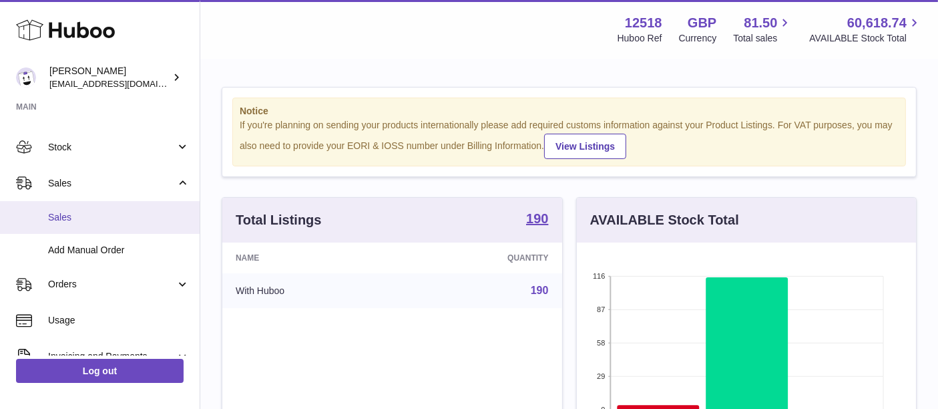
click at [108, 211] on span "Sales" at bounding box center [119, 217] width 142 height 13
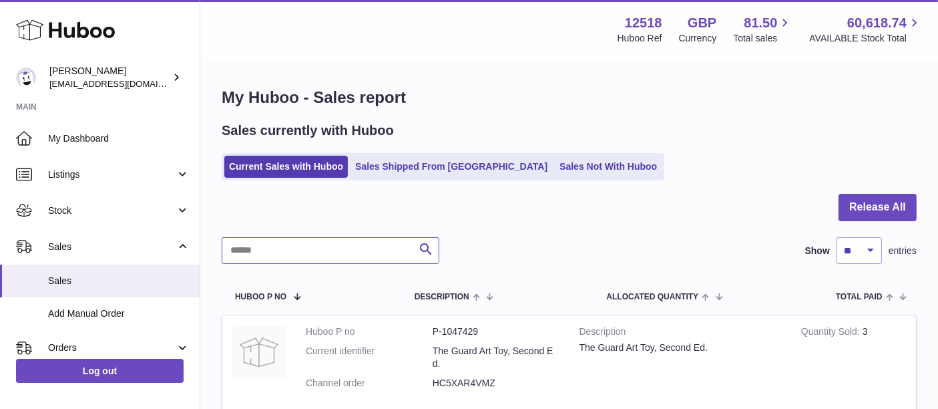
click at [315, 245] on input "text" at bounding box center [331, 250] width 218 height 27
paste input "*****"
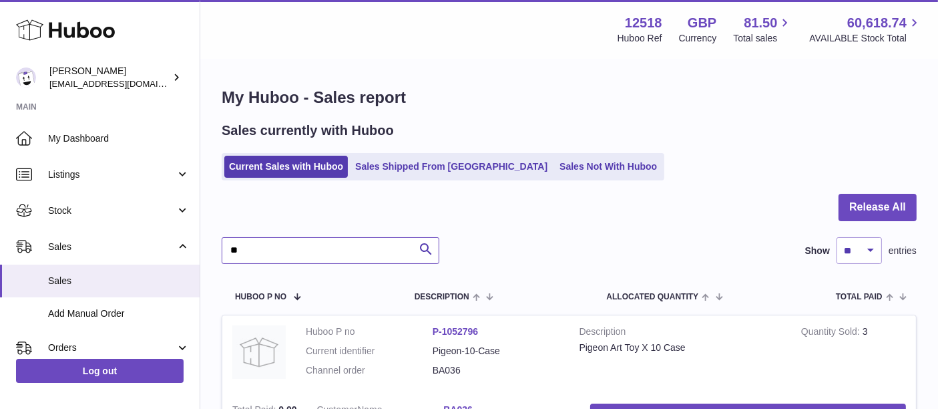
type input "*"
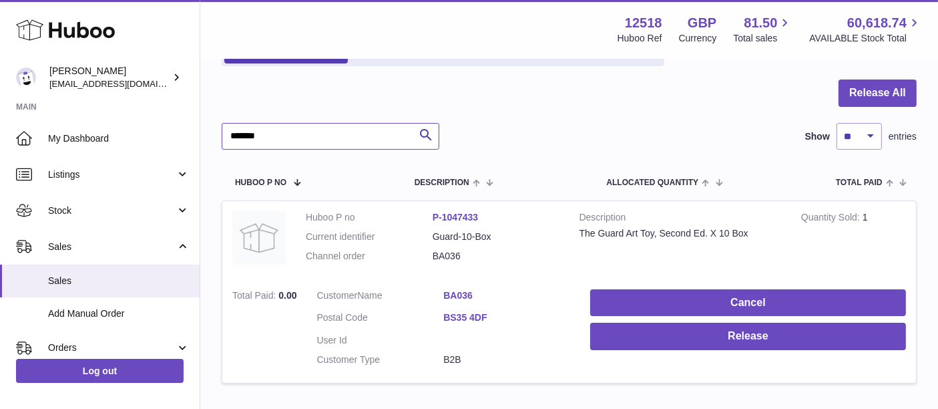
scroll to position [130, 0]
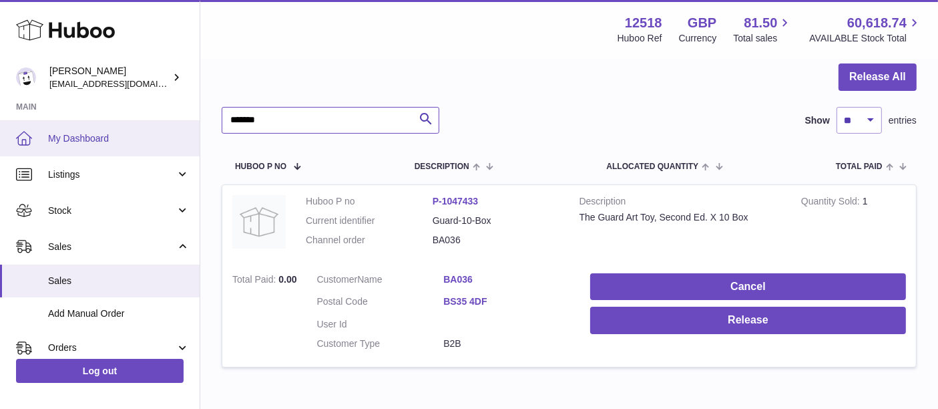
drag, startPoint x: 276, startPoint y: 119, endPoint x: 145, endPoint y: 132, distance: 132.2
click at [145, 132] on div "Huboo Caitlin Derer internalAdmin-12518@internal.huboo.com Main My Dashboard Li…" at bounding box center [469, 179] width 938 height 619
type input "*****"
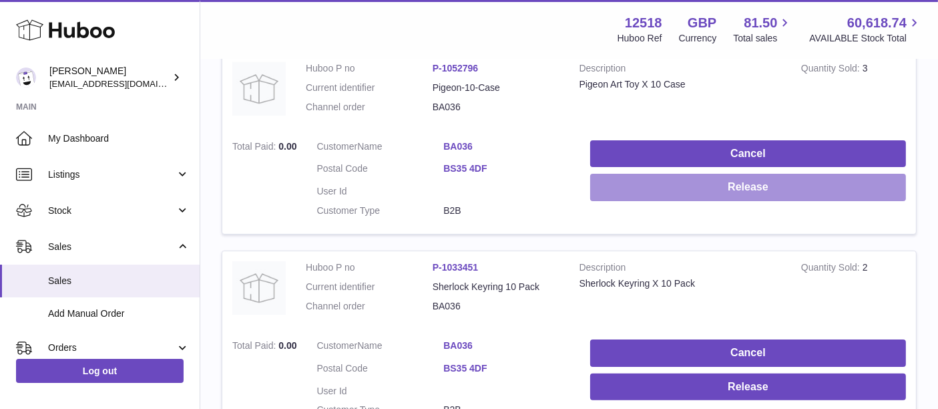
scroll to position [265, 0]
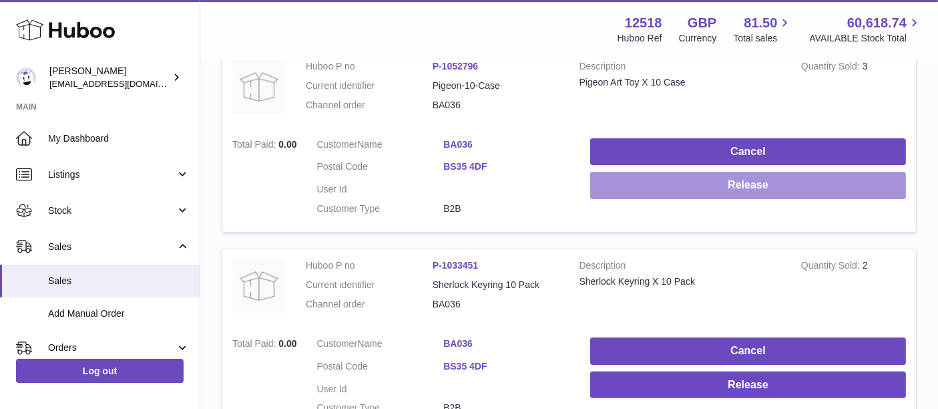
click at [726, 190] on button "Release" at bounding box center [748, 185] width 316 height 27
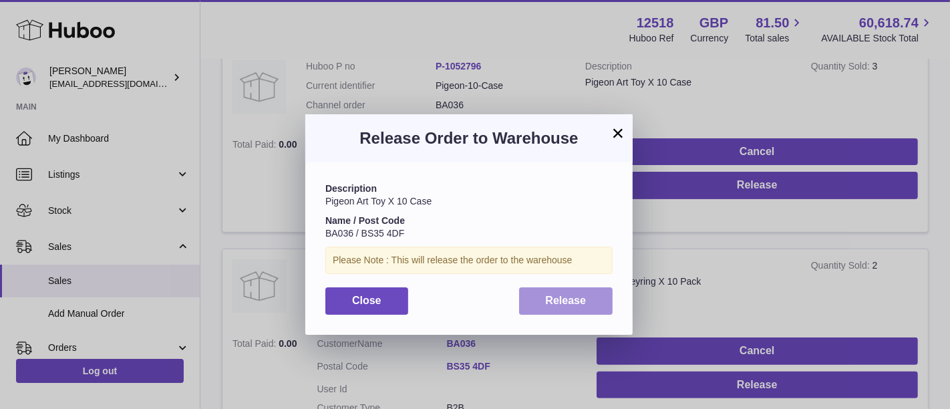
click at [588, 300] on button "Release" at bounding box center [566, 300] width 94 height 27
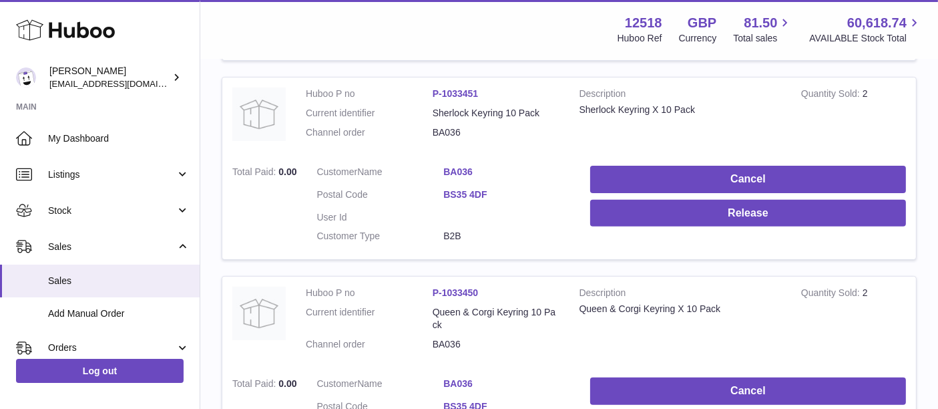
scroll to position [437, 0]
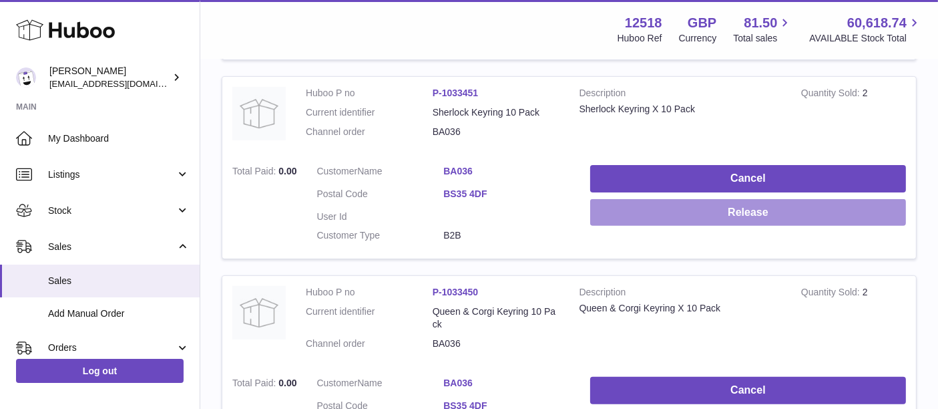
click at [743, 214] on button "Release" at bounding box center [748, 212] width 316 height 27
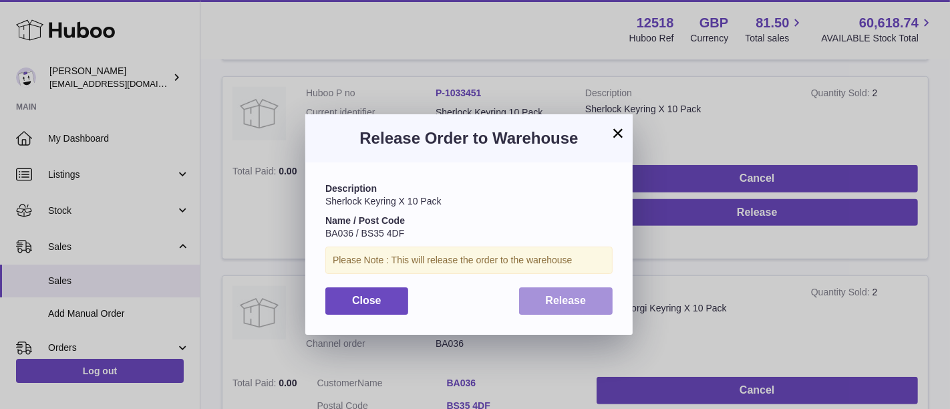
click at [562, 302] on span "Release" at bounding box center [566, 299] width 41 height 11
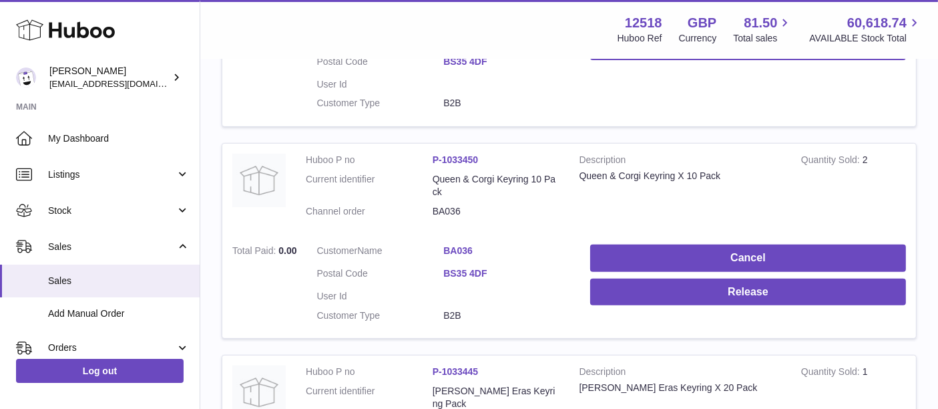
scroll to position [570, 0]
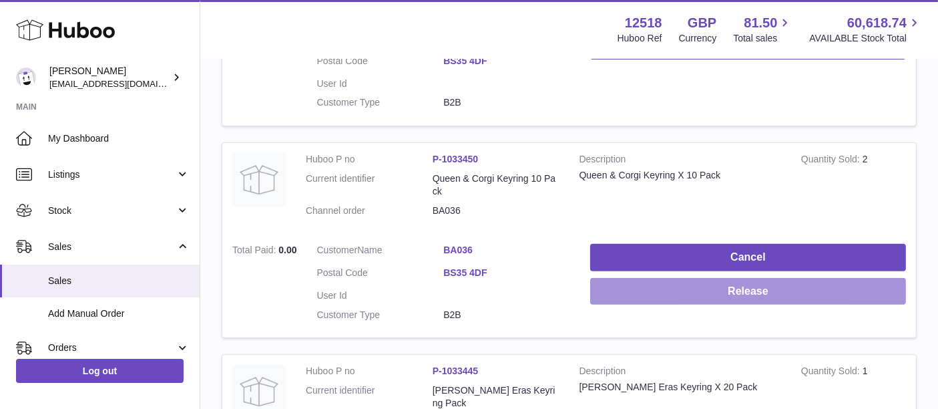
click at [775, 289] on button "Release" at bounding box center [748, 291] width 316 height 27
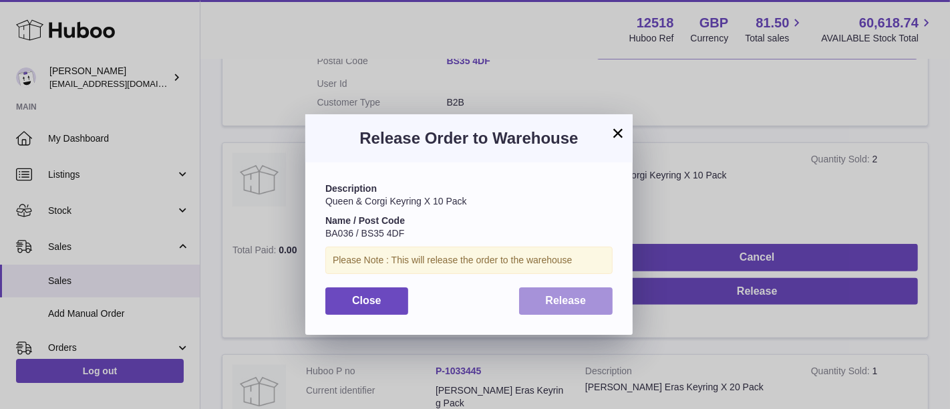
click at [587, 297] on button "Release" at bounding box center [566, 300] width 94 height 27
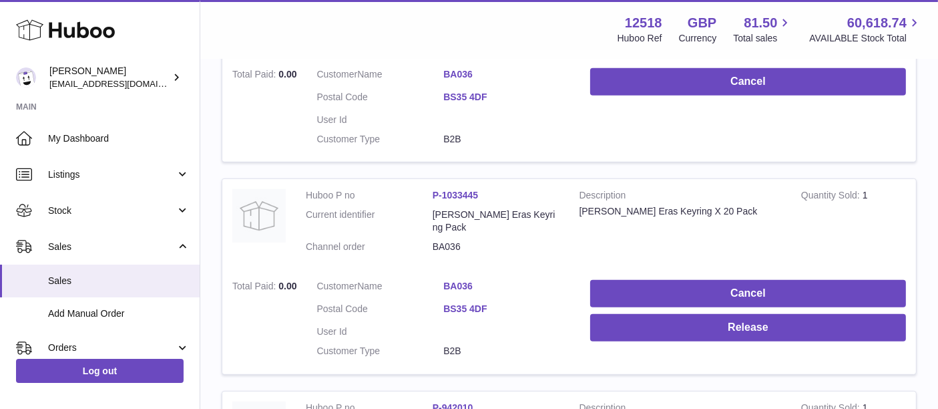
scroll to position [753, 0]
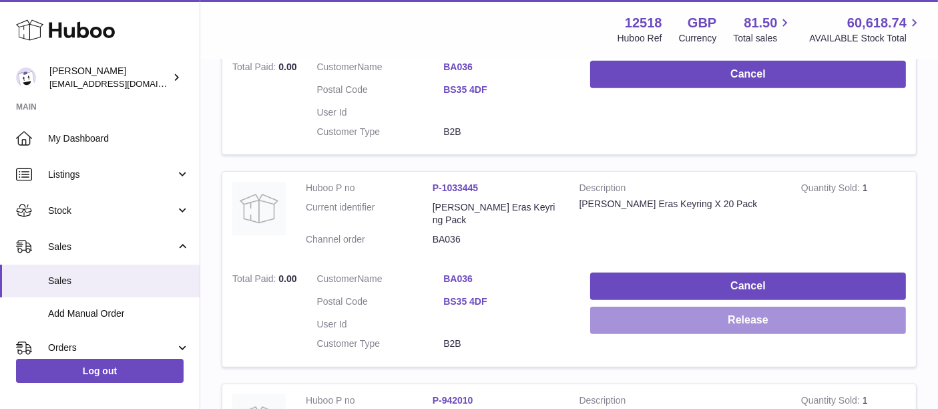
click at [720, 306] on button "Release" at bounding box center [748, 319] width 316 height 27
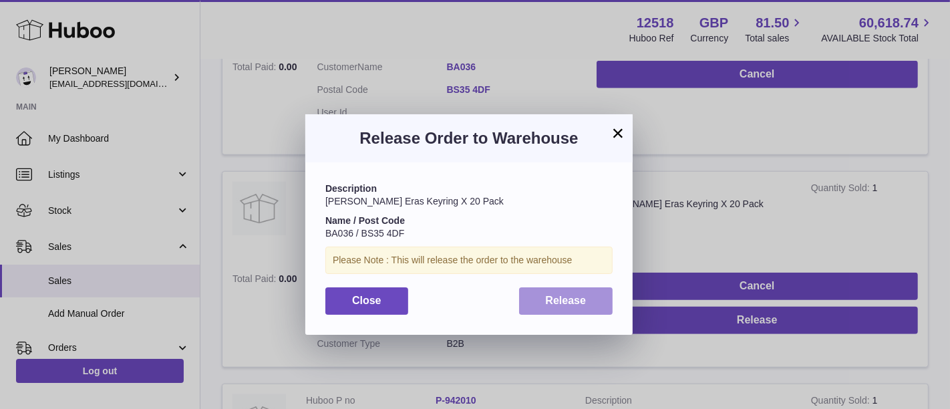
click at [567, 308] on button "Release" at bounding box center [566, 300] width 94 height 27
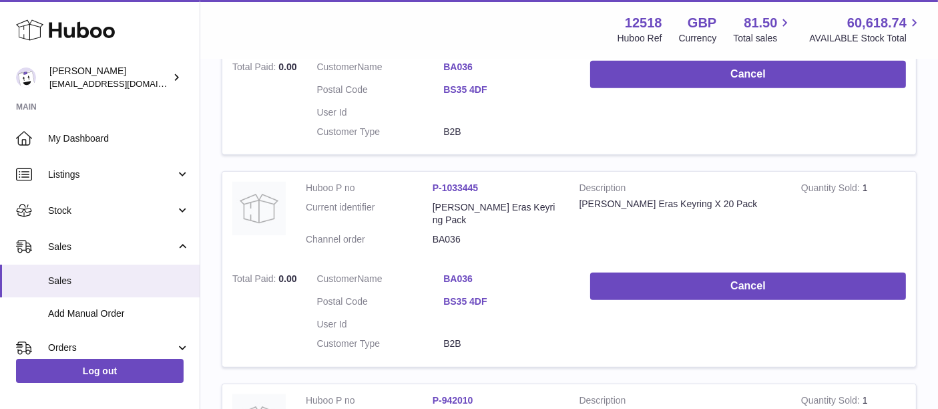
scroll to position [1026, 0]
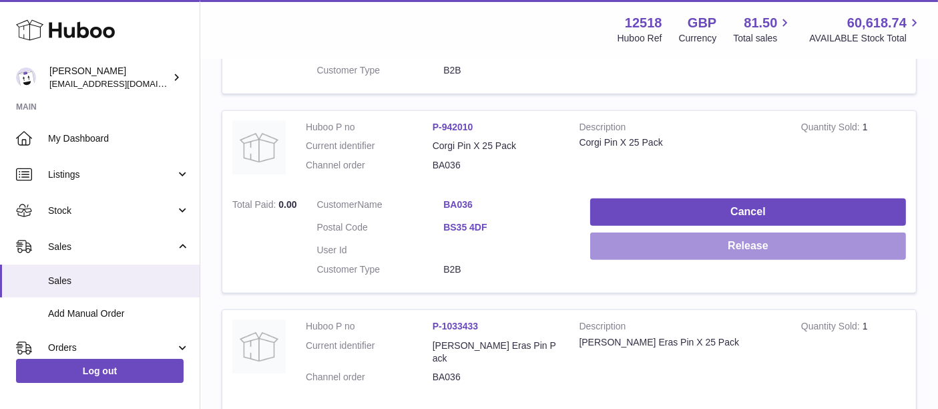
click at [730, 232] on button "Release" at bounding box center [748, 245] width 316 height 27
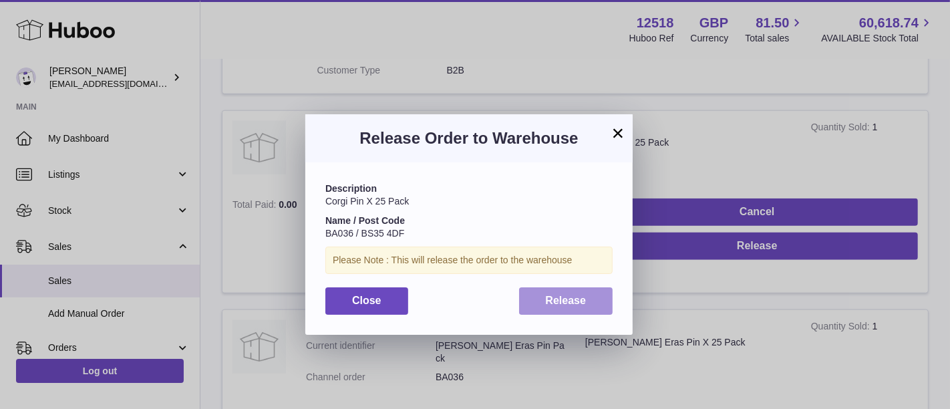
click at [570, 298] on span "Release" at bounding box center [566, 299] width 41 height 11
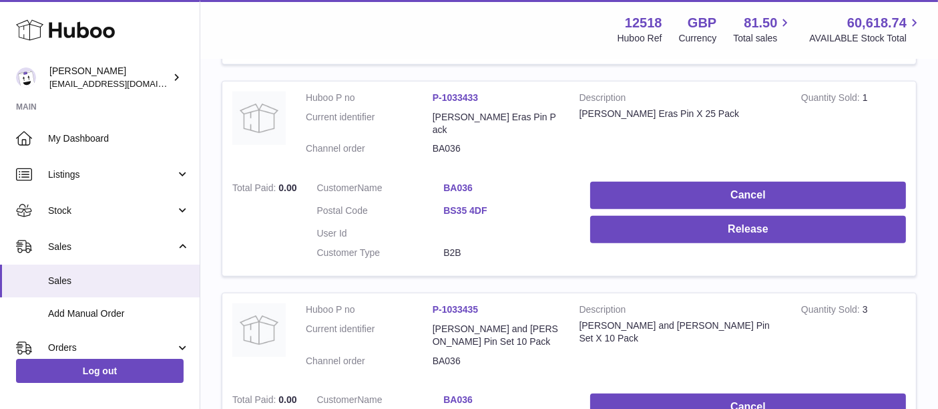
scroll to position [1255, 0]
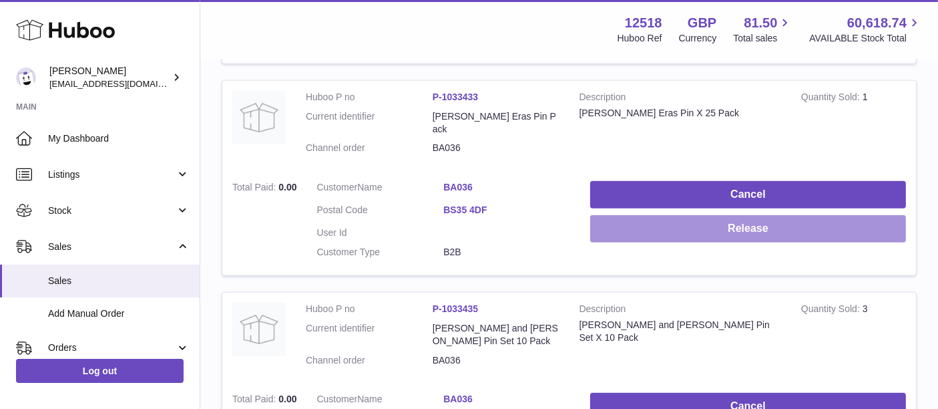
click at [730, 215] on button "Release" at bounding box center [748, 228] width 316 height 27
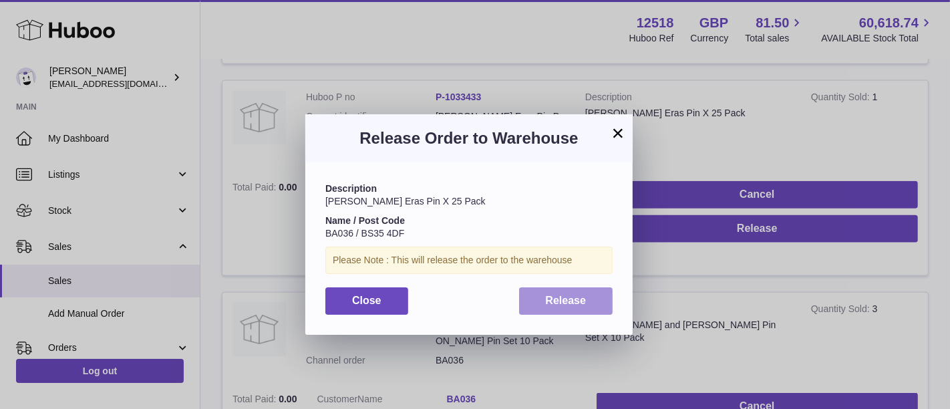
click at [558, 296] on span "Release" at bounding box center [566, 299] width 41 height 11
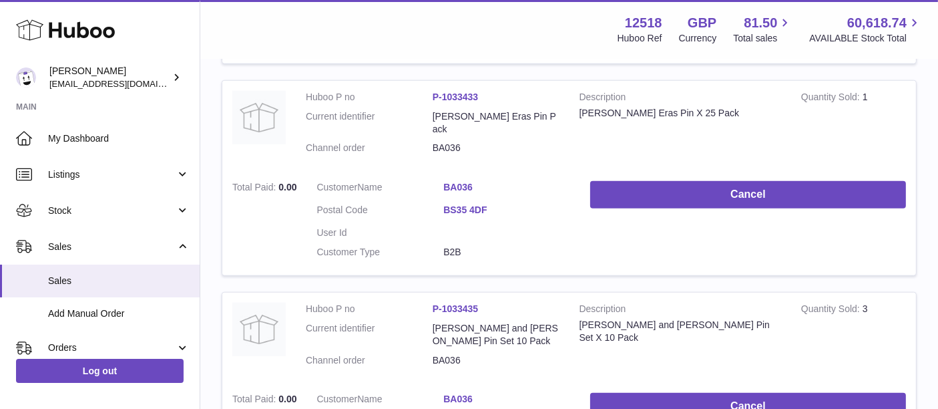
scroll to position [1402, 0]
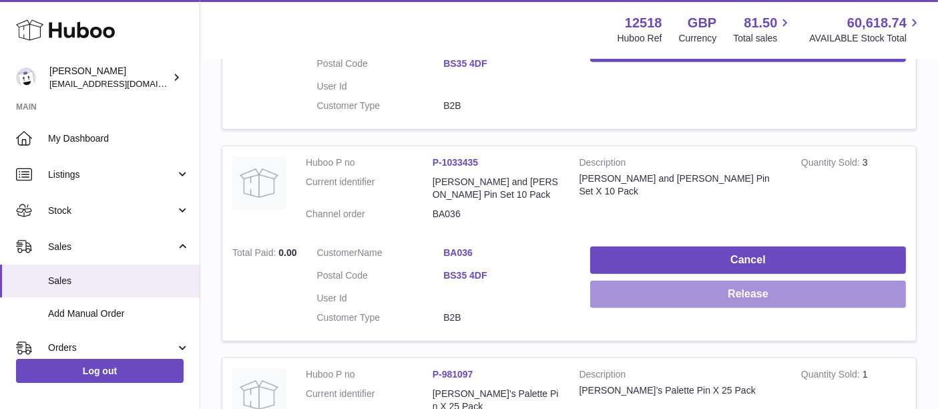
click at [797, 280] on button "Release" at bounding box center [748, 293] width 316 height 27
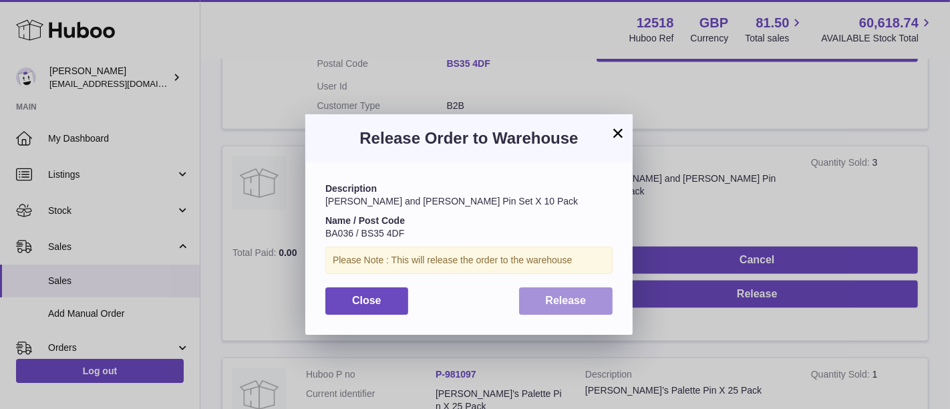
click at [585, 290] on button "Release" at bounding box center [566, 300] width 94 height 27
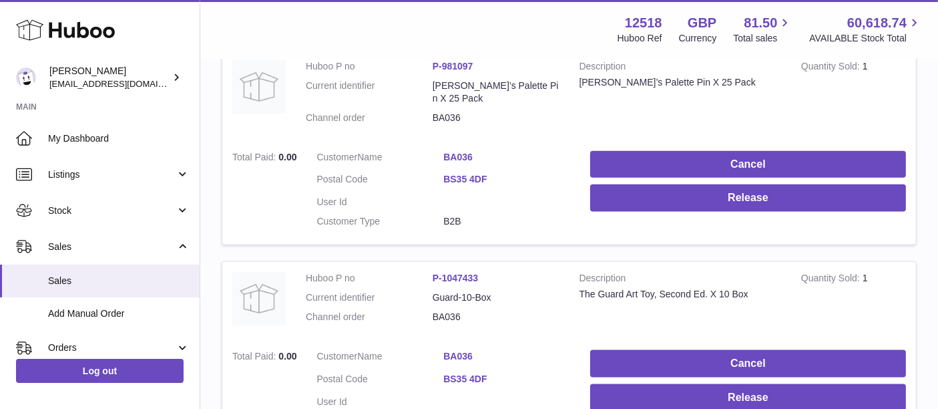
scroll to position [1751, 0]
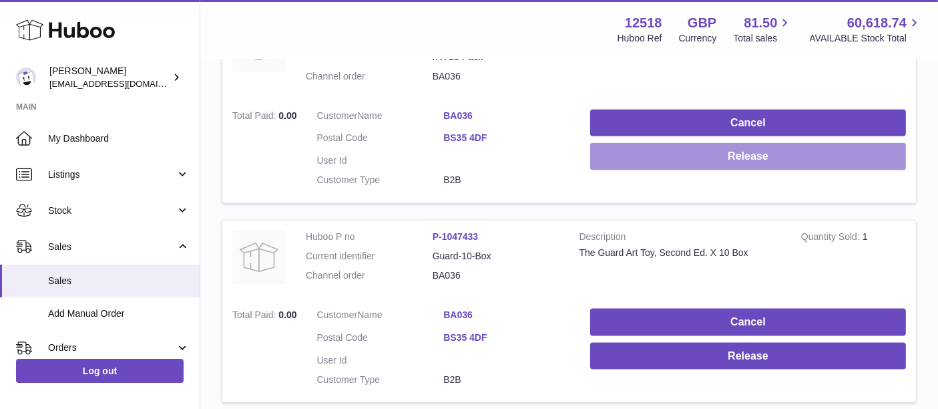
click at [791, 143] on button "Release" at bounding box center [748, 156] width 316 height 27
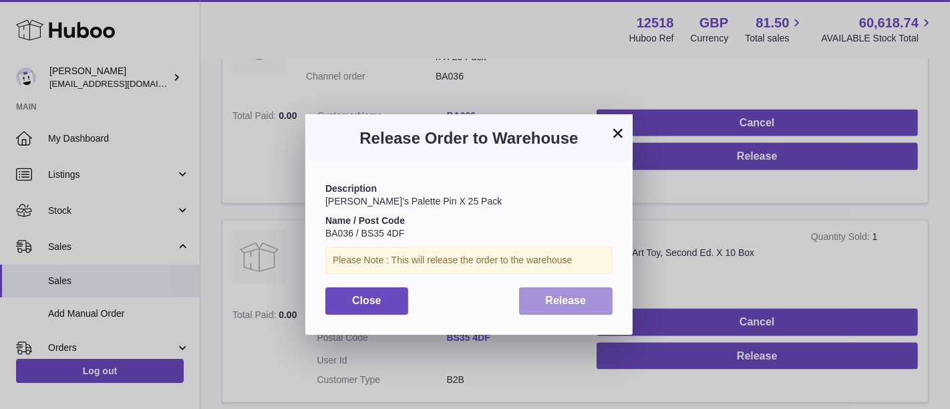
click at [570, 300] on span "Release" at bounding box center [566, 299] width 41 height 11
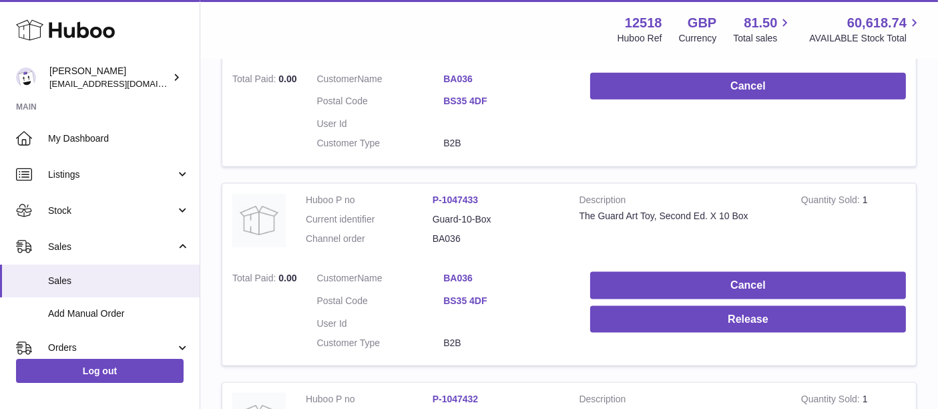
scroll to position [1930, 0]
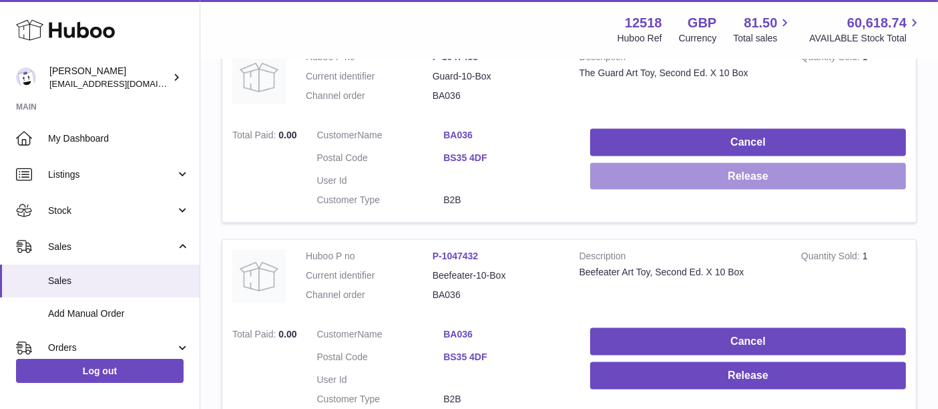
click at [739, 163] on button "Release" at bounding box center [748, 176] width 316 height 27
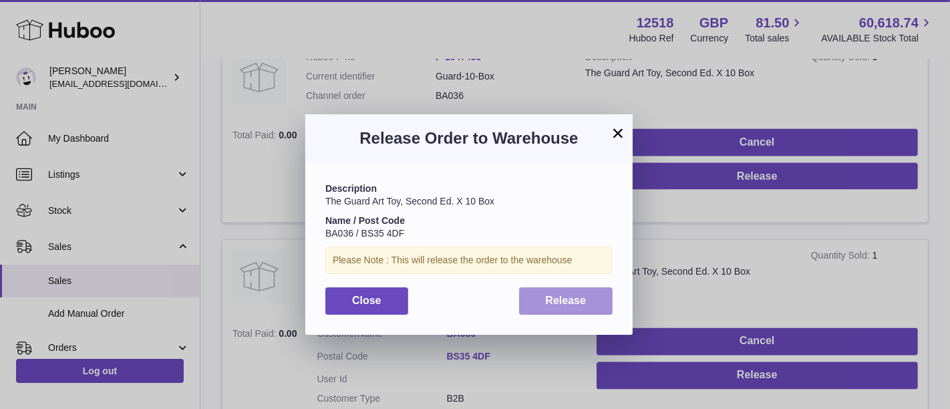
click at [568, 289] on button "Release" at bounding box center [566, 300] width 94 height 27
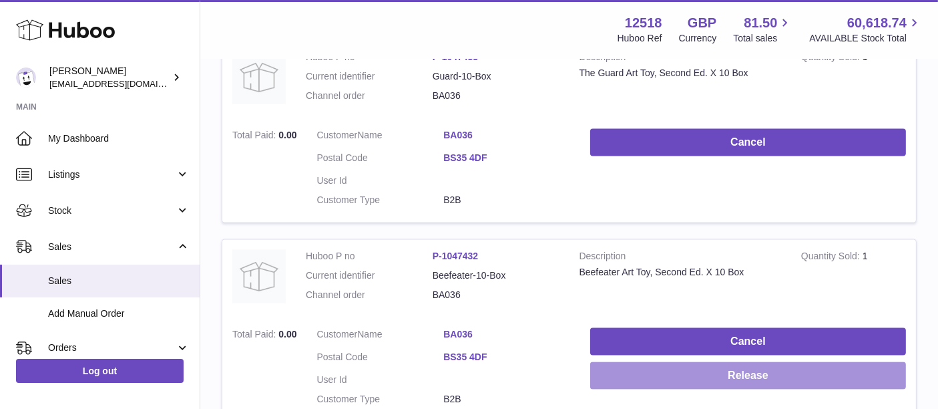
click at [635, 362] on button "Release" at bounding box center [748, 375] width 316 height 27
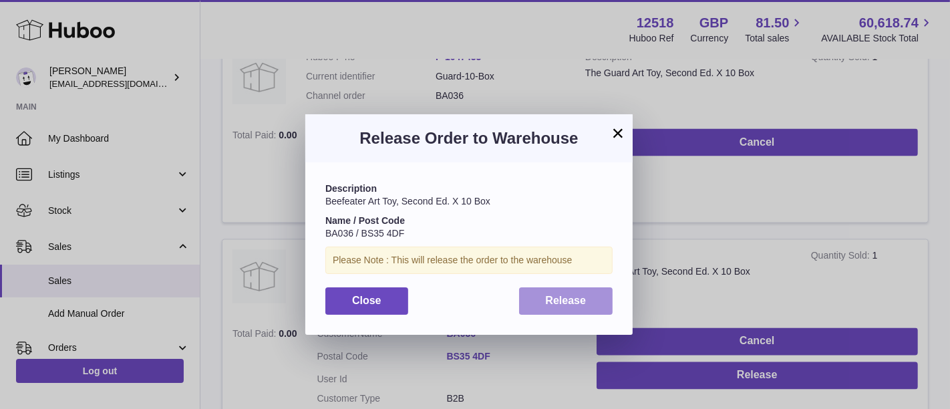
click at [587, 304] on button "Release" at bounding box center [566, 300] width 94 height 27
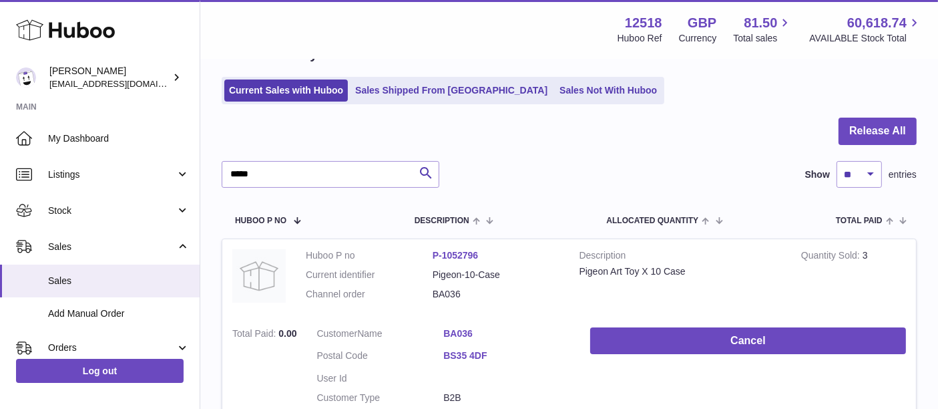
scroll to position [0, 0]
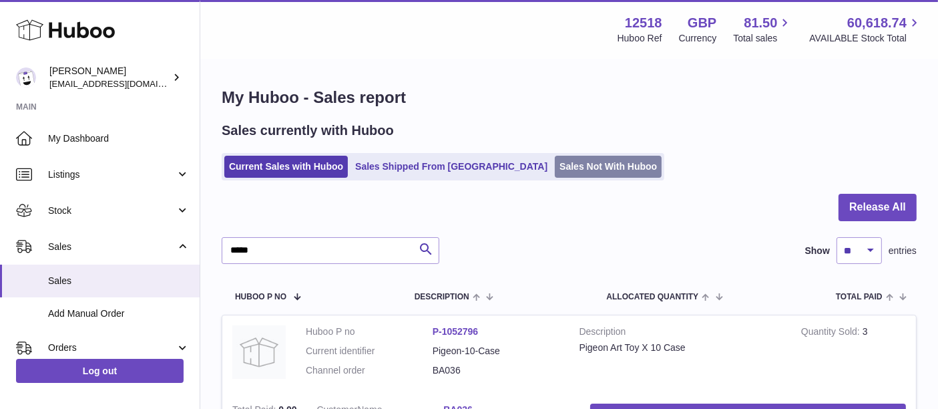
click at [584, 161] on link "Sales Not With Huboo" at bounding box center [608, 167] width 107 height 22
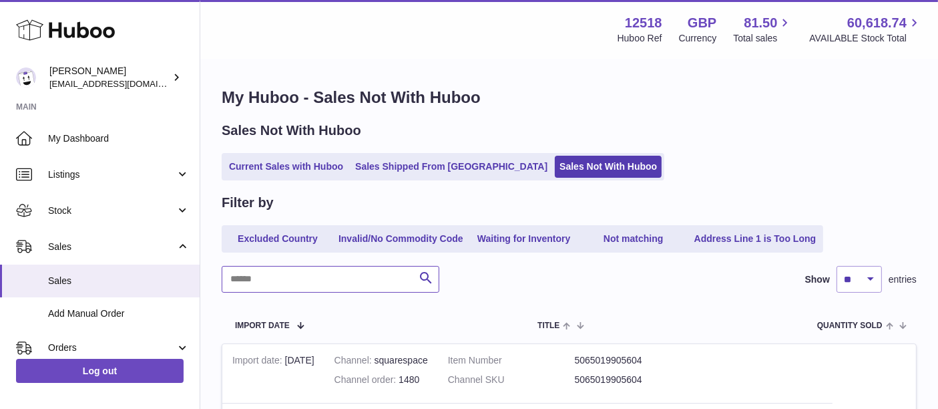
click at [268, 272] on input "text" at bounding box center [331, 279] width 218 height 27
paste input "*****"
type input "*****"
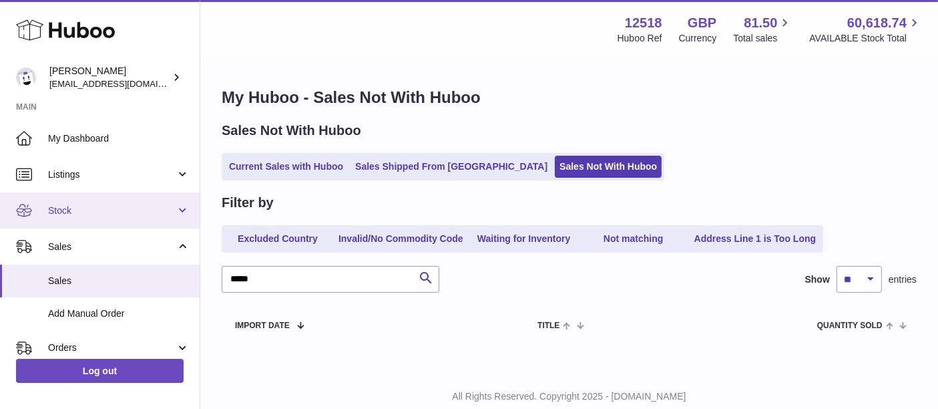
click at [63, 216] on span "Stock" at bounding box center [112, 210] width 128 height 13
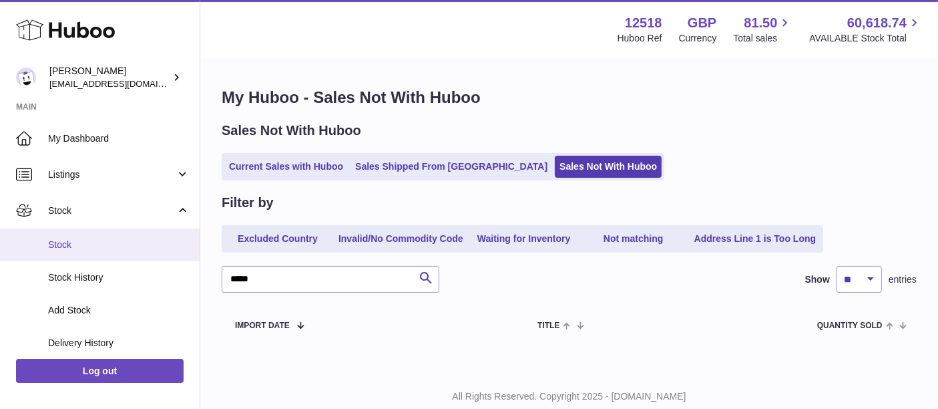
click at [72, 247] on span "Stock" at bounding box center [119, 244] width 142 height 13
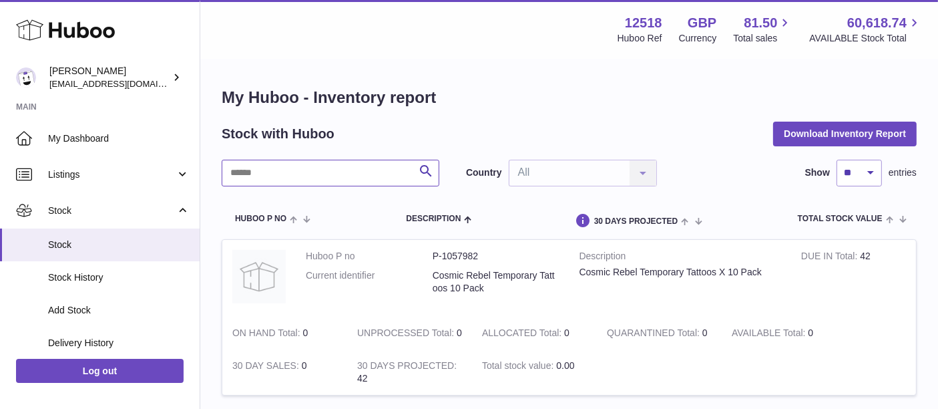
click at [252, 176] on input "text" at bounding box center [331, 173] width 218 height 27
type input "*******"
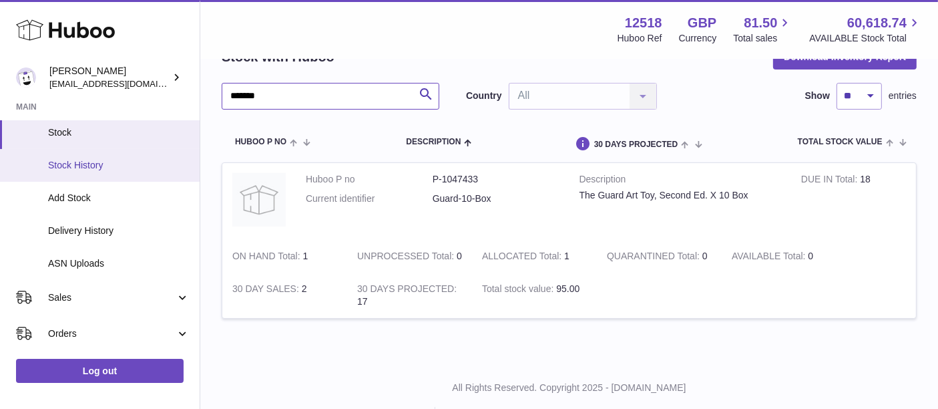
scroll to position [112, 0]
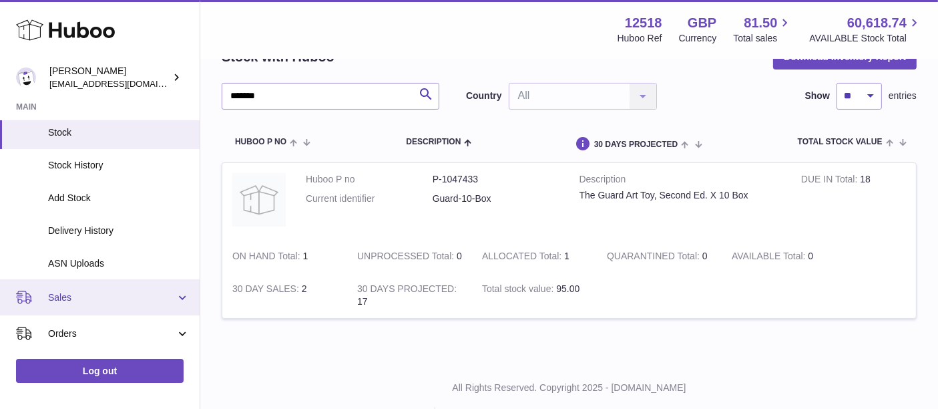
click at [80, 299] on span "Sales" at bounding box center [112, 297] width 128 height 13
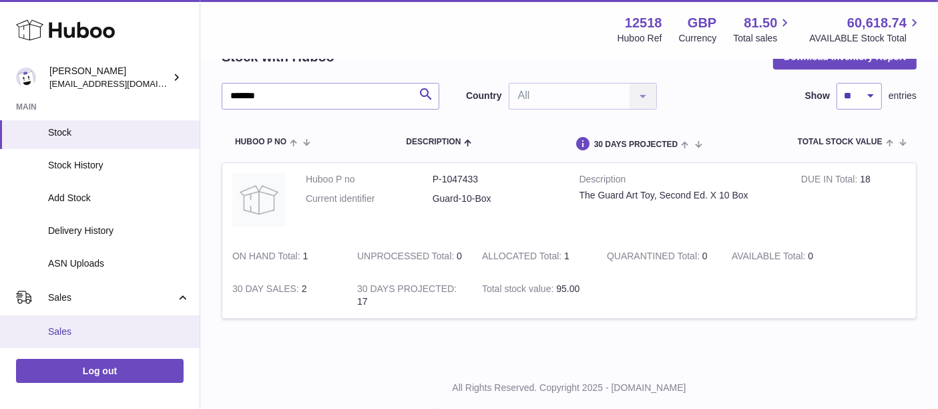
click at [78, 333] on span "Sales" at bounding box center [119, 331] width 142 height 13
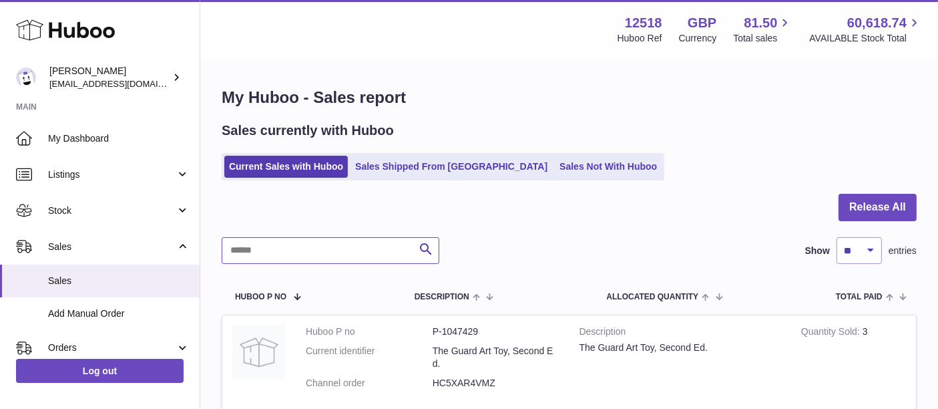
click at [302, 247] on input "text" at bounding box center [331, 250] width 218 height 27
paste input "*****"
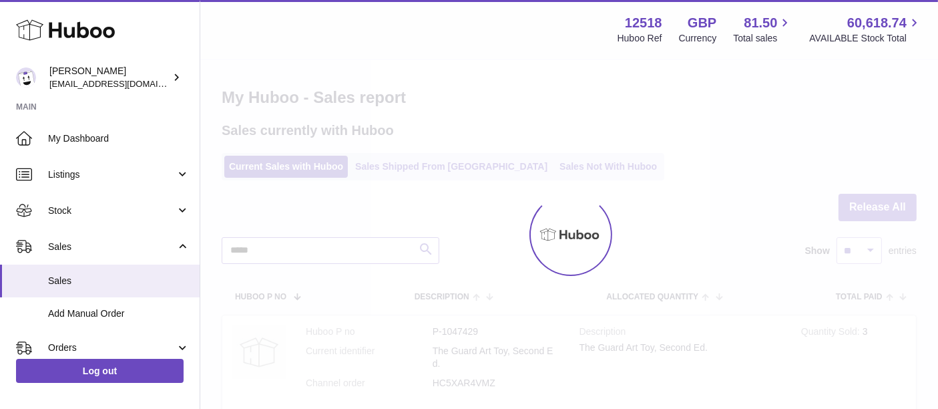
type input "*****"
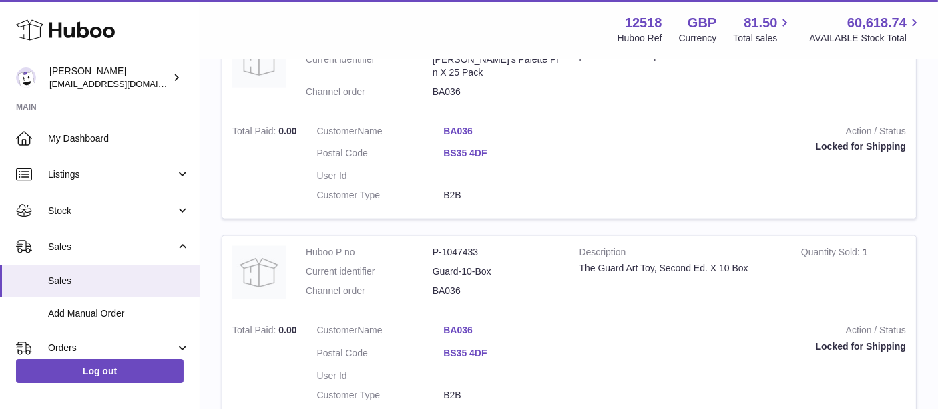
scroll to position [1744, 0]
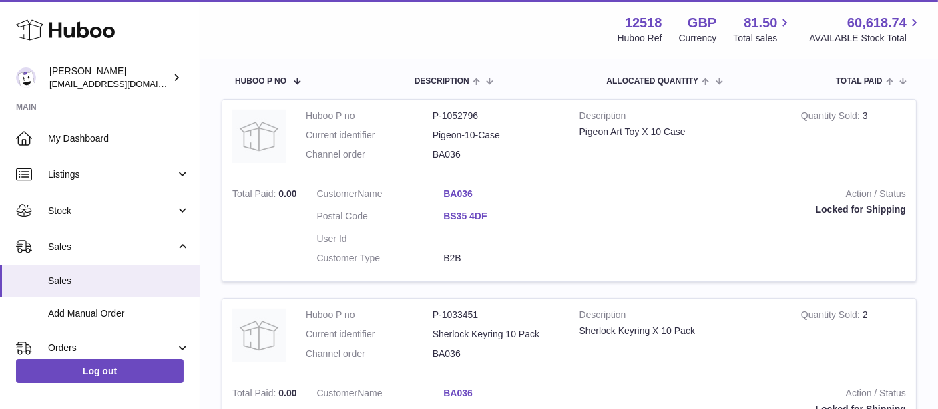
scroll to position [215, 0]
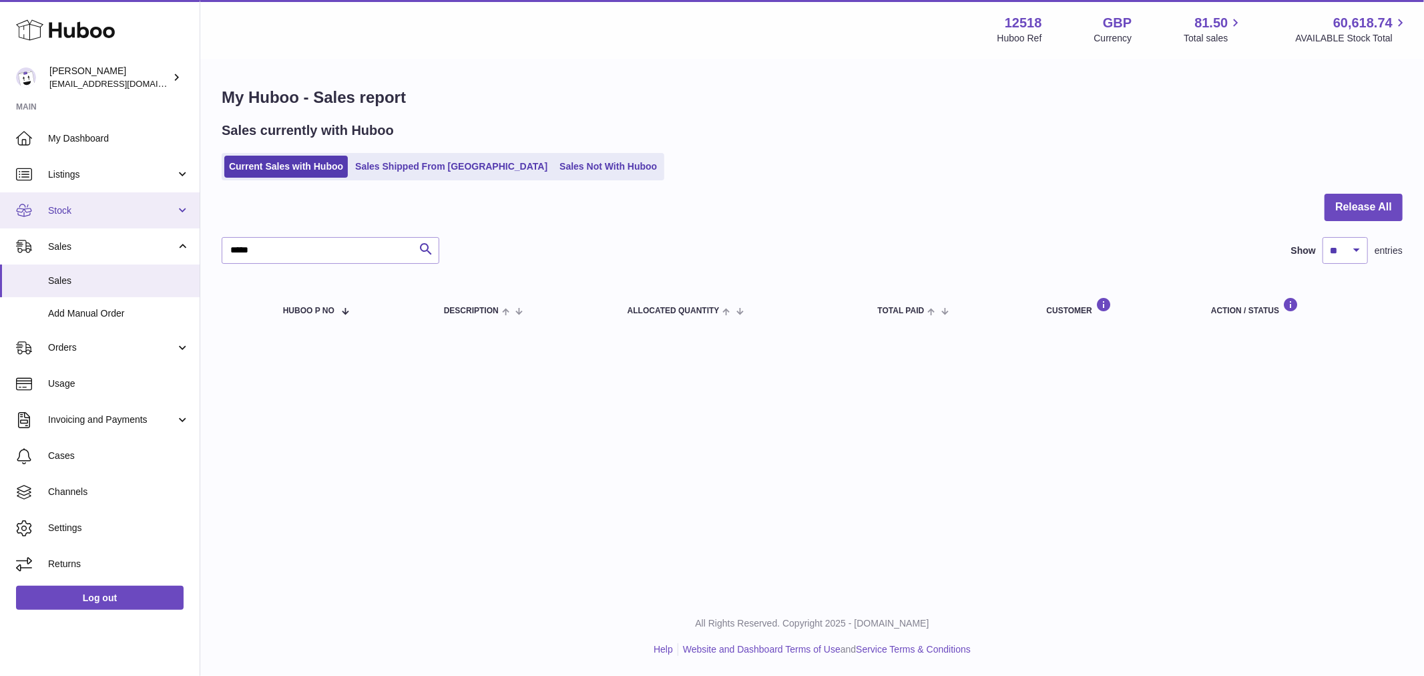
click at [93, 204] on span "Stock" at bounding box center [112, 210] width 128 height 13
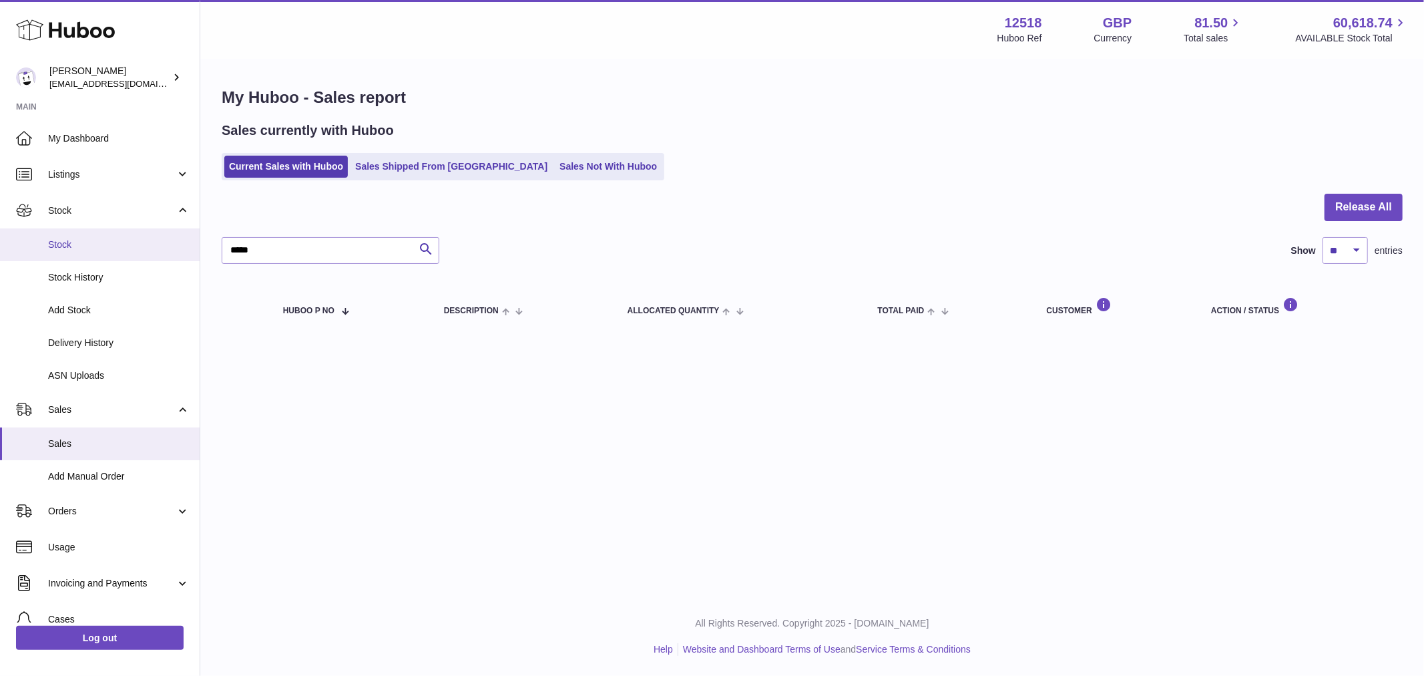
click at [97, 250] on span "Stock" at bounding box center [119, 244] width 142 height 13
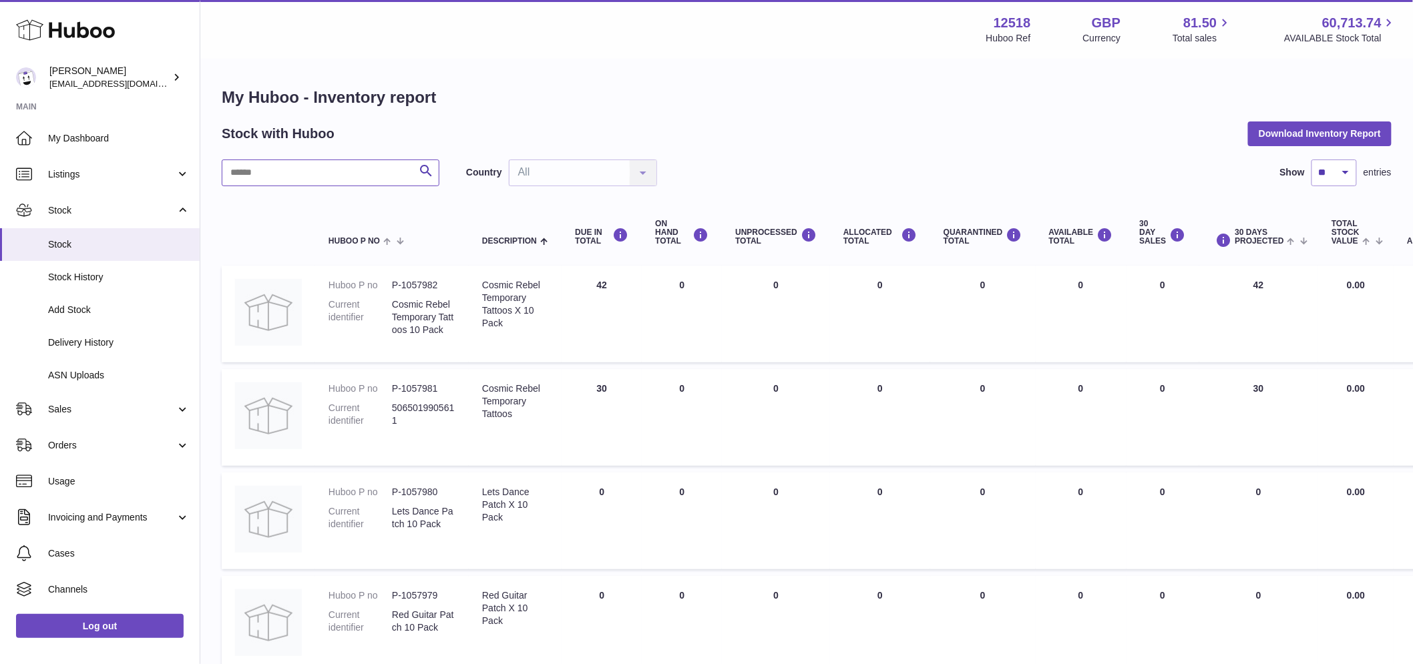
click at [262, 170] on input "text" at bounding box center [331, 173] width 218 height 27
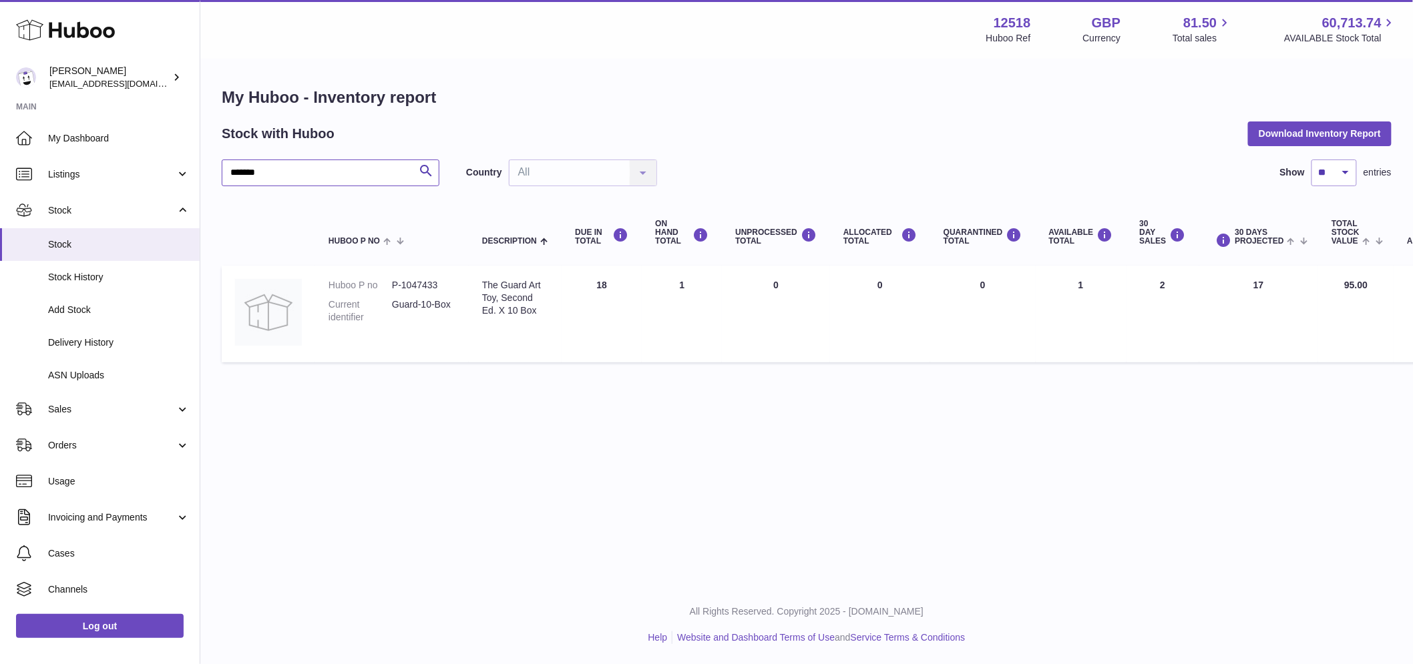
drag, startPoint x: 309, startPoint y: 168, endPoint x: -112, endPoint y: 172, distance: 421.4
click at [0, 172] on html ".st0{fill:#141414;}" at bounding box center [706, 332] width 1413 height 664
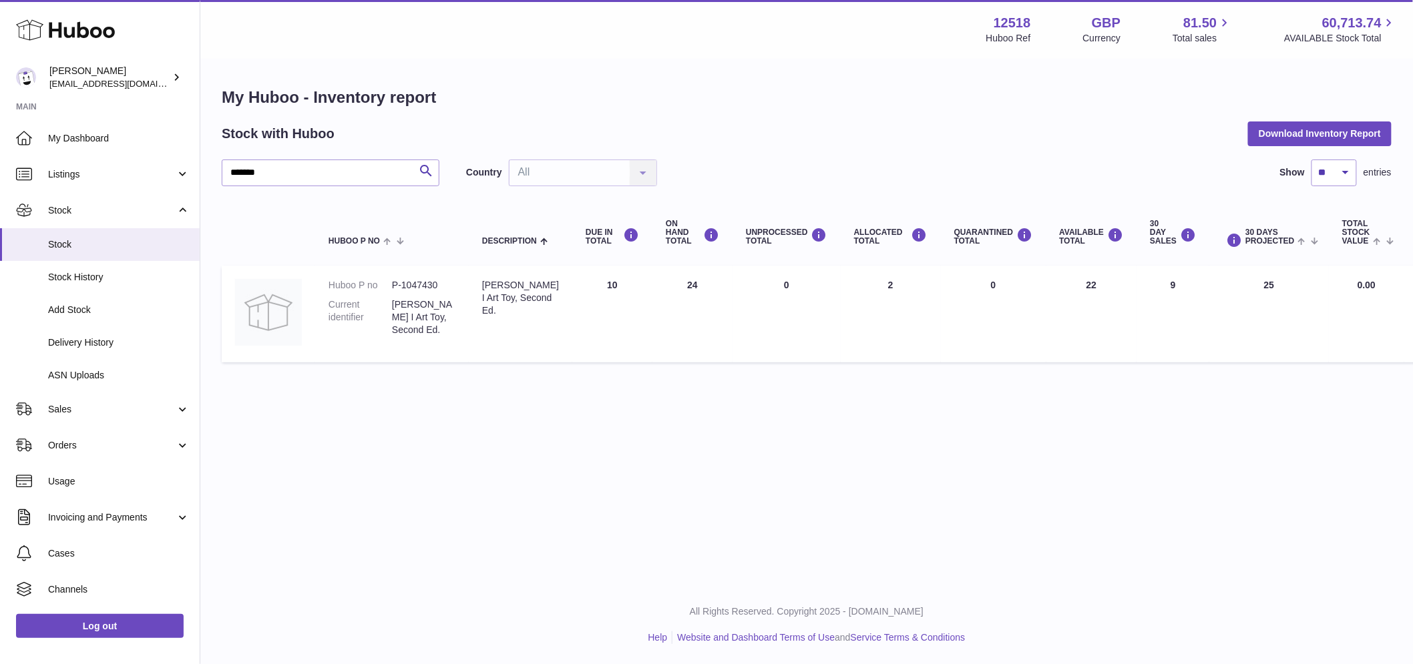
click at [666, 286] on td "ON HAND Total 24" at bounding box center [692, 314] width 80 height 97
click at [675, 284] on td "ON HAND Total 24" at bounding box center [692, 314] width 80 height 97
click at [732, 329] on td "UNPROCESSED Total 0" at bounding box center [786, 314] width 108 height 97
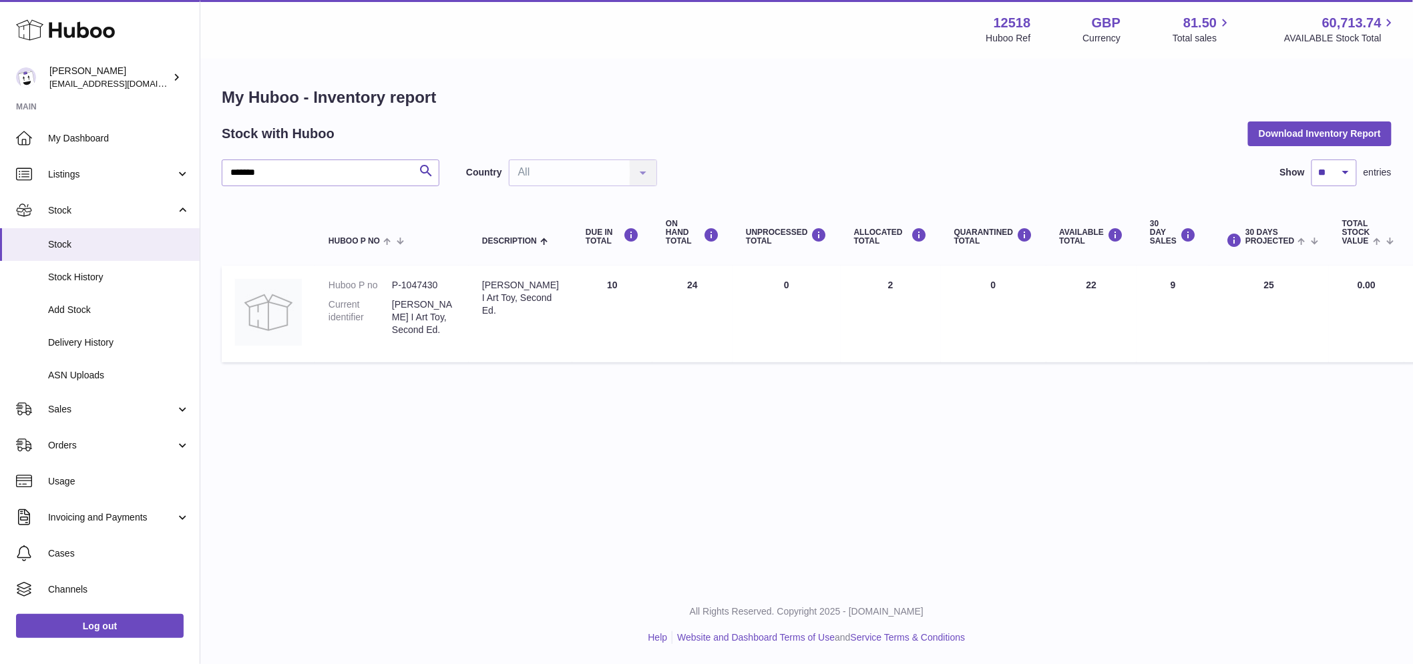
click at [732, 329] on td "UNPROCESSED Total 0" at bounding box center [786, 314] width 108 height 97
click at [1077, 284] on td "AVAILABLE Total 22" at bounding box center [1091, 314] width 91 height 97
click at [875, 288] on td "ALLOCATED Total 2" at bounding box center [891, 314] width 100 height 97
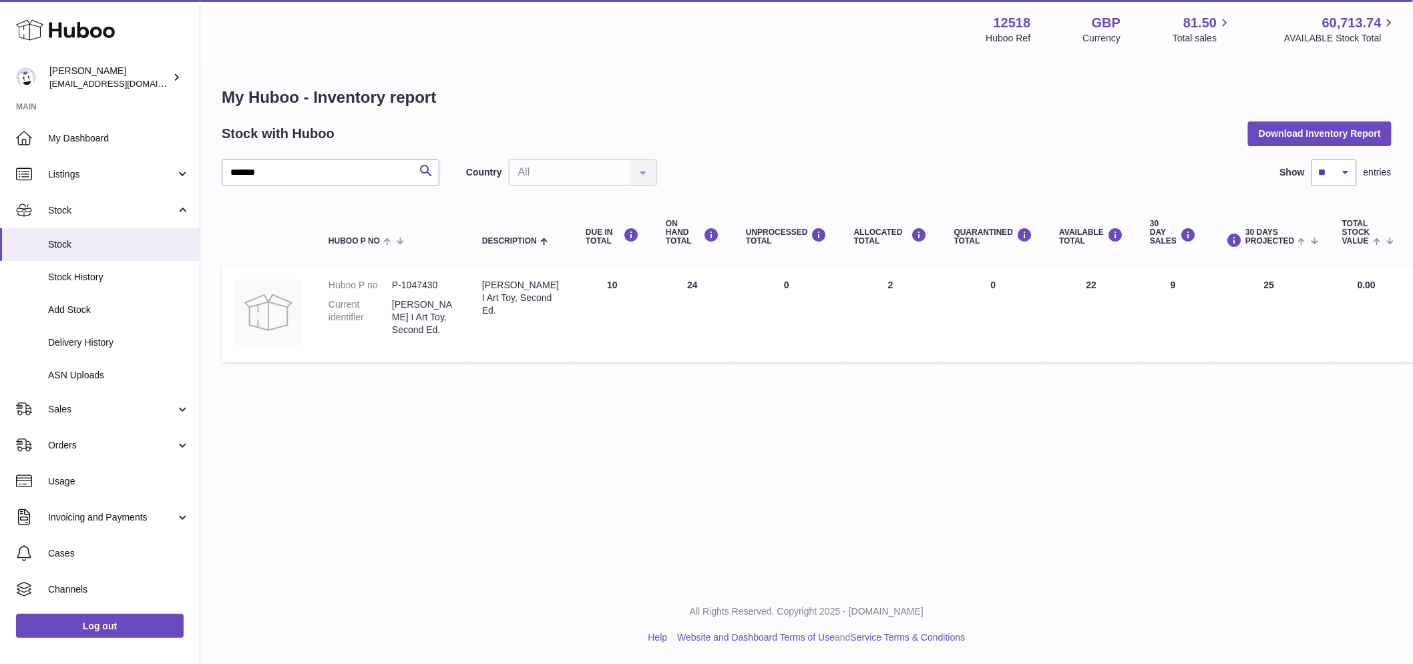
click at [875, 288] on td "ALLOCATED Total 2" at bounding box center [891, 314] width 100 height 97
click at [879, 288] on td "ALLOCATED Total 2" at bounding box center [891, 314] width 100 height 97
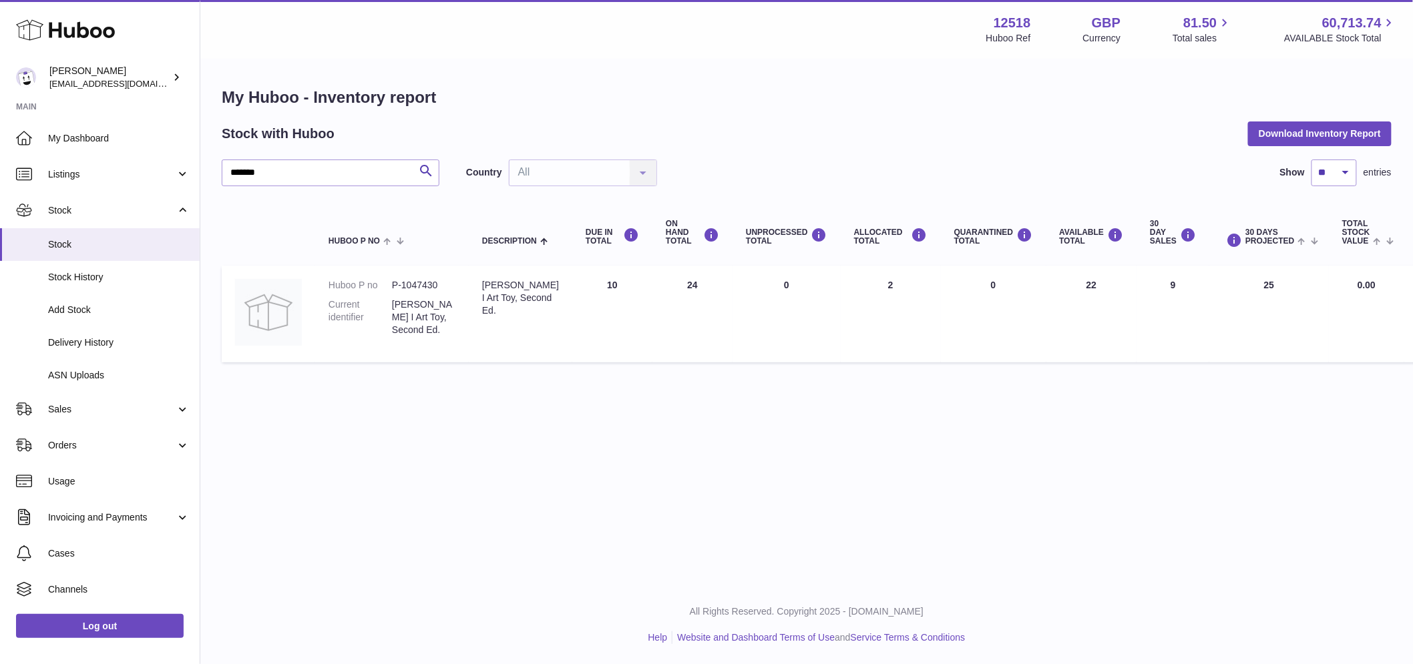
click at [879, 288] on td "ALLOCATED Total 2" at bounding box center [891, 314] width 100 height 97
click at [909, 294] on td "ALLOCATED Total 2" at bounding box center [891, 314] width 100 height 97
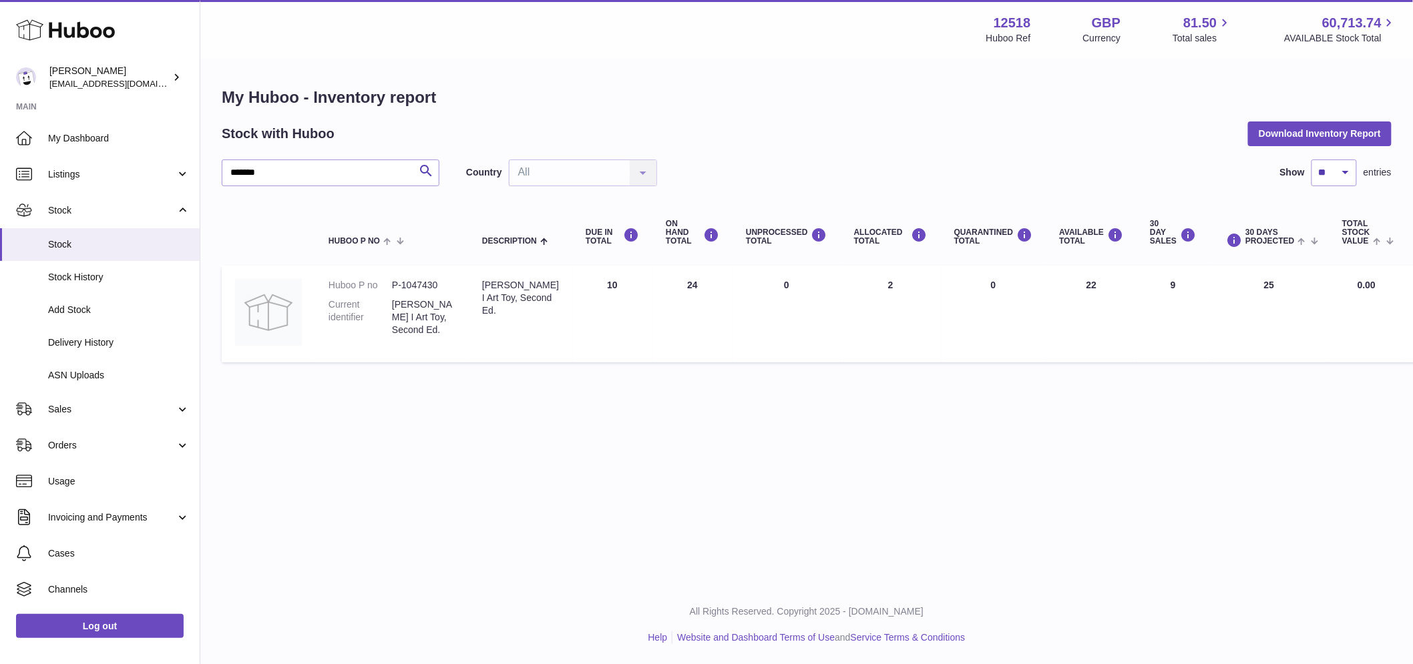
click at [909, 294] on td "ALLOCATED Total 2" at bounding box center [891, 314] width 100 height 97
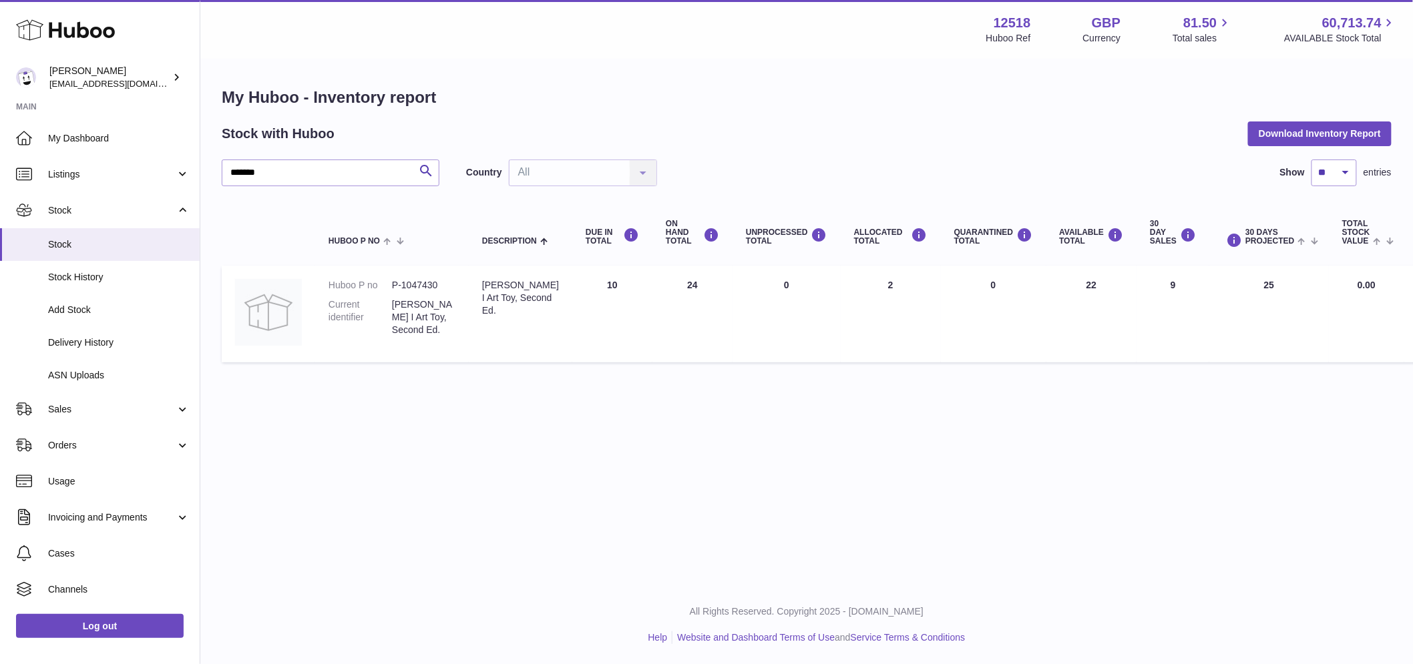
click at [909, 294] on td "ALLOCATED Total 2" at bounding box center [891, 314] width 100 height 97
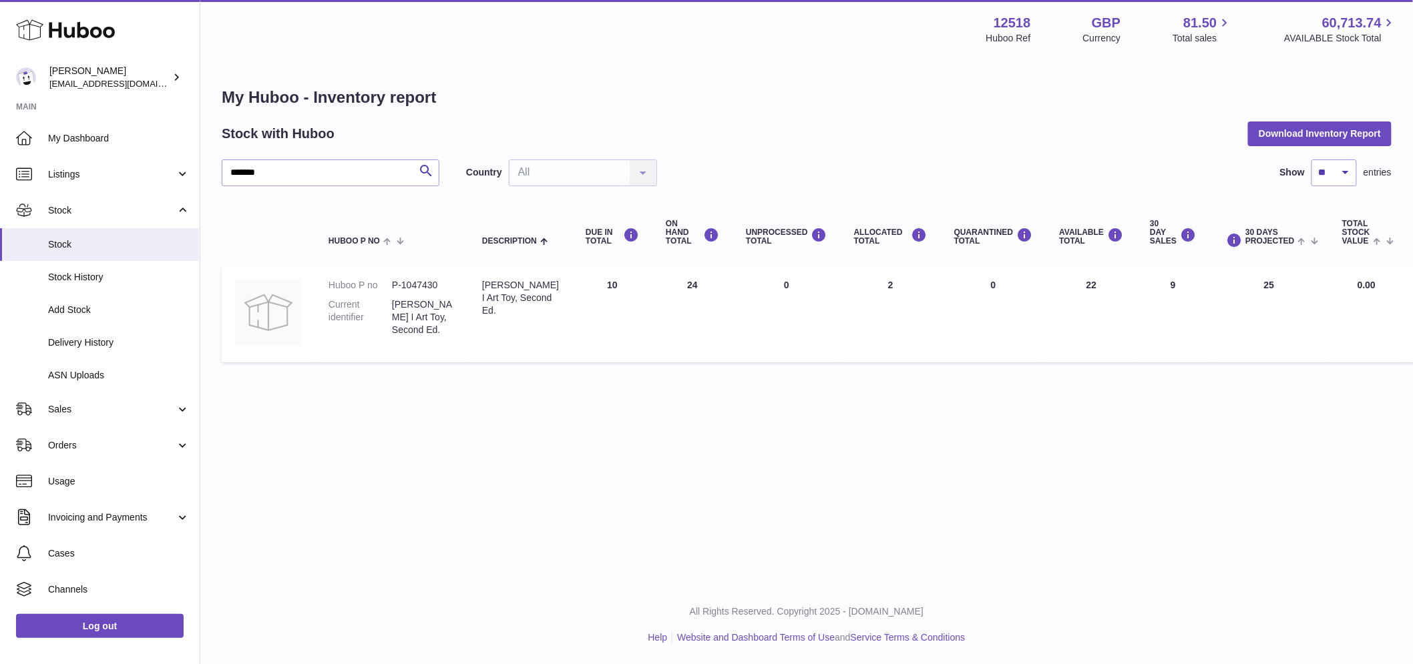
click at [909, 294] on td "ALLOCATED Total 2" at bounding box center [891, 314] width 100 height 97
click at [898, 306] on td "ALLOCATED Total 2" at bounding box center [891, 314] width 100 height 97
click at [895, 331] on td "ALLOCATED Total 2" at bounding box center [891, 314] width 100 height 97
click at [899, 327] on td "ALLOCATED Total 2" at bounding box center [891, 314] width 100 height 97
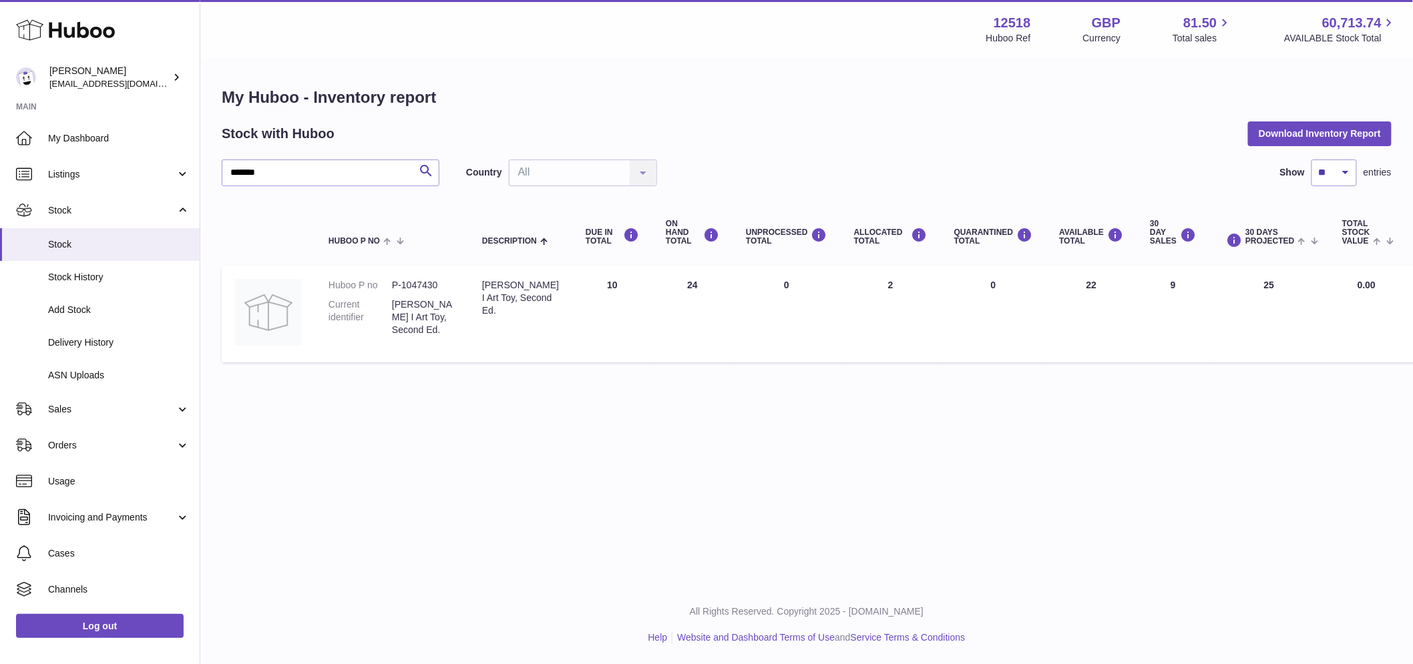
click at [899, 327] on td "ALLOCATED Total 2" at bounding box center [891, 314] width 100 height 97
click at [899, 326] on td "ALLOCATED Total 2" at bounding box center [891, 314] width 100 height 97
click at [911, 327] on td "ALLOCATED Total 2" at bounding box center [891, 314] width 100 height 97
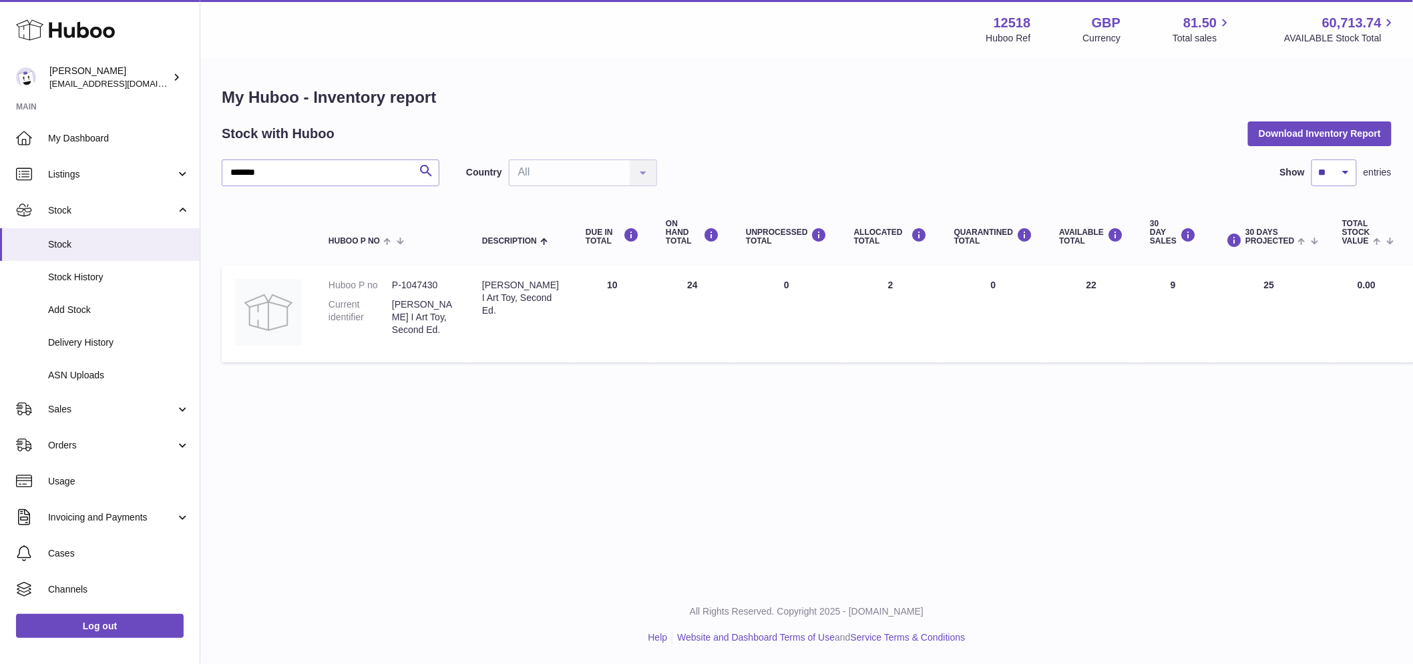
click at [911, 327] on td "ALLOCATED Total 2" at bounding box center [891, 314] width 100 height 97
click at [917, 327] on td "ALLOCATED Total 2" at bounding box center [891, 314] width 100 height 97
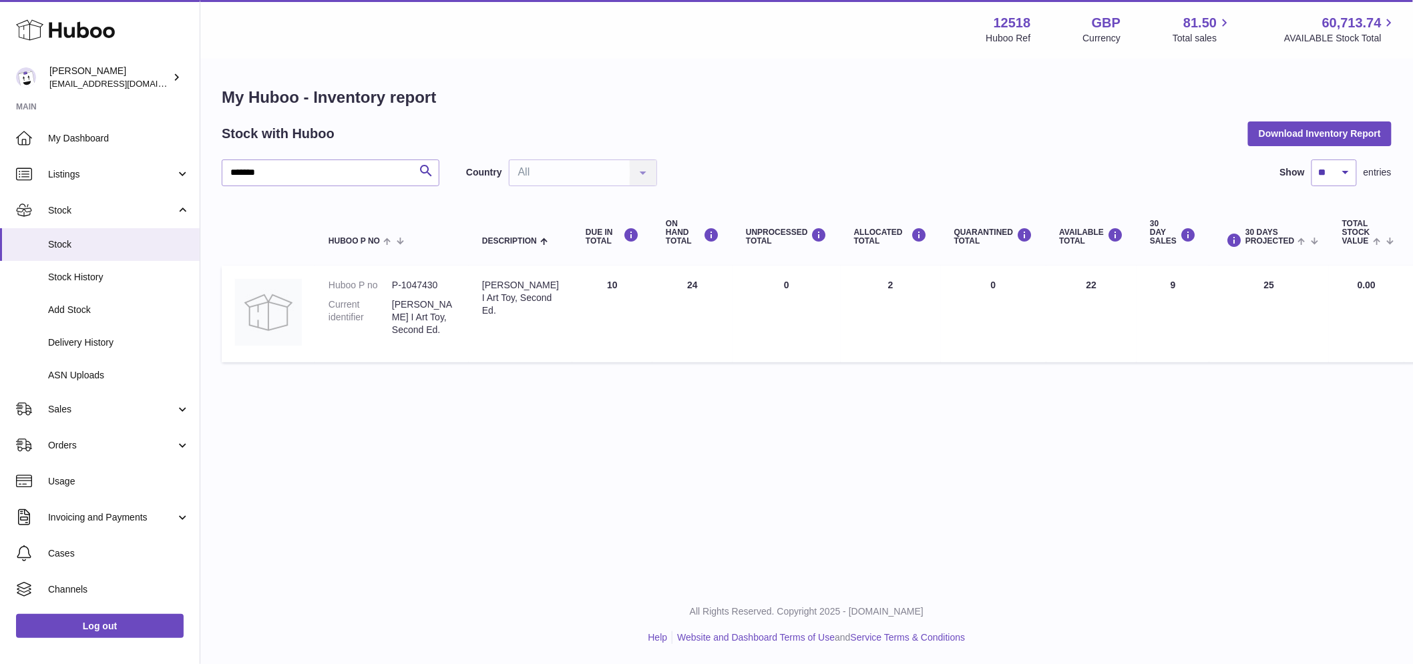
click at [917, 327] on td "ALLOCATED Total 2" at bounding box center [891, 314] width 100 height 97
drag, startPoint x: 917, startPoint y: 327, endPoint x: 950, endPoint y: 283, distance: 54.5
click at [917, 327] on td "ALLOCATED Total 2" at bounding box center [891, 314] width 100 height 97
click at [893, 288] on td "ALLOCATED Total 2" at bounding box center [891, 314] width 100 height 97
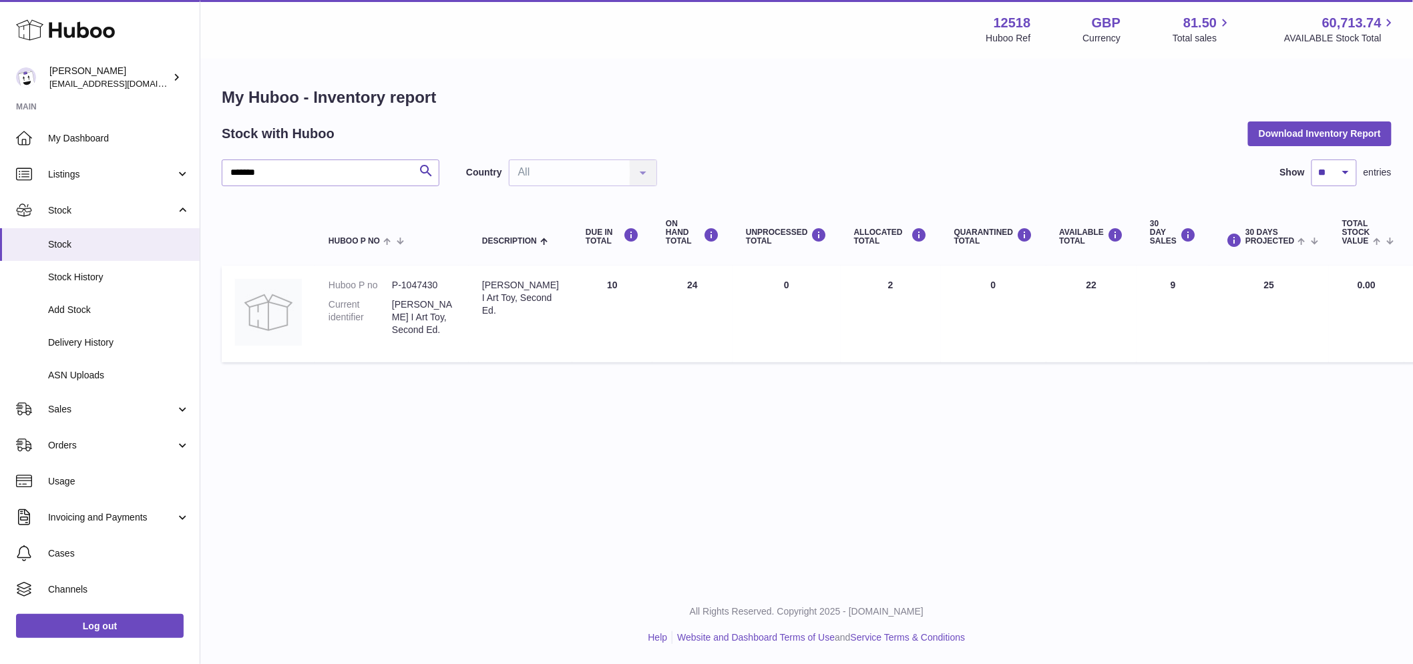
click at [882, 298] on td "ALLOCATED Total 2" at bounding box center [891, 314] width 100 height 97
click at [880, 298] on td "ALLOCATED Total 2" at bounding box center [891, 314] width 100 height 97
click at [880, 284] on td "ALLOCATED Total 2" at bounding box center [891, 314] width 100 height 97
click at [879, 282] on td "ALLOCATED Total 2" at bounding box center [891, 314] width 100 height 97
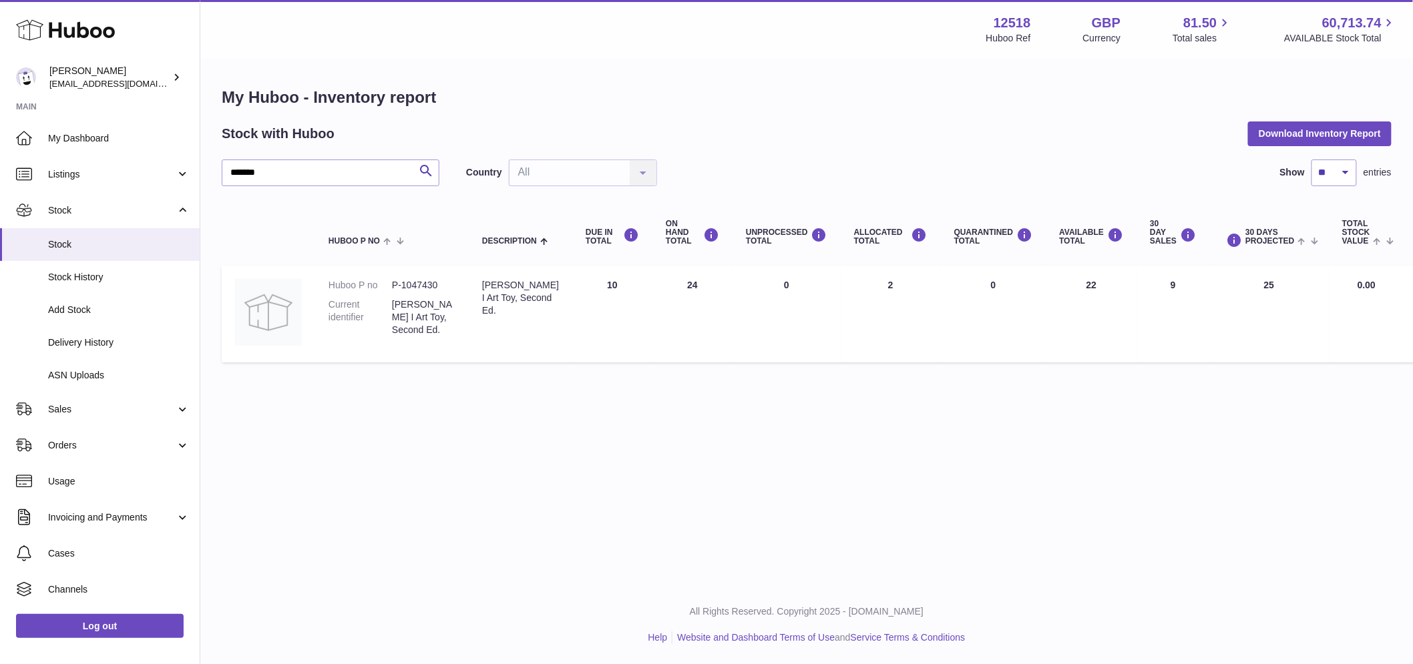
click at [879, 282] on td "ALLOCATED Total 2" at bounding box center [891, 314] width 100 height 97
click at [901, 282] on td "ALLOCATED Total 2" at bounding box center [891, 314] width 100 height 97
click at [908, 286] on td "ALLOCATED Total 2" at bounding box center [891, 314] width 100 height 97
click at [906, 292] on td "ALLOCATED Total 2" at bounding box center [891, 314] width 100 height 97
click at [311, 174] on input "*******" at bounding box center [331, 173] width 218 height 27
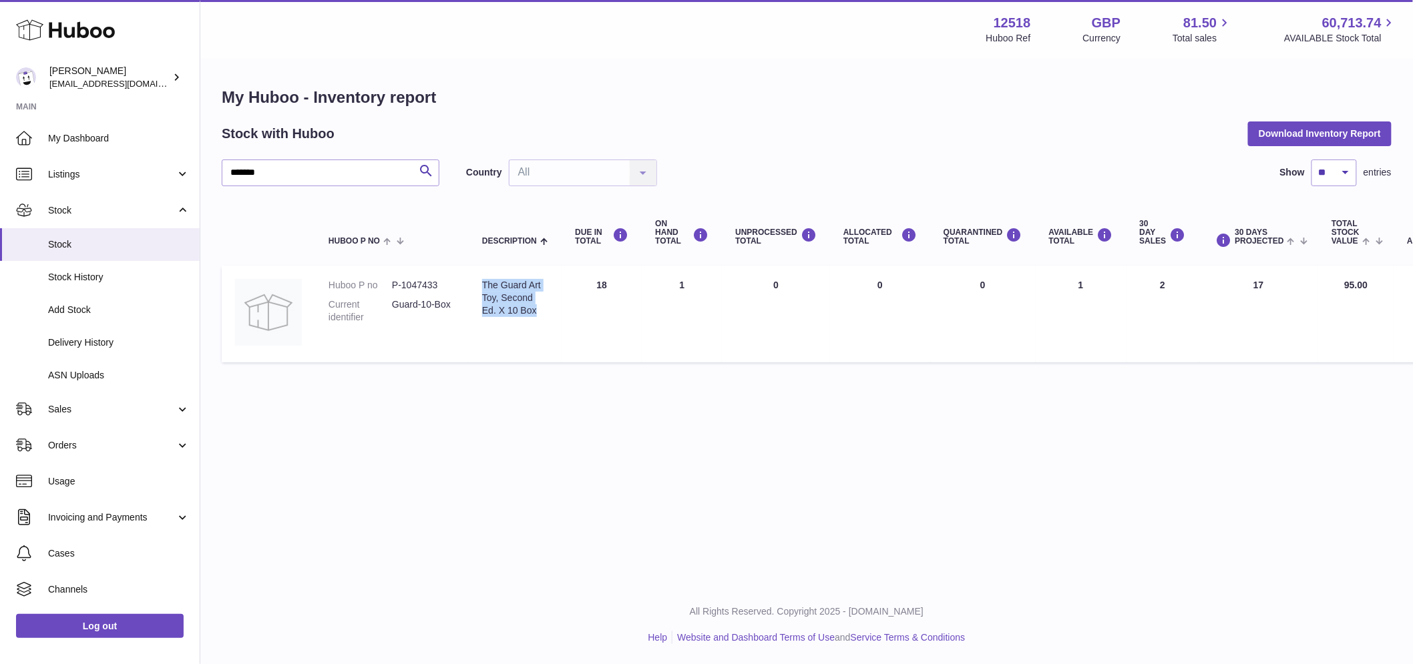
drag, startPoint x: 498, startPoint y: 288, endPoint x: 477, endPoint y: 282, distance: 22.2
click at [477, 282] on td "Description The Guard Art Toy, Second Ed. X 10 Box" at bounding box center [515, 314] width 93 height 97
click at [279, 162] on input "*******" at bounding box center [331, 173] width 218 height 27
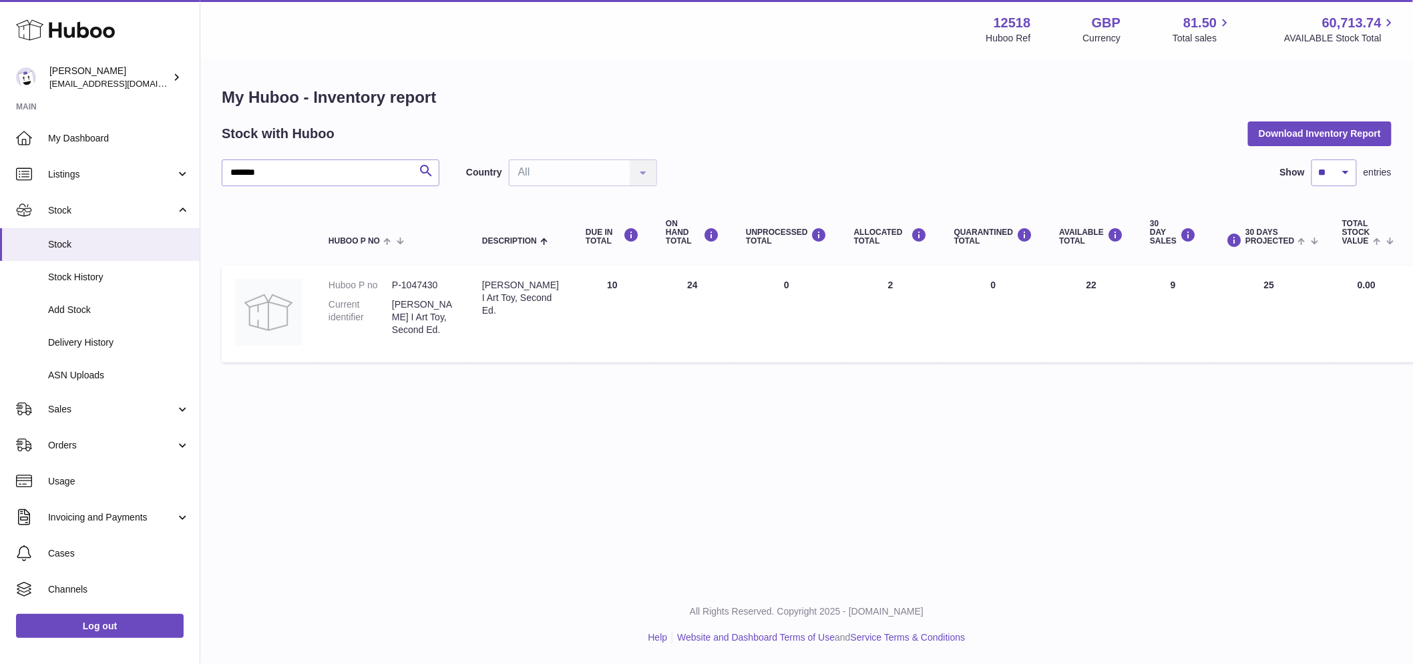
click at [430, 276] on td "Huboo P no P-1047430 Current identifier [PERSON_NAME] Art Toy, Second Ed." at bounding box center [392, 314] width 154 height 97
click at [503, 315] on div "[PERSON_NAME] I Art Toy, Second Ed." at bounding box center [520, 298] width 77 height 38
drag, startPoint x: 497, startPoint y: 308, endPoint x: 476, endPoint y: 276, distance: 38.5
click at [476, 276] on td "Description [PERSON_NAME] Art Toy, Second Ed." at bounding box center [520, 314] width 103 height 97
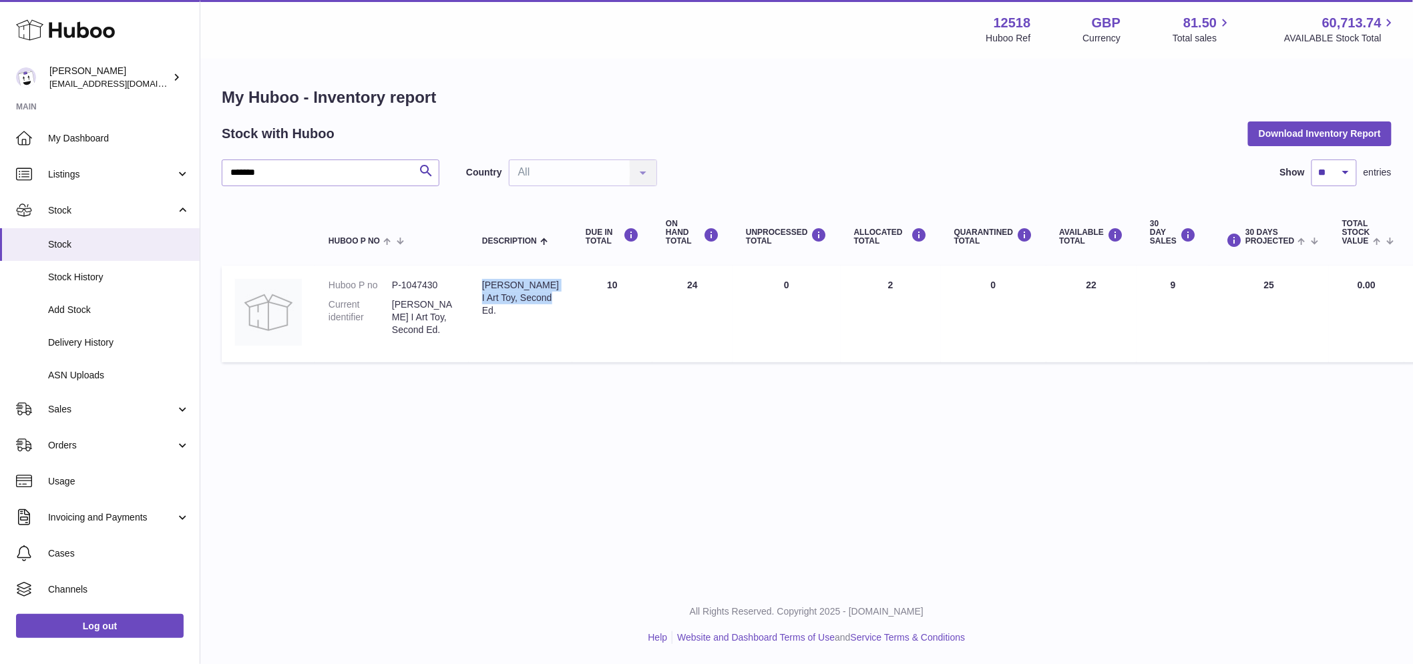
copy div "[PERSON_NAME] I Art Toy, Second Ed."
drag, startPoint x: 377, startPoint y: 168, endPoint x: -503, endPoint y: 91, distance: 883.5
click at [0, 91] on html ".st0{fill:#141414;}" at bounding box center [706, 332] width 1413 height 664
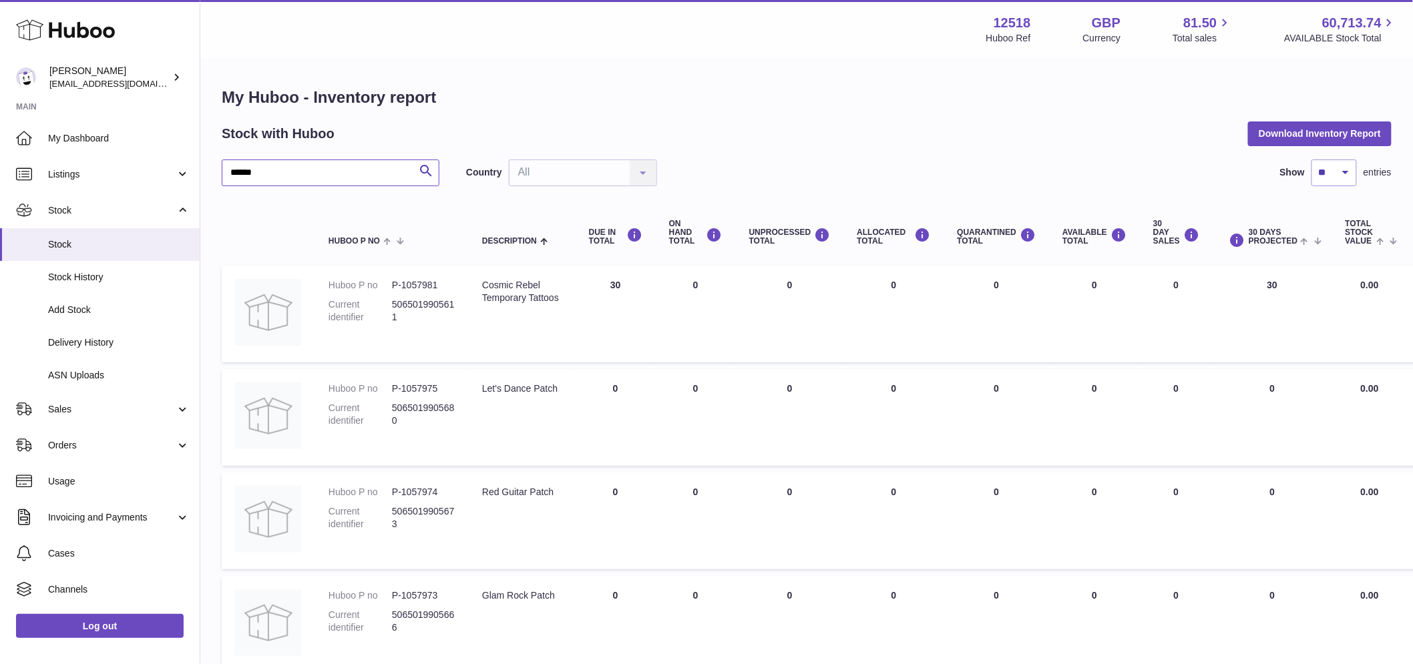
type input "******"
